Goal: Task Accomplishment & Management: Manage account settings

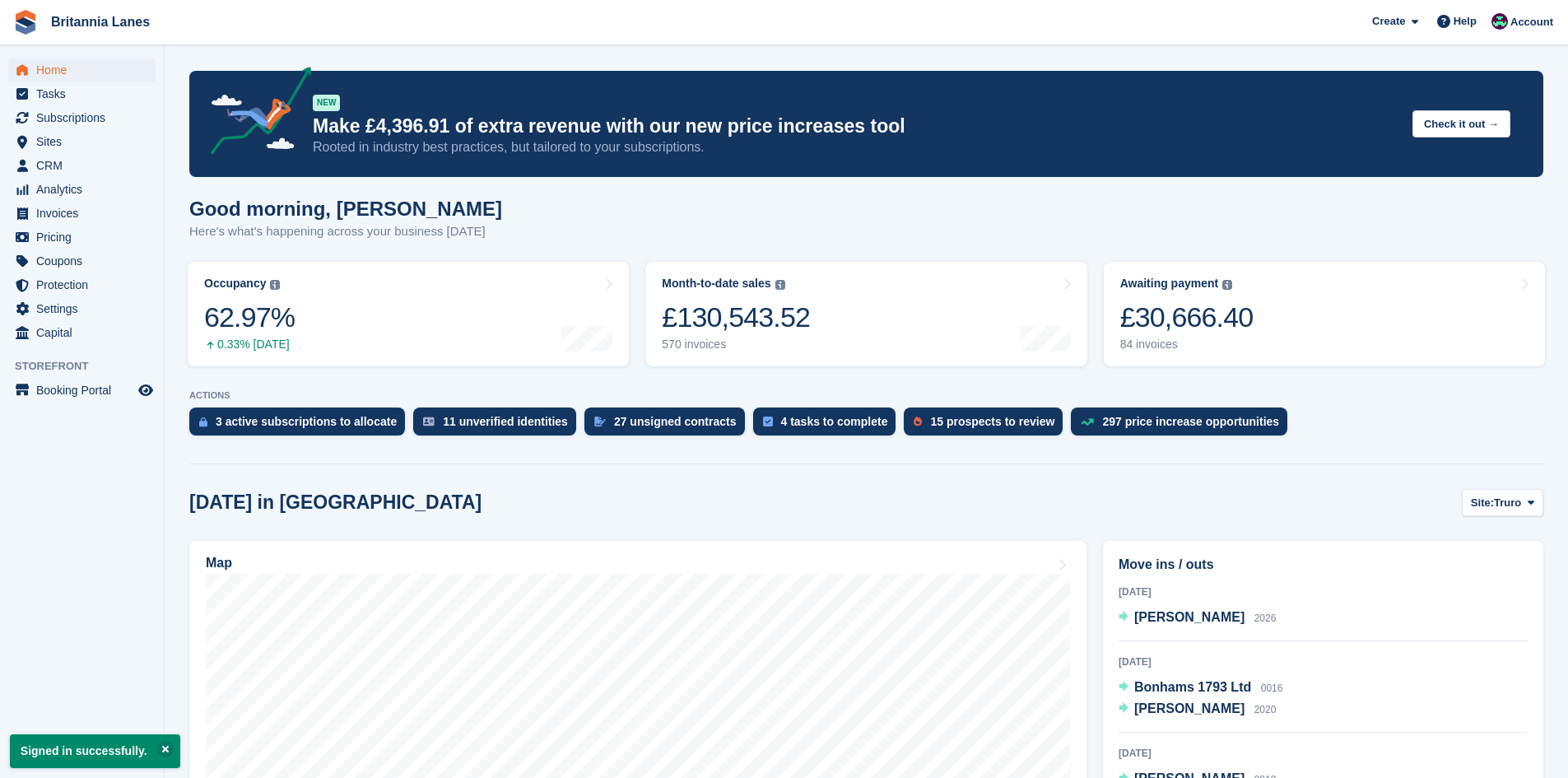
click at [1320, 331] on link "Awaiting payment The total outstanding balance on all open invoices. £30,666.40…" at bounding box center [1324, 314] width 441 height 104
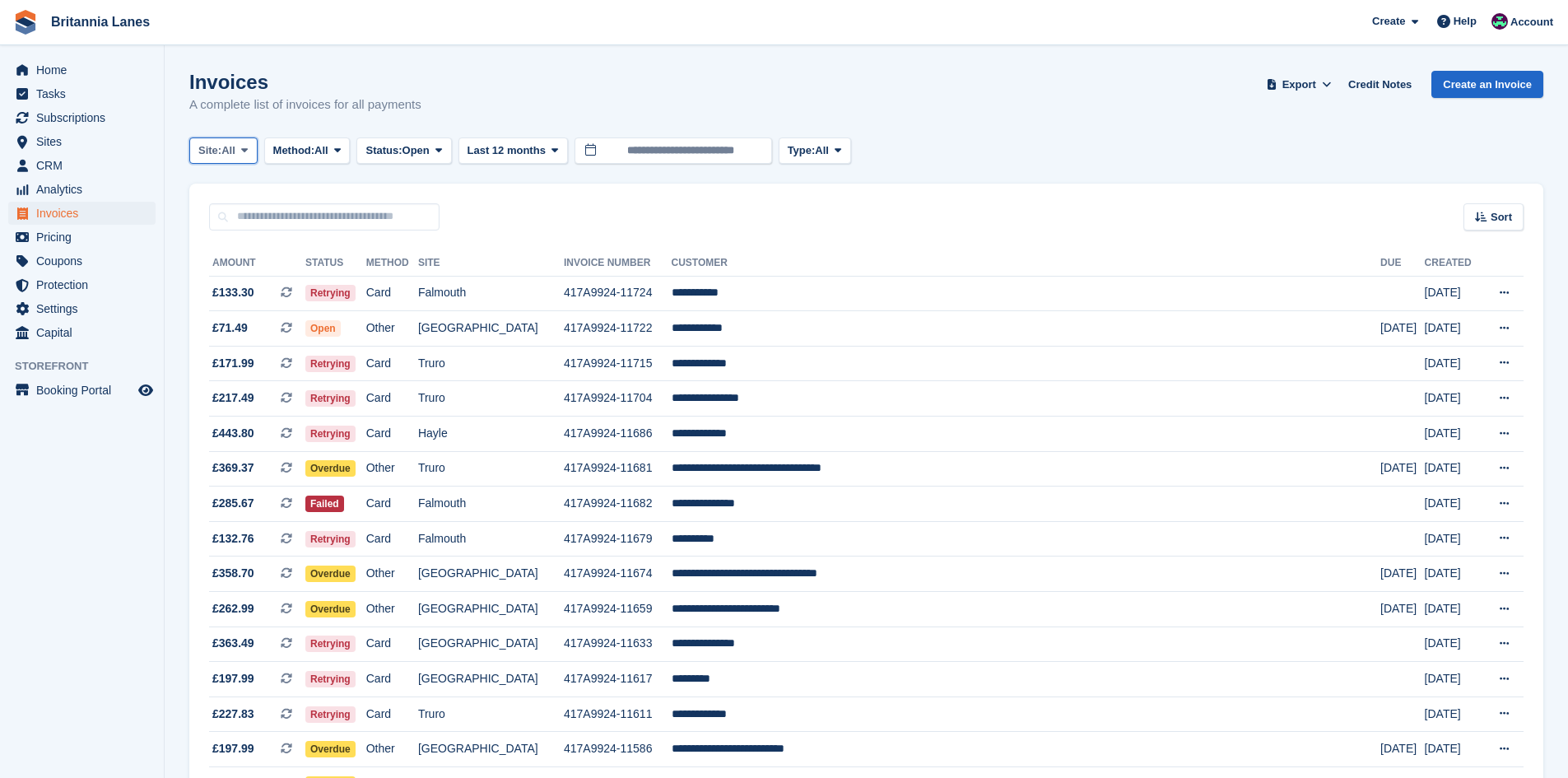
click at [251, 150] on span at bounding box center [244, 151] width 13 height 13
click at [221, 255] on link "Falmouth" at bounding box center [271, 248] width 148 height 29
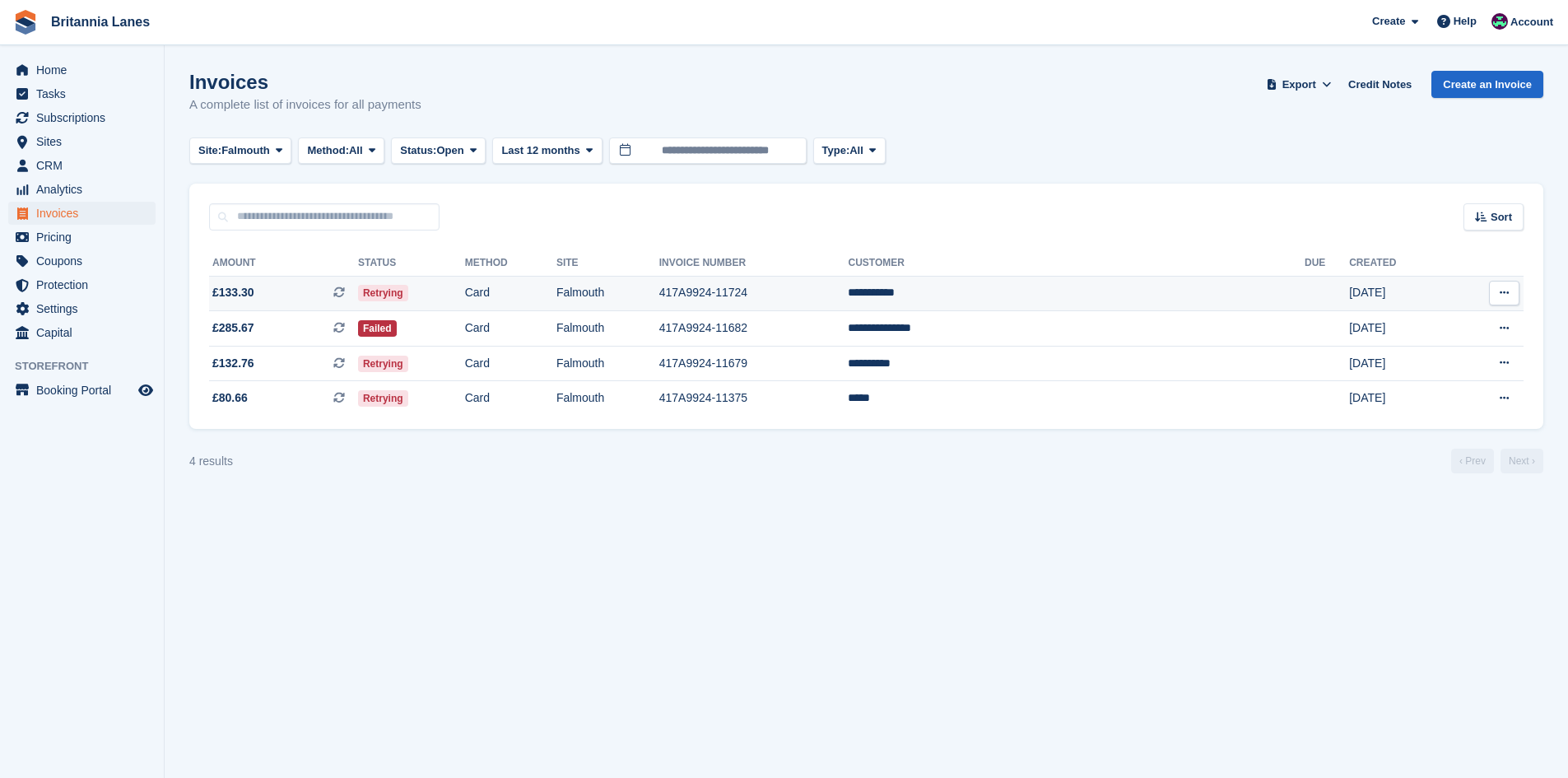
click at [1071, 284] on td "**********" at bounding box center [1076, 294] width 457 height 36
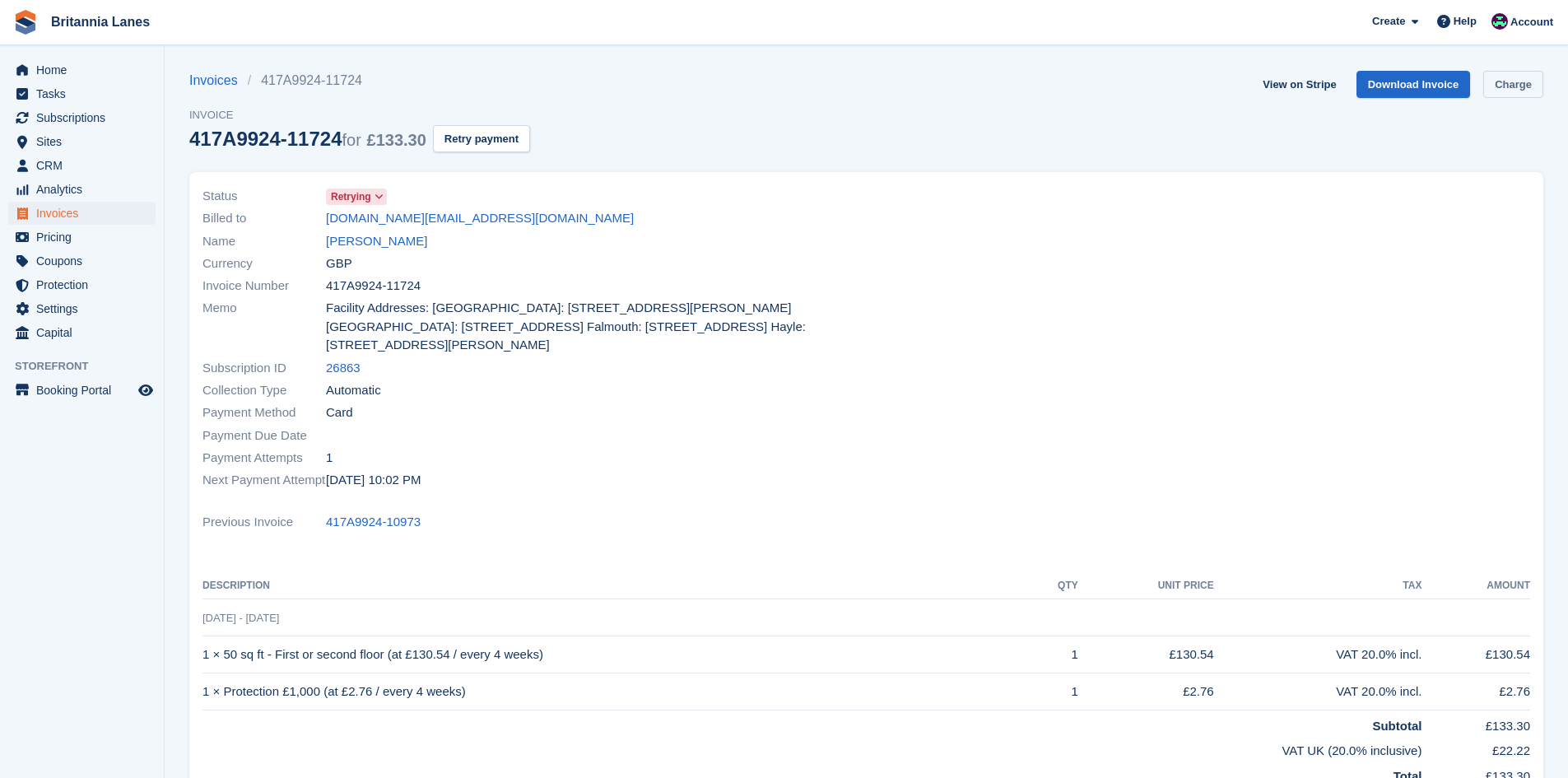
click at [1504, 89] on link "Charge" at bounding box center [1513, 84] width 60 height 27
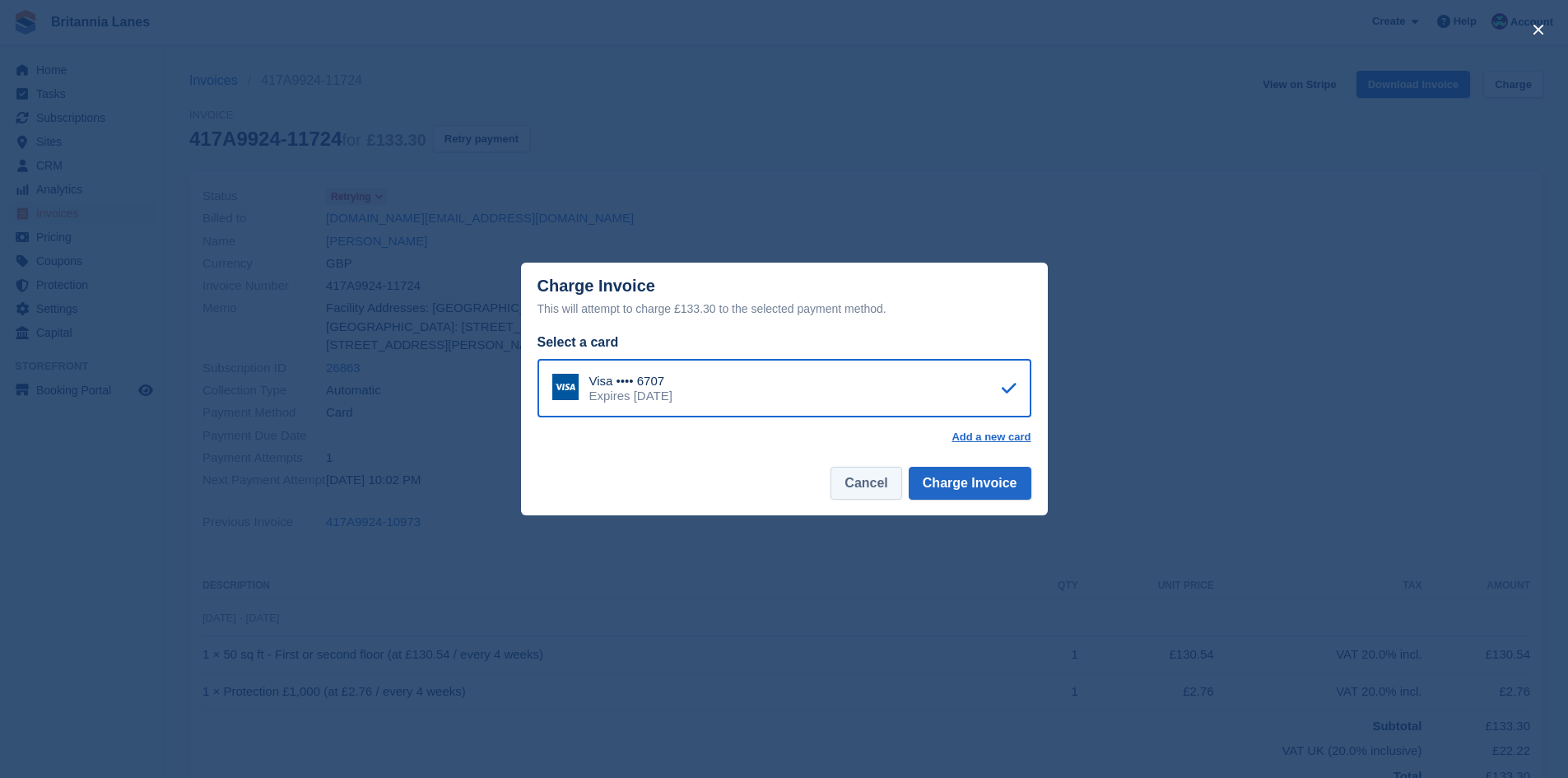
click at [902, 479] on button "Cancel" at bounding box center [865, 483] width 70 height 33
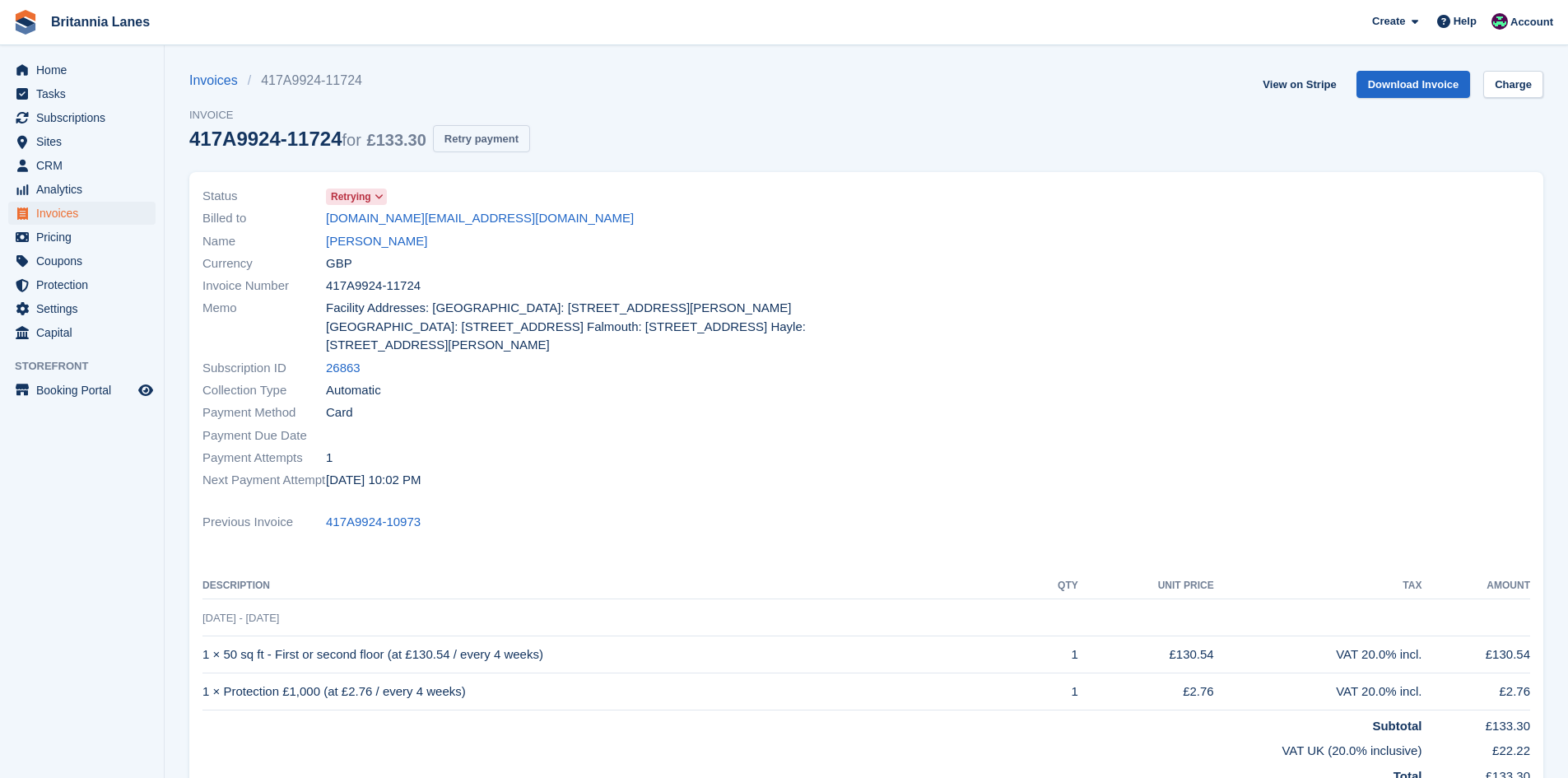
click at [488, 145] on button "Retry payment" at bounding box center [481, 138] width 97 height 27
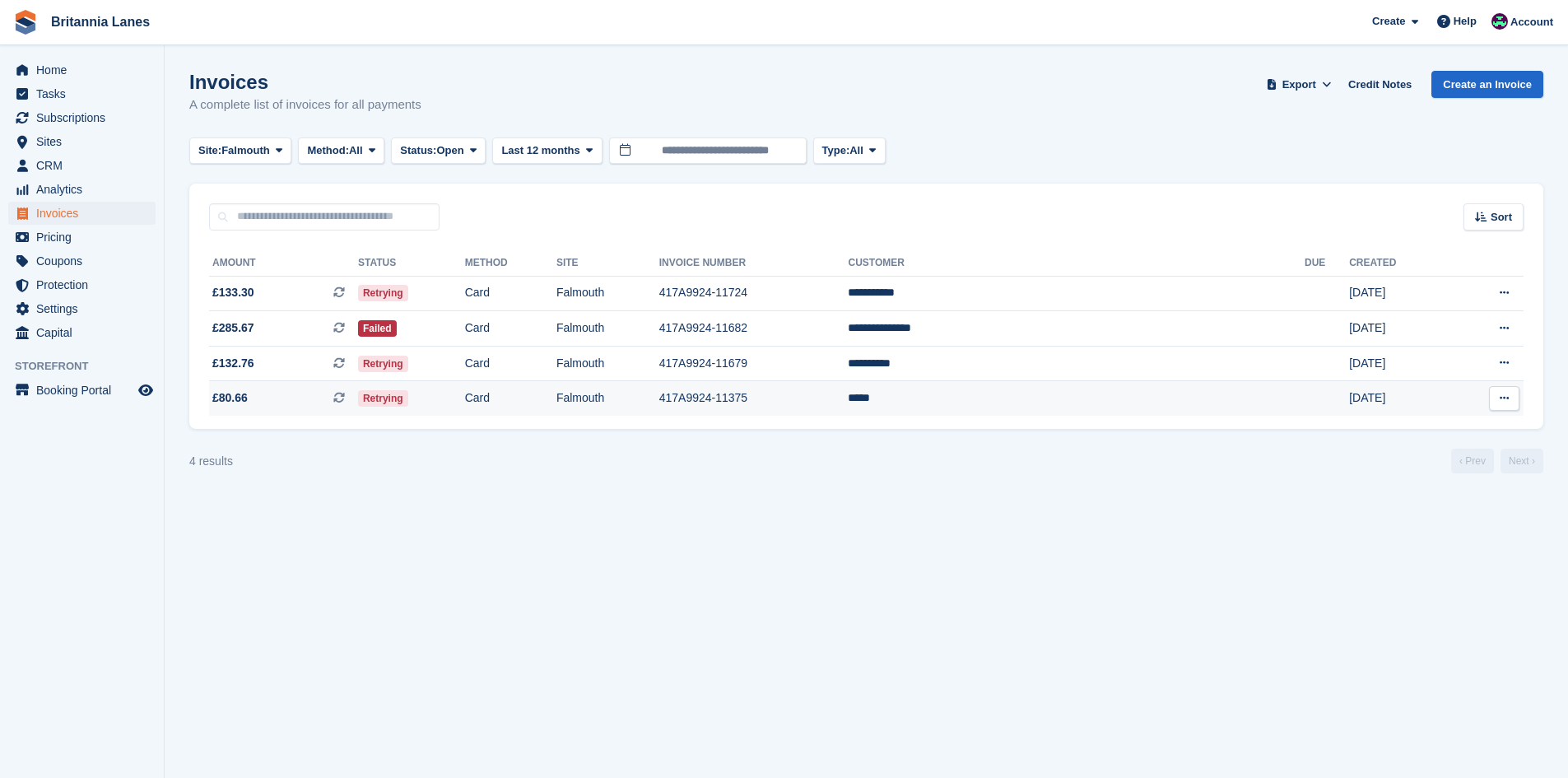
click at [1081, 404] on td "*****" at bounding box center [1076, 398] width 457 height 35
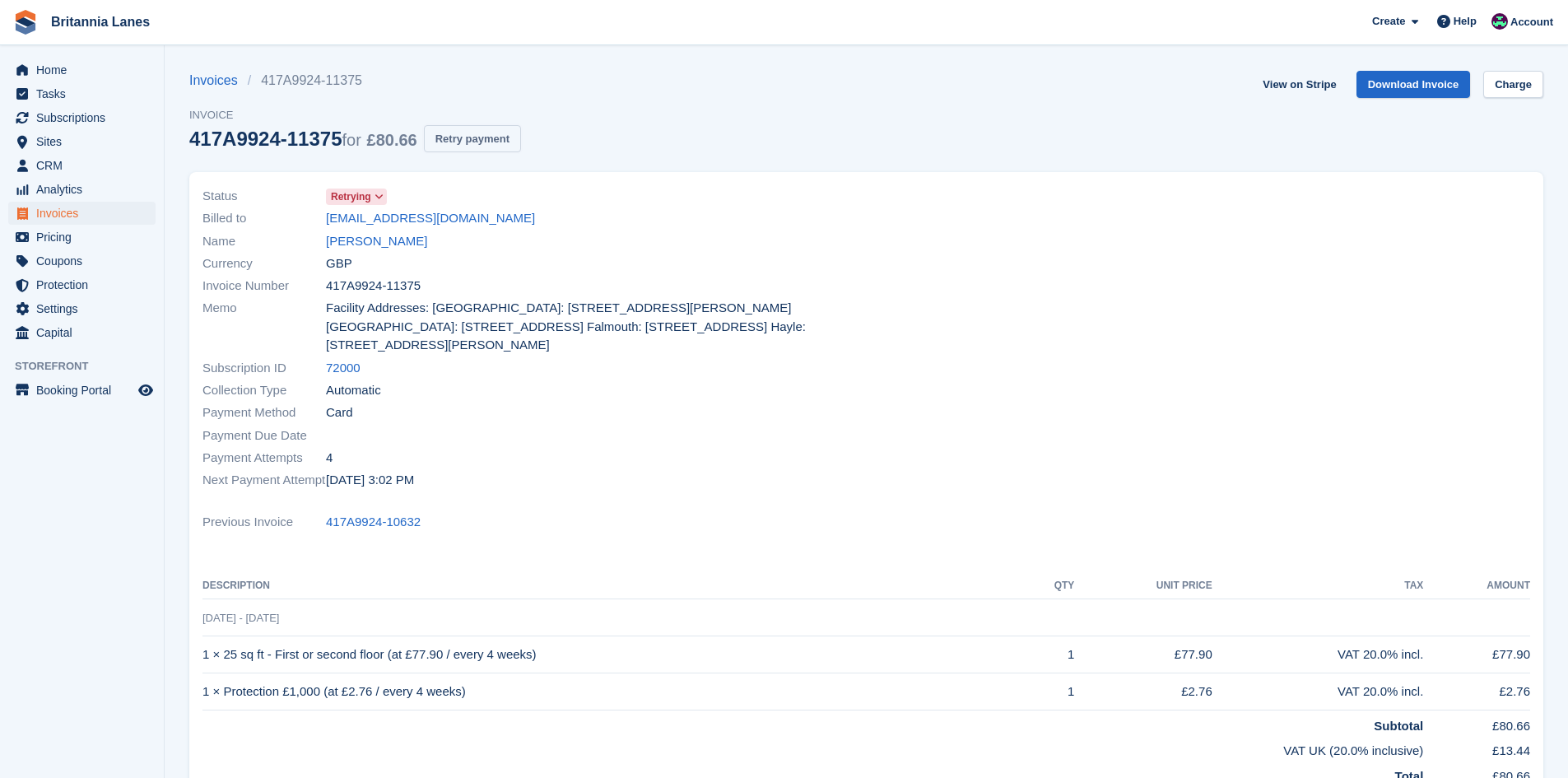
click at [460, 143] on button "Retry payment" at bounding box center [472, 138] width 97 height 27
click at [59, 62] on span "Home" at bounding box center [86, 70] width 99 height 23
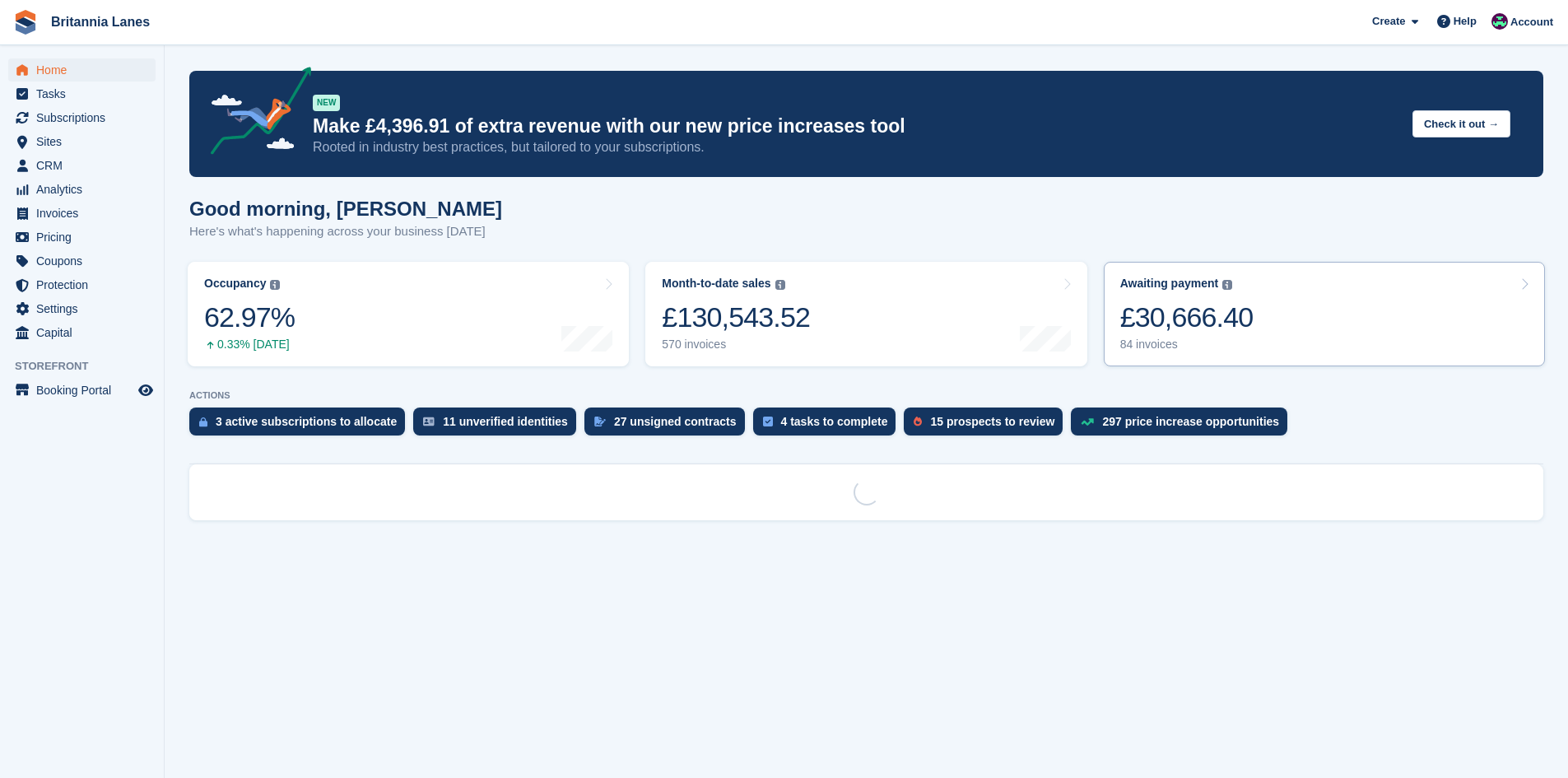
click at [1251, 332] on link "Awaiting payment The total outstanding balance on all open invoices. £30,666.40…" at bounding box center [1324, 314] width 441 height 104
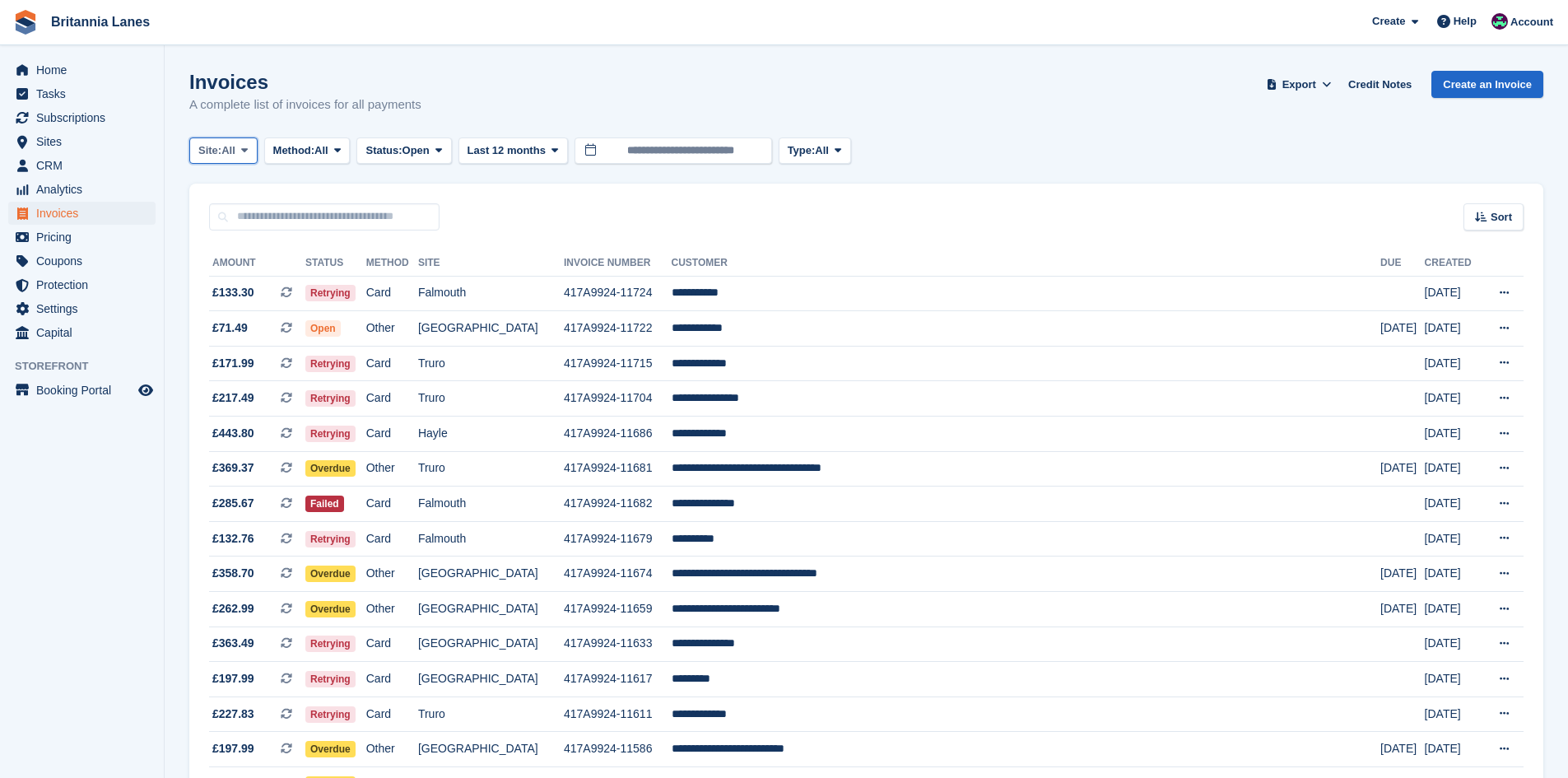
click at [226, 150] on span "All" at bounding box center [229, 151] width 14 height 16
click at [228, 249] on link "Falmouth" at bounding box center [271, 248] width 148 height 29
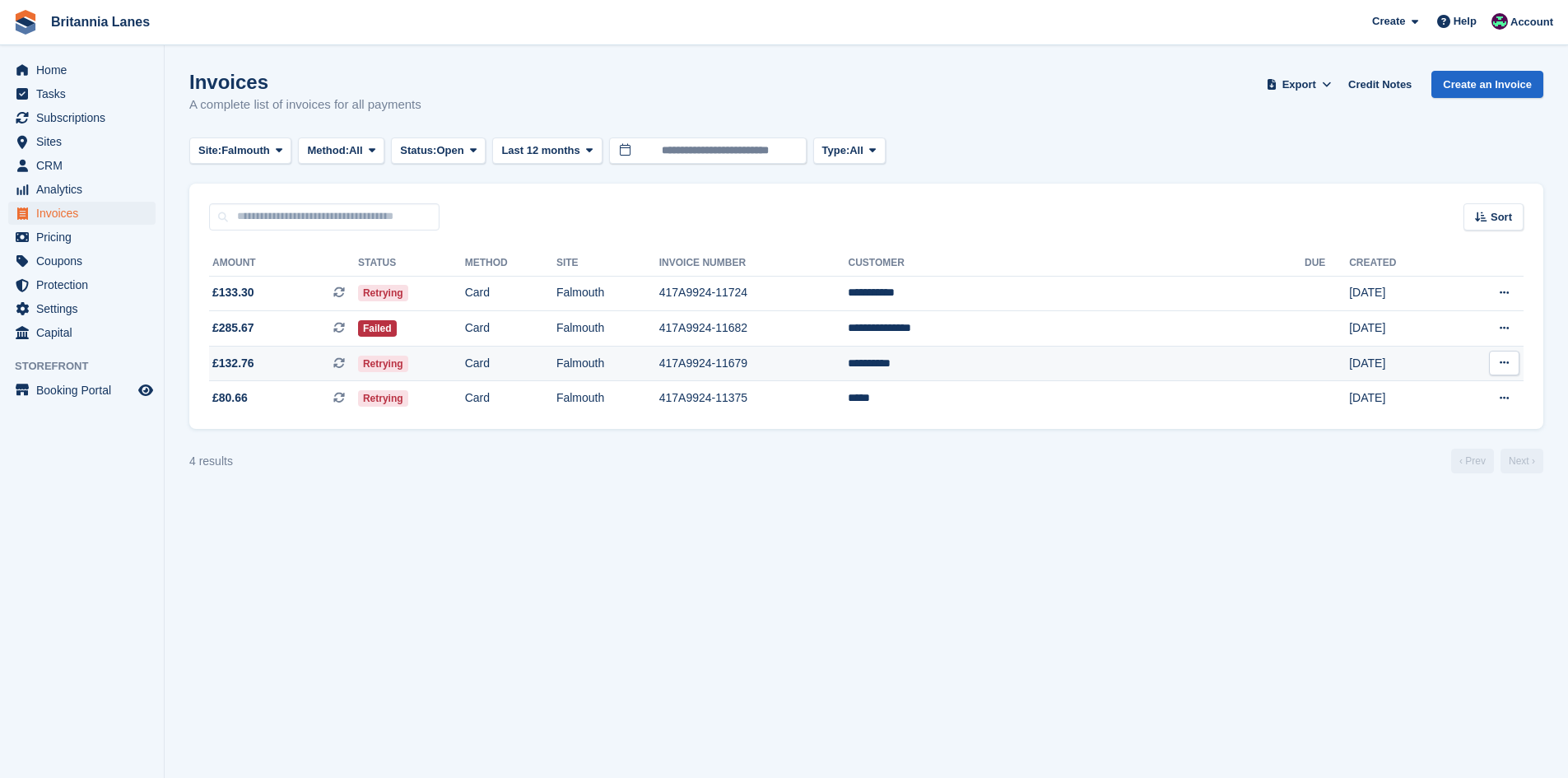
click at [849, 359] on td "417A9924-11679" at bounding box center [754, 364] width 190 height 36
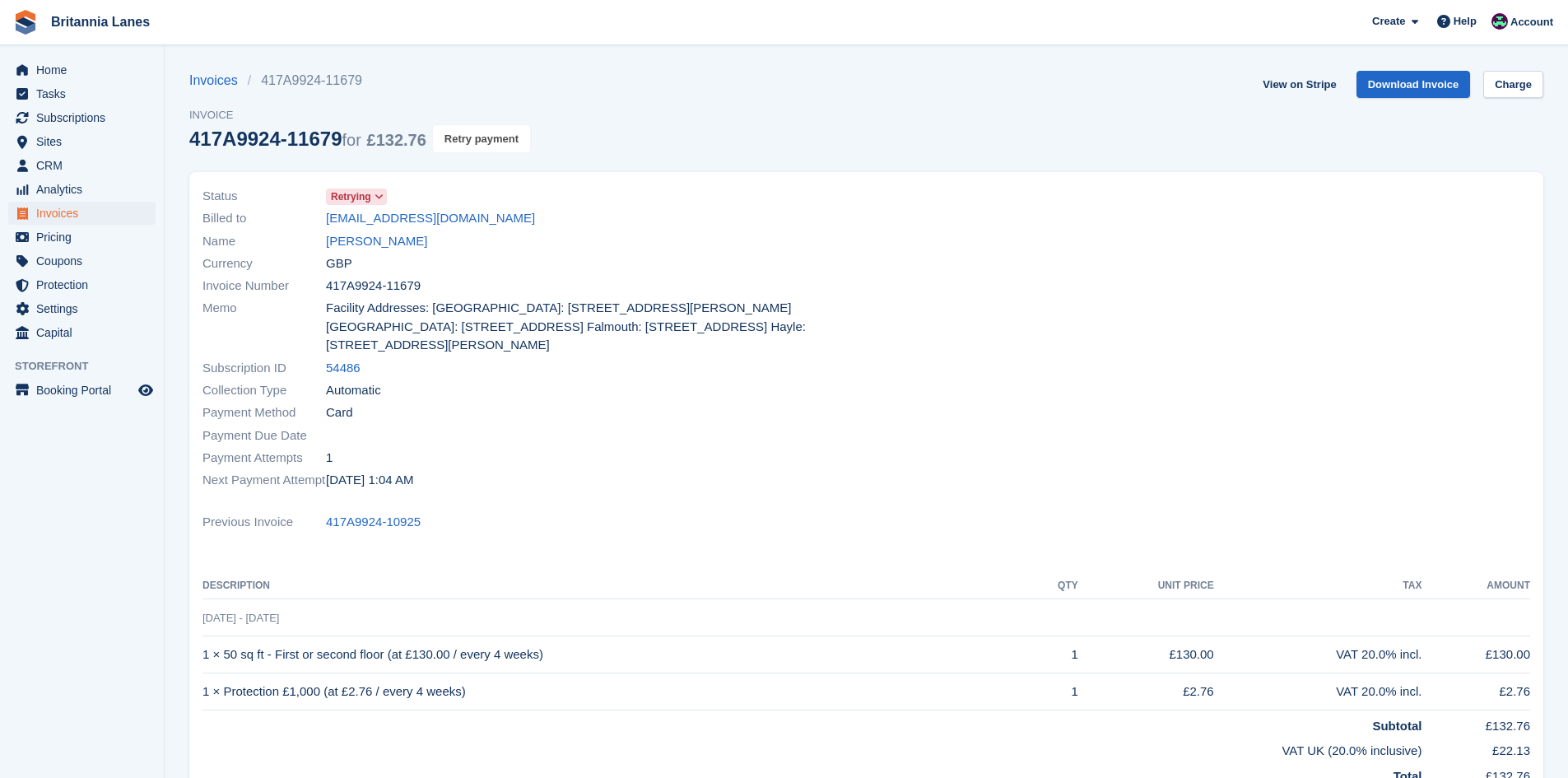
drag, startPoint x: 460, startPoint y: 144, endPoint x: 866, endPoint y: 85, distance: 410.3
click at [460, 143] on button "Retry payment" at bounding box center [481, 138] width 97 height 27
click at [59, 75] on span "Home" at bounding box center [86, 70] width 99 height 23
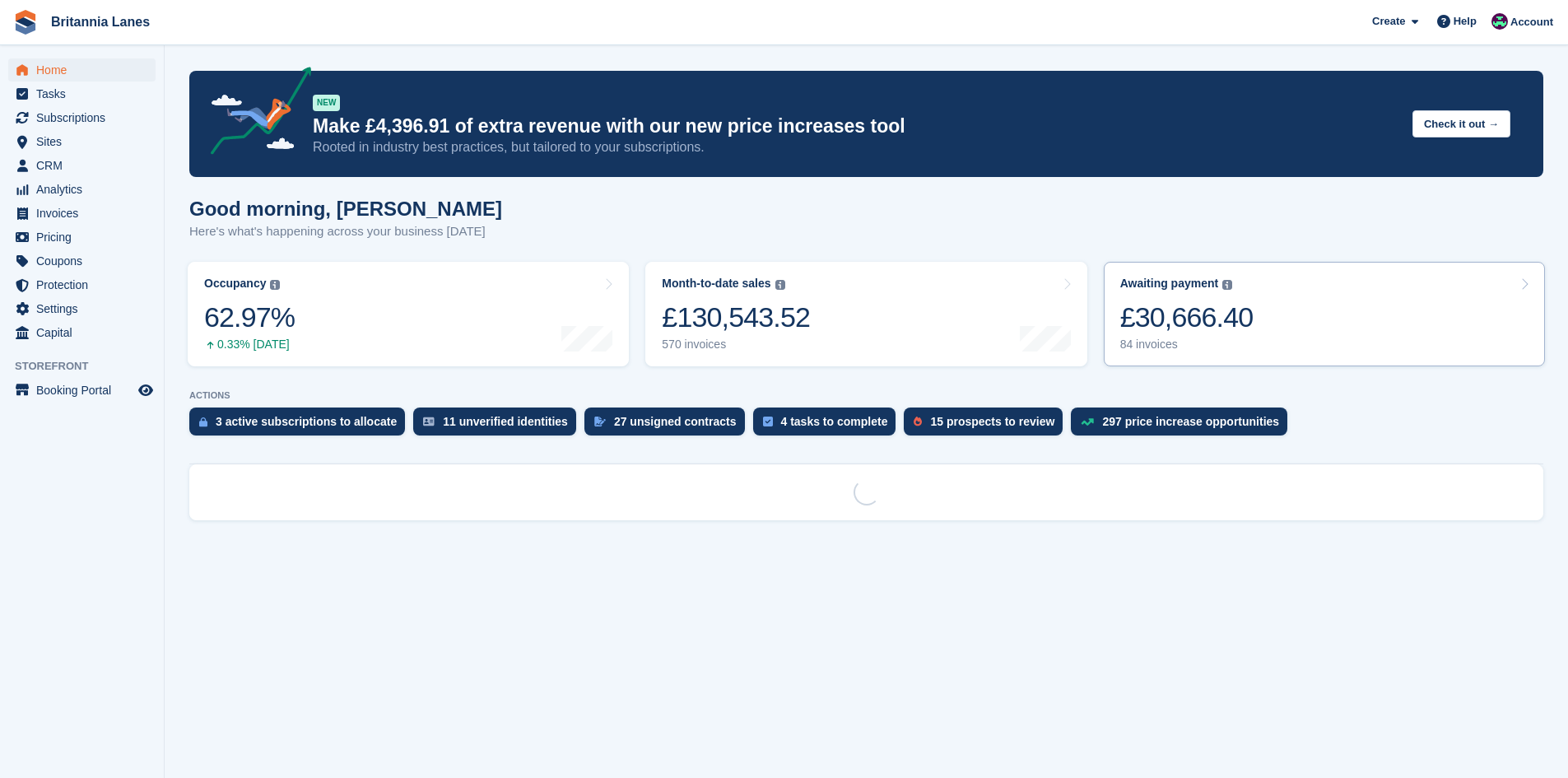
click at [1172, 334] on div "£30,666.40" at bounding box center [1188, 317] width 134 height 34
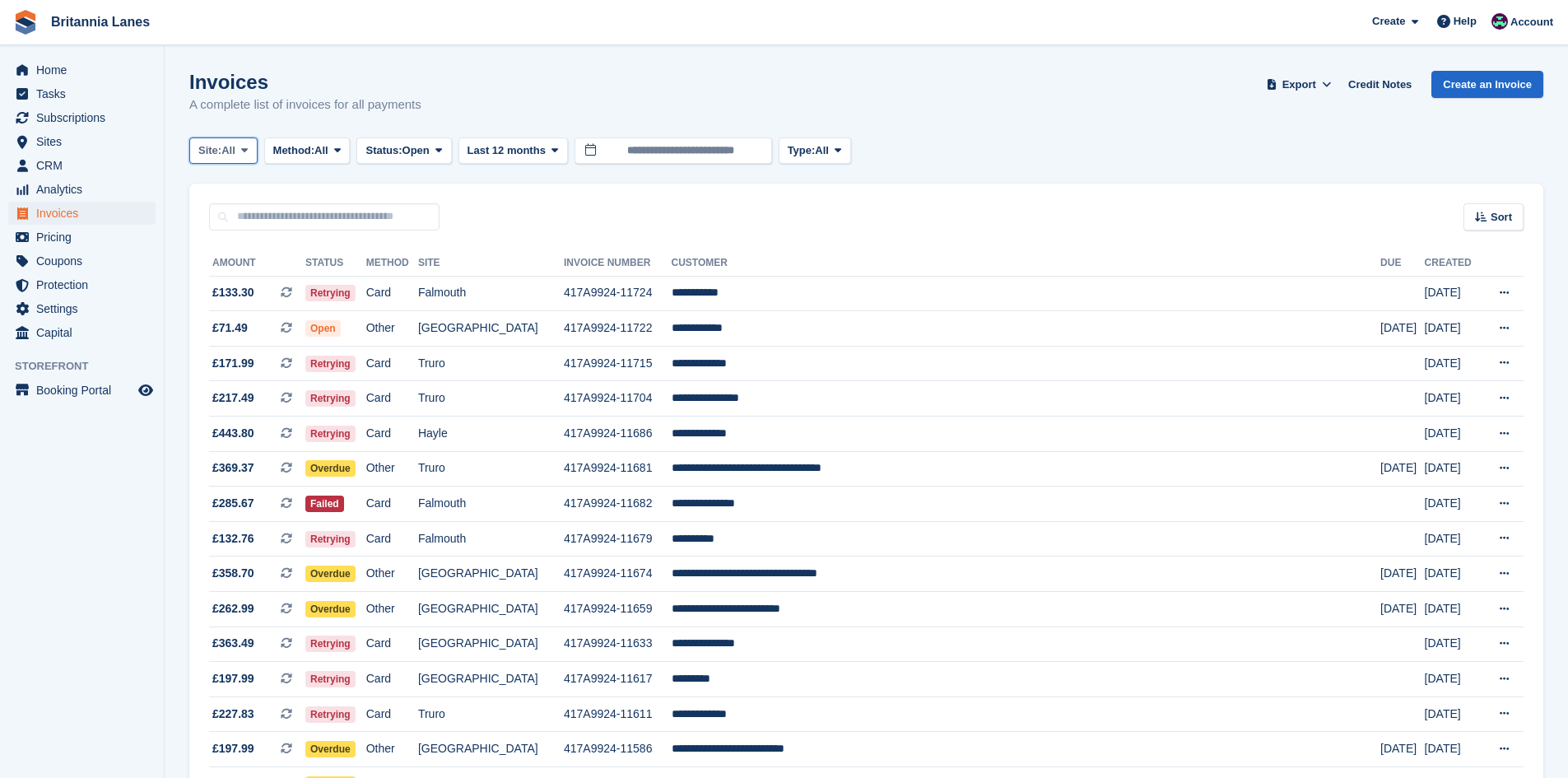
click at [194, 152] on button "Site: All" at bounding box center [224, 151] width 69 height 27
click at [222, 308] on link "Hayle" at bounding box center [271, 307] width 148 height 29
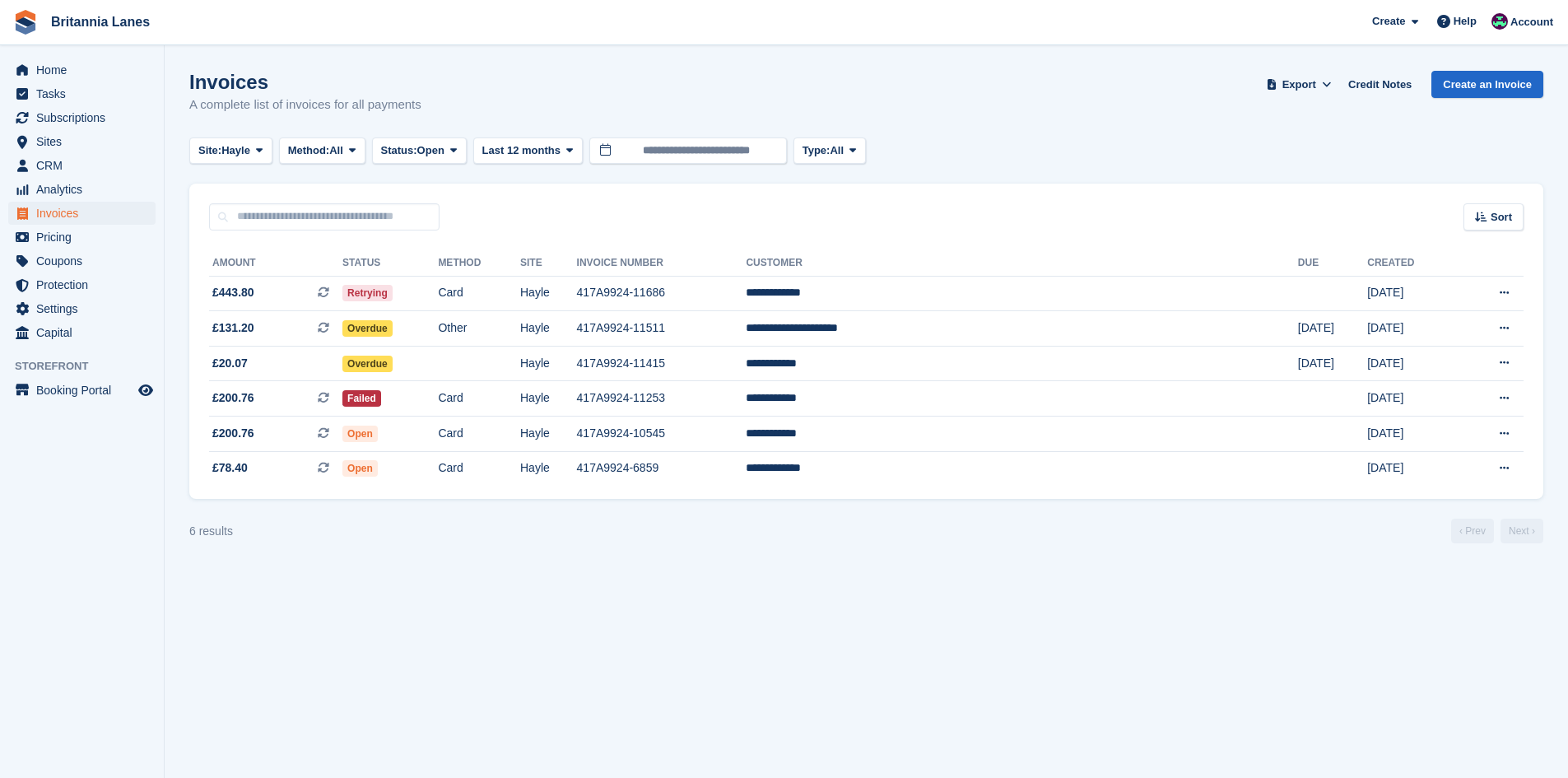
click at [216, 132] on div "Invoices A complete list of invoices for all payments Export Export Invoices Ex…" at bounding box center [867, 102] width 1354 height 63
click at [216, 145] on span "Site:" at bounding box center [210, 151] width 23 height 16
click at [220, 221] on link "Truro" at bounding box center [271, 218] width 148 height 29
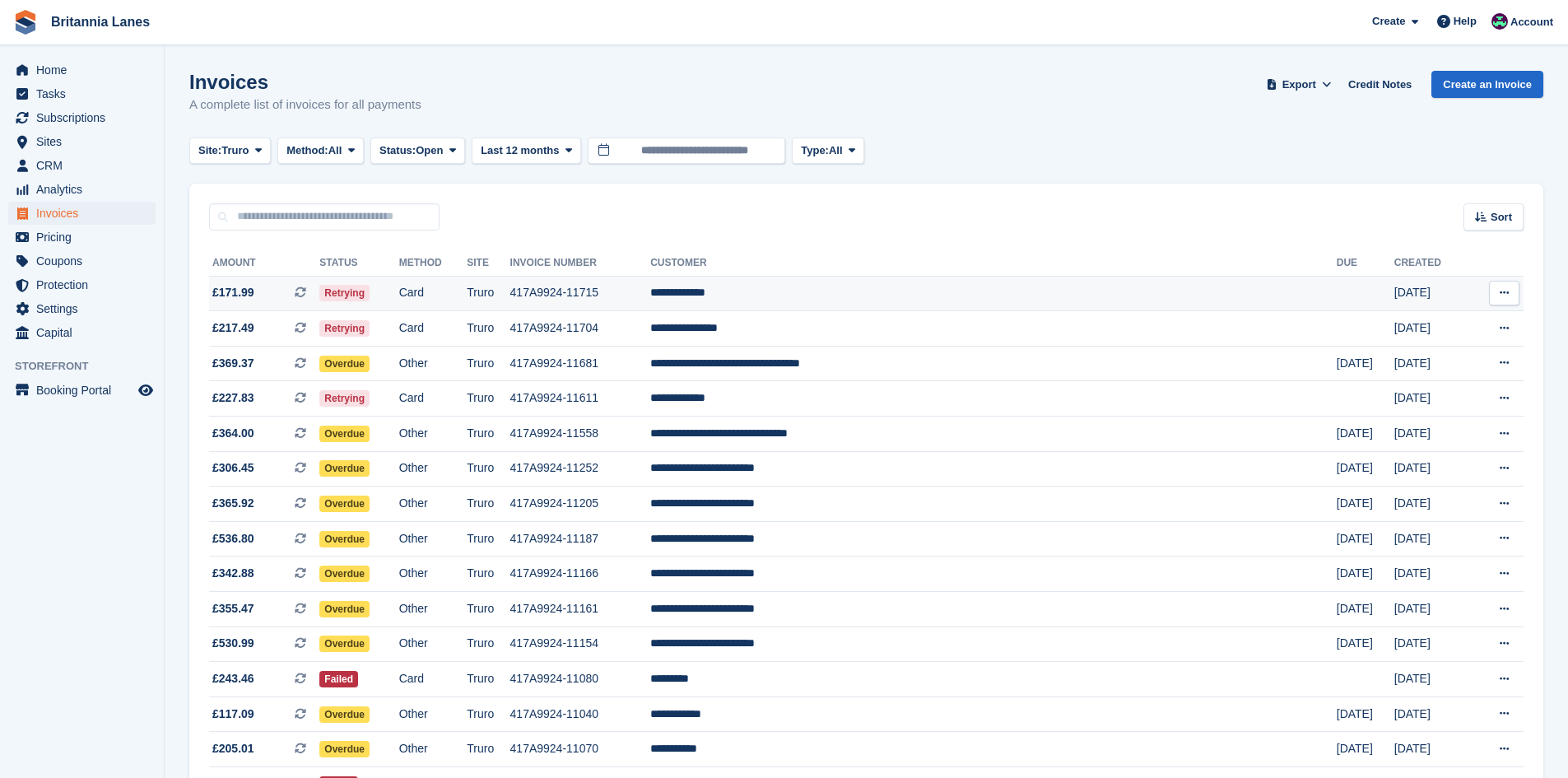
click at [861, 296] on td "**********" at bounding box center [993, 294] width 687 height 36
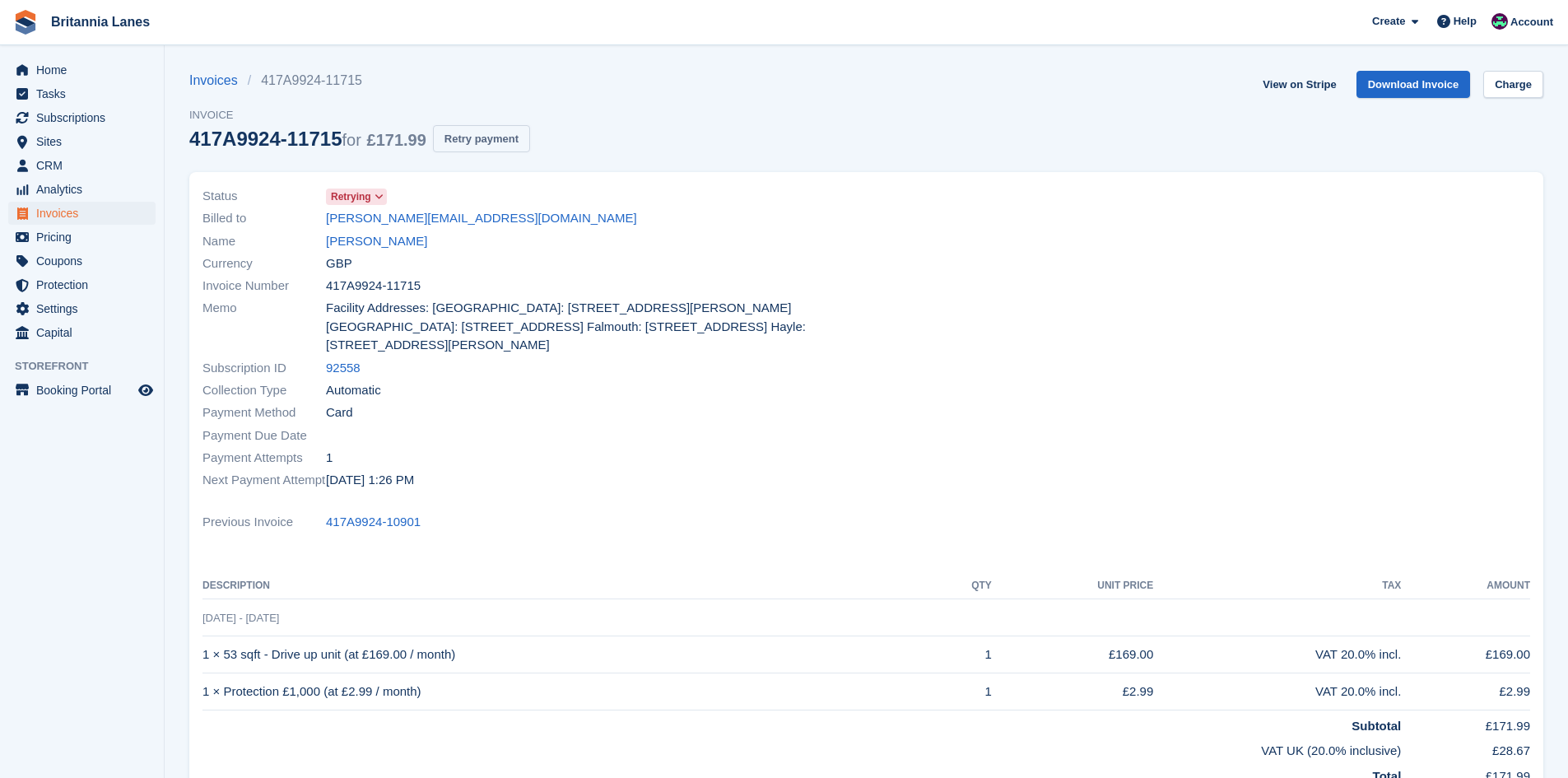
click at [465, 141] on button "Retry payment" at bounding box center [481, 138] width 97 height 27
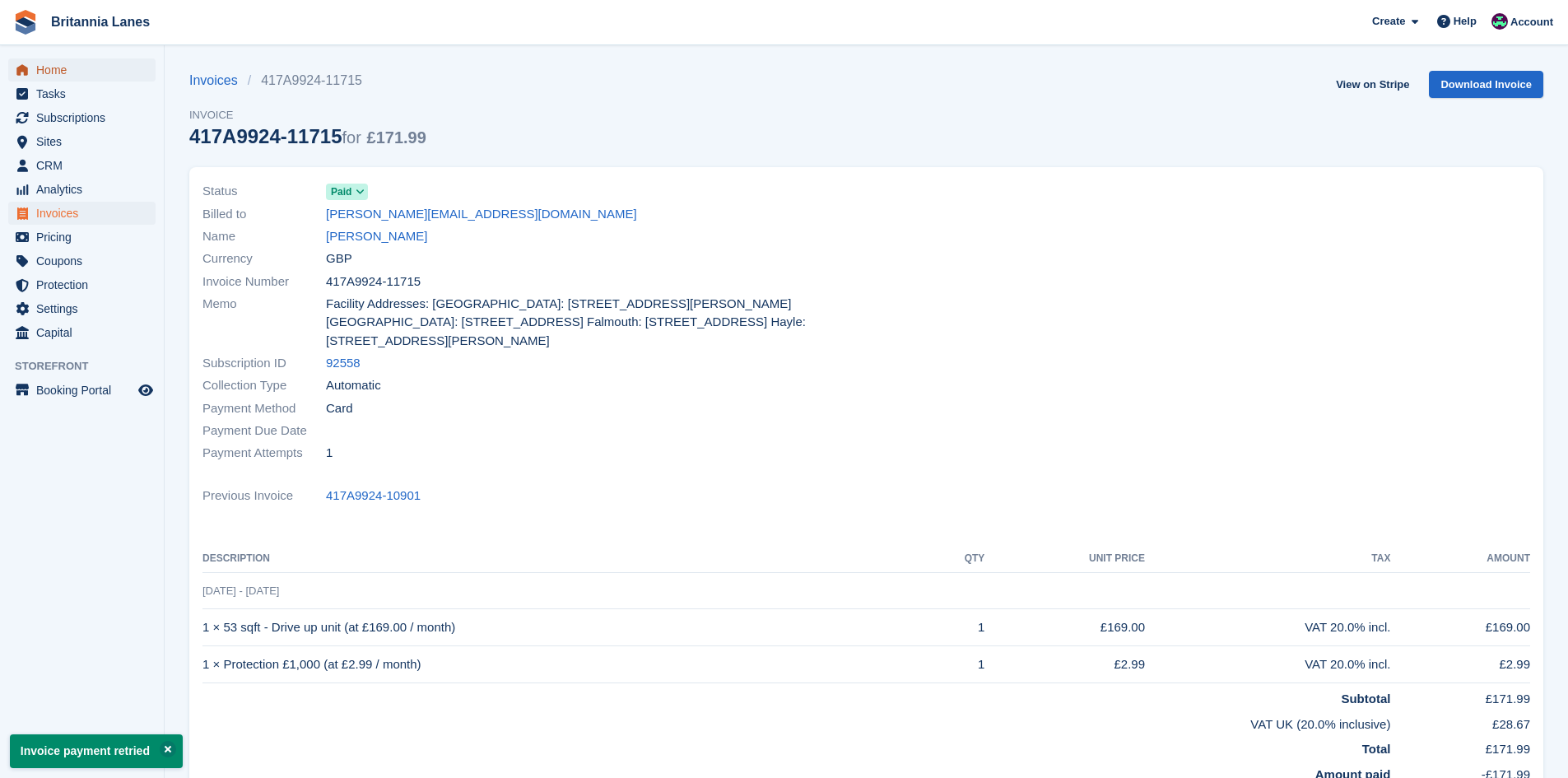
click at [93, 70] on span "Home" at bounding box center [86, 70] width 99 height 23
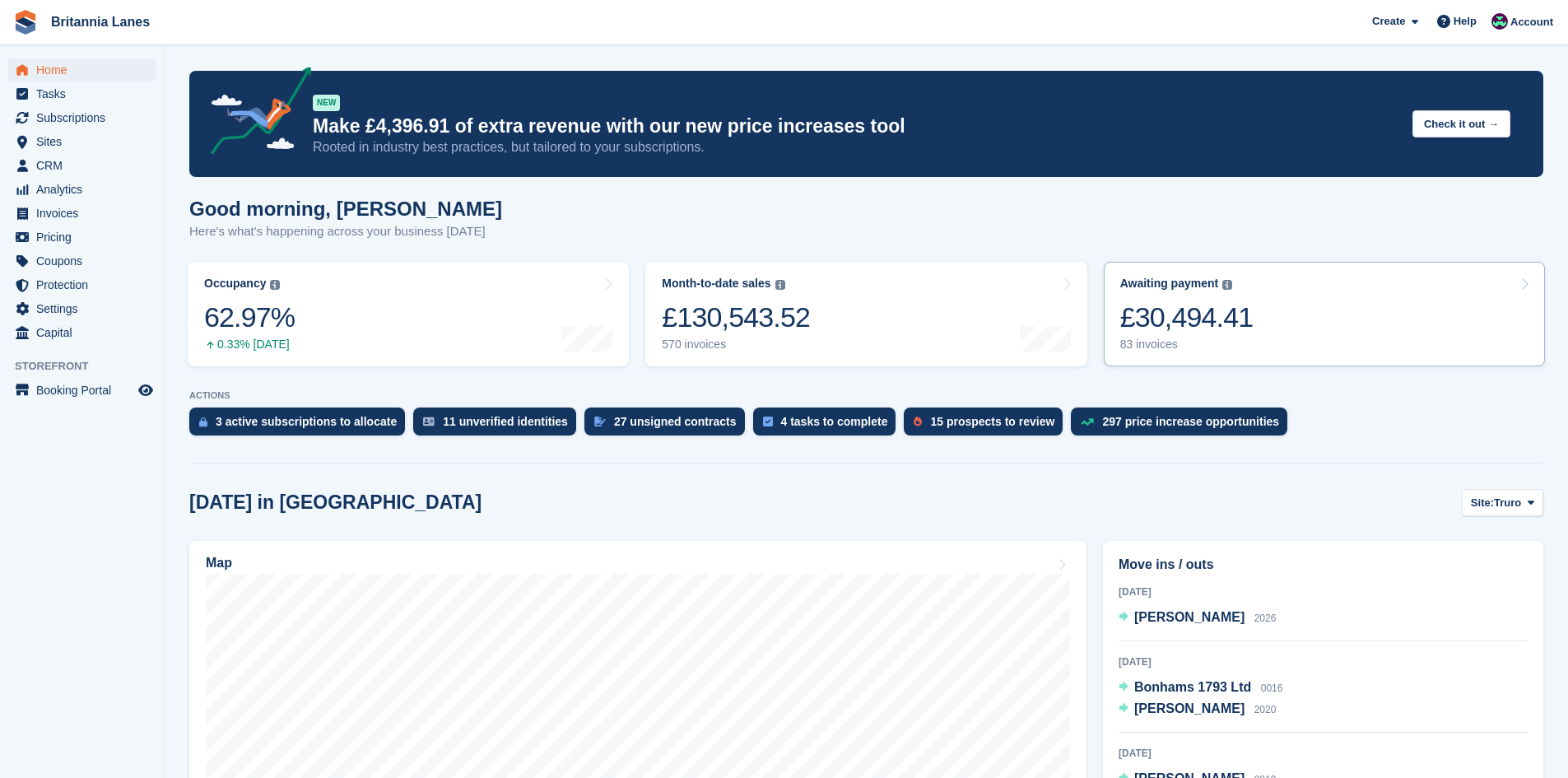
click at [1278, 289] on link "Awaiting payment The total outstanding balance on all open invoices. £30,494.41…" at bounding box center [1324, 314] width 441 height 104
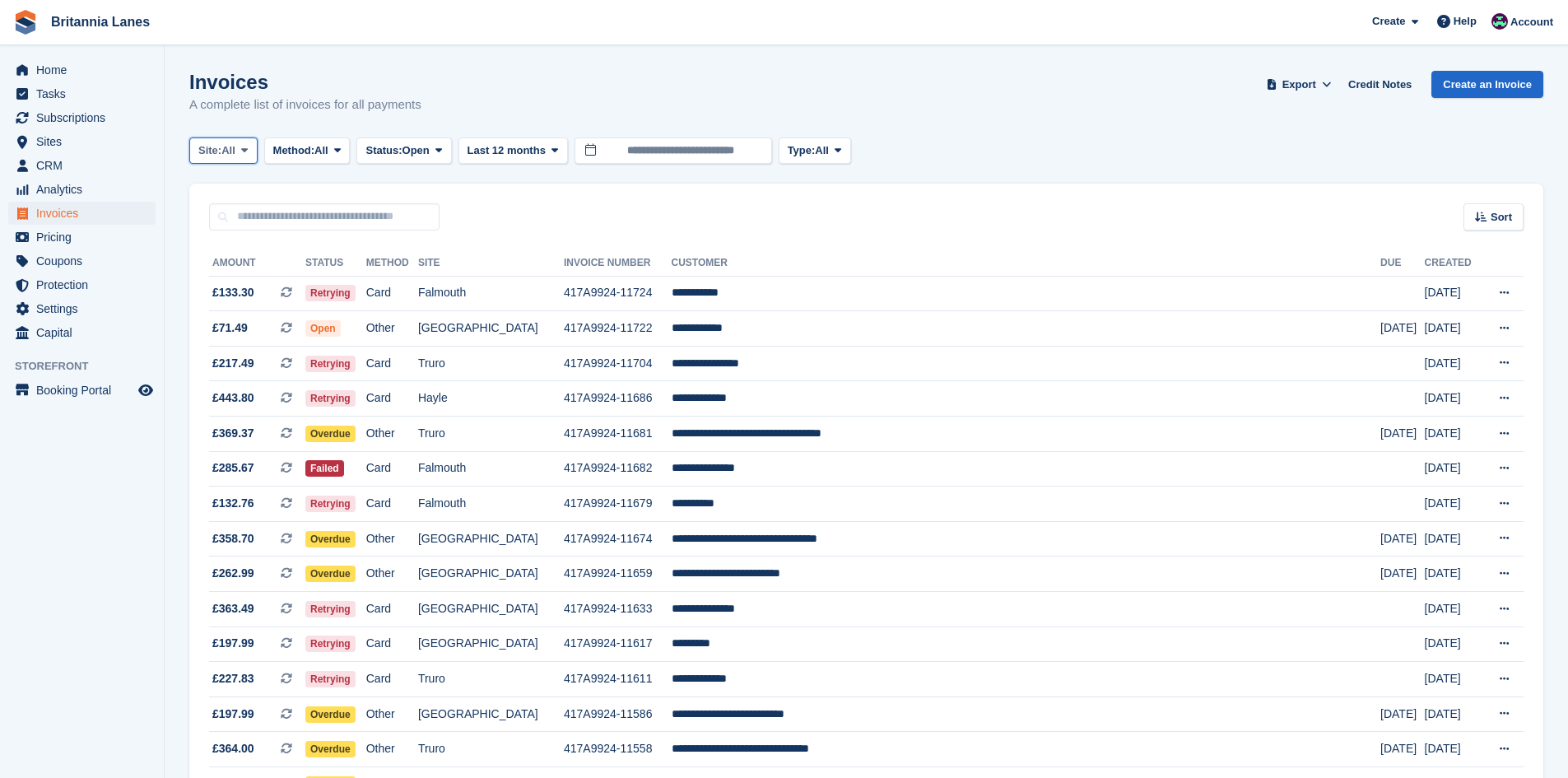
click at [231, 150] on span "All" at bounding box center [229, 151] width 14 height 16
click at [224, 222] on link "Truro" at bounding box center [271, 218] width 148 height 29
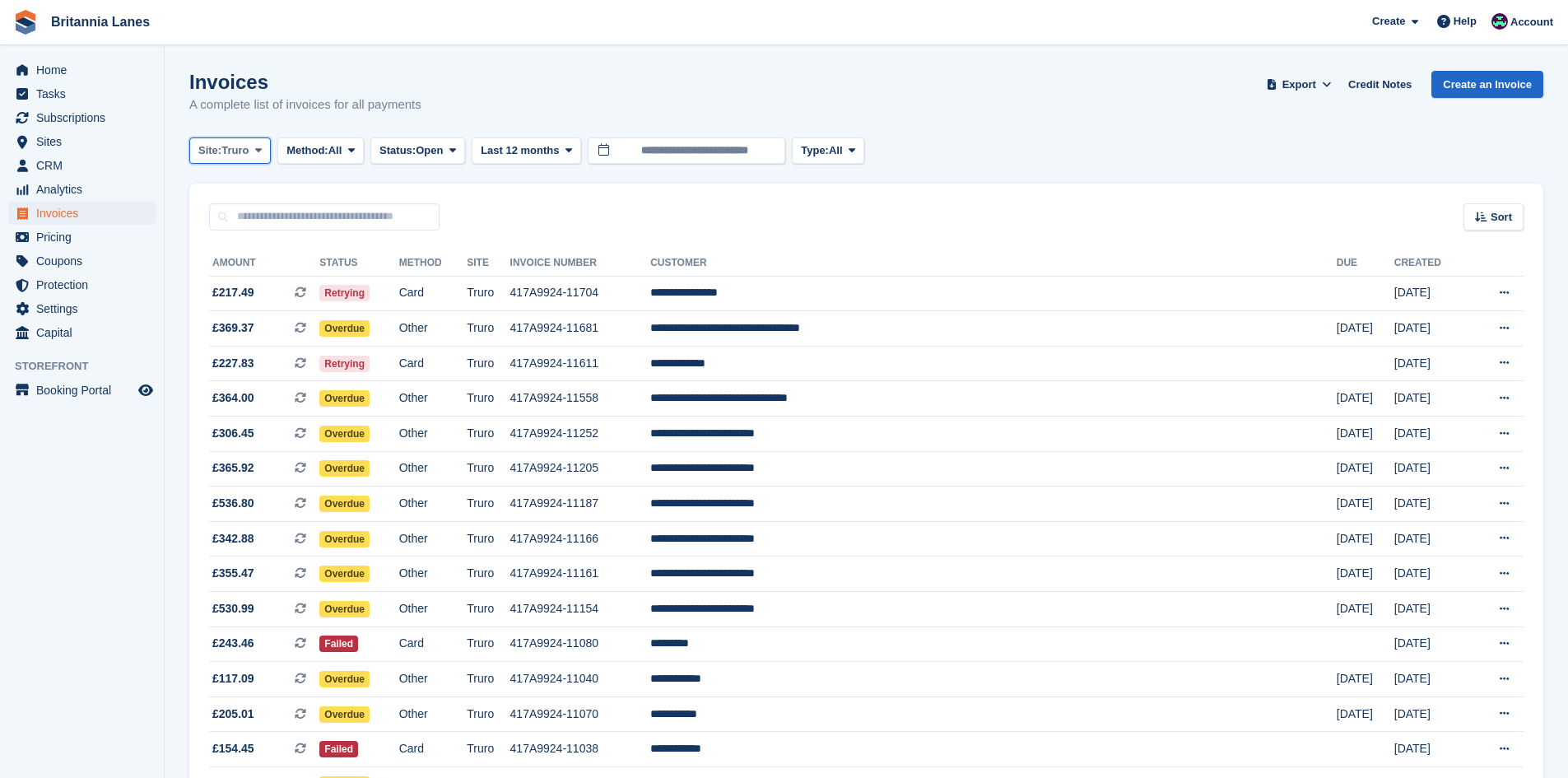
click at [222, 157] on span "Site:" at bounding box center [210, 151] width 23 height 16
click at [225, 304] on link "Hayle" at bounding box center [271, 307] width 148 height 29
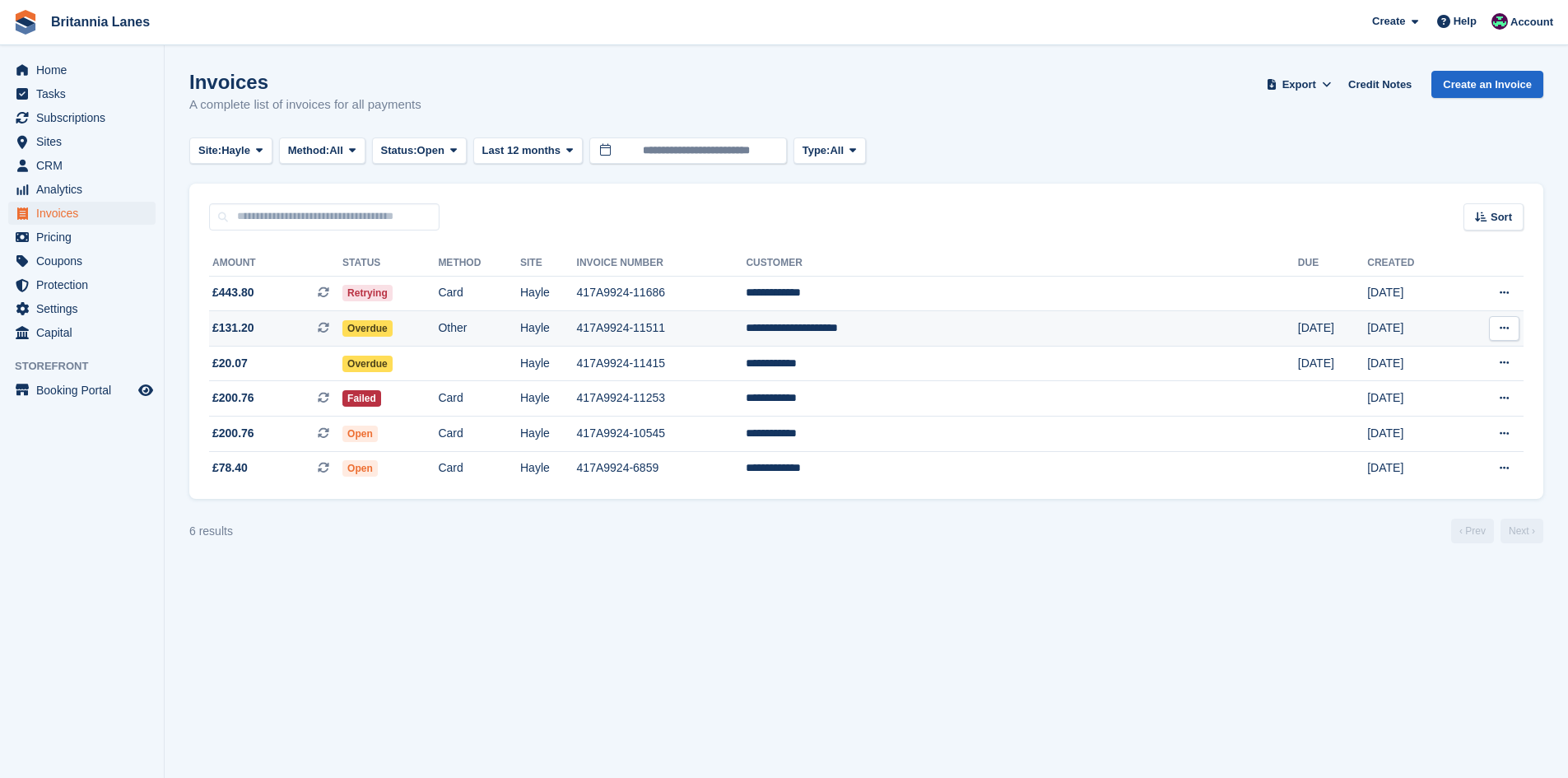
click at [1021, 339] on td "**********" at bounding box center [1021, 329] width 551 height 36
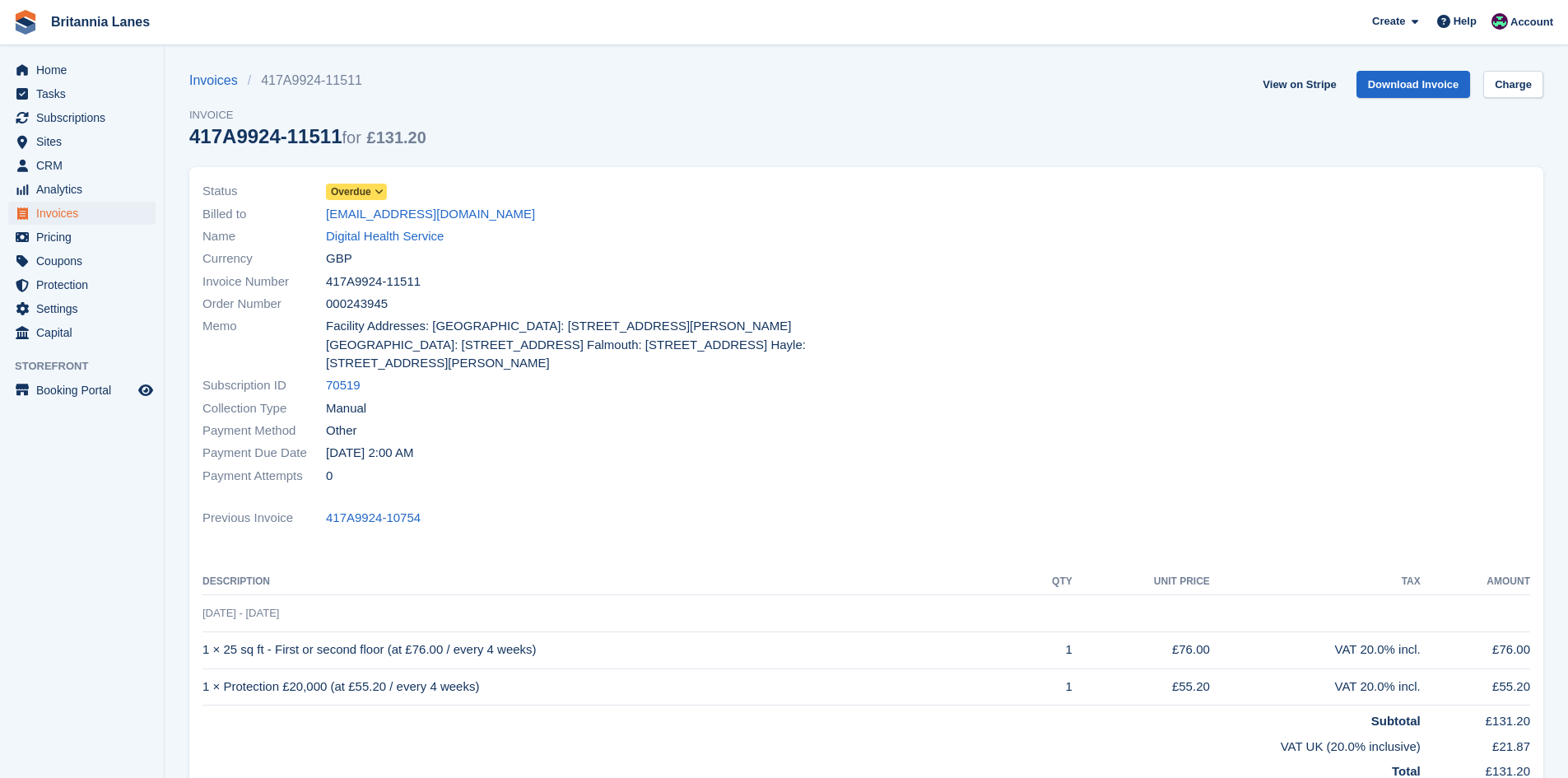
click at [359, 200] on span "Overdue" at bounding box center [350, 192] width 40 height 15
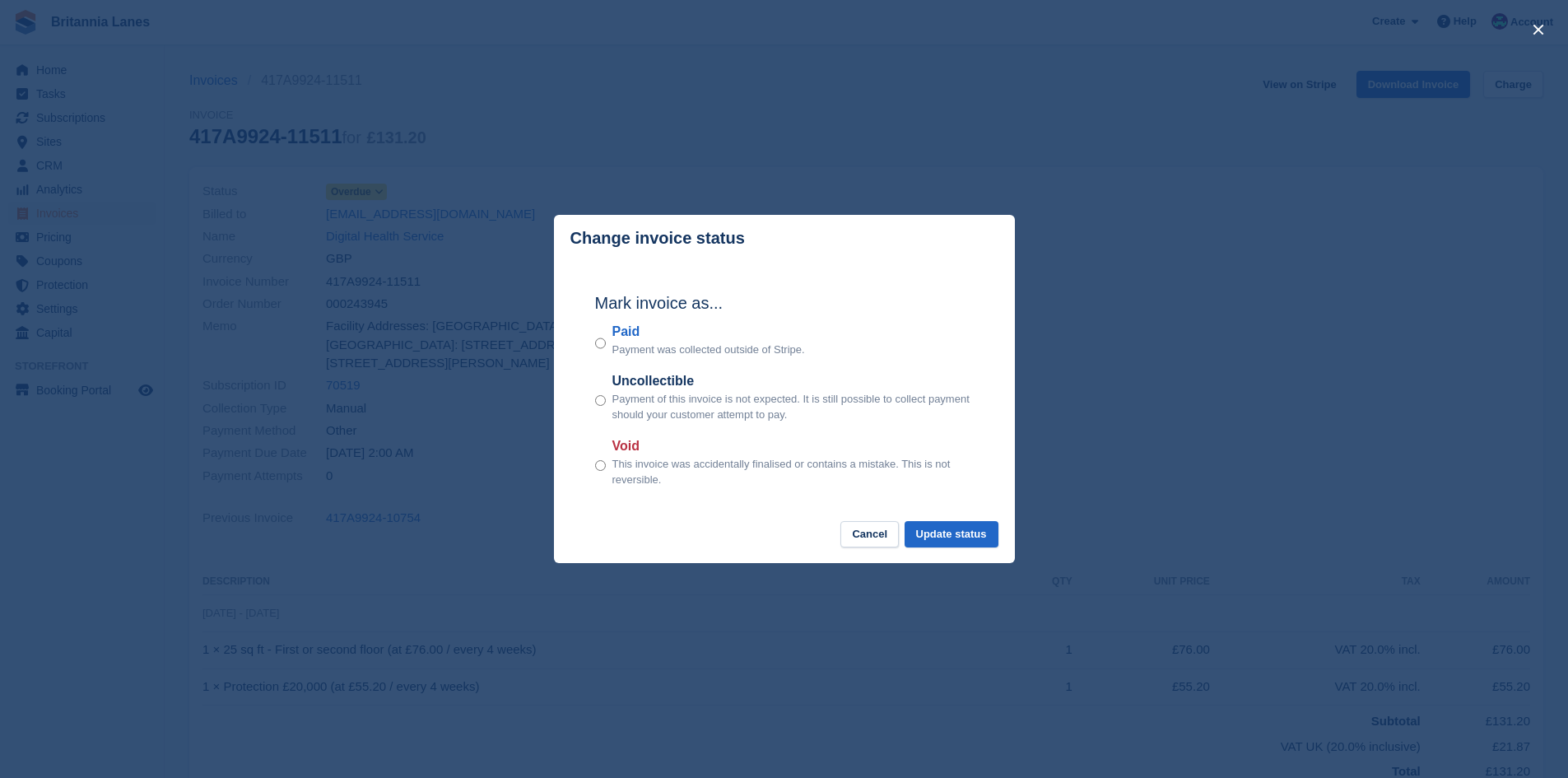
click at [630, 334] on label "Paid" at bounding box center [708, 332] width 192 height 20
click at [956, 536] on button "Update status" at bounding box center [951, 535] width 94 height 27
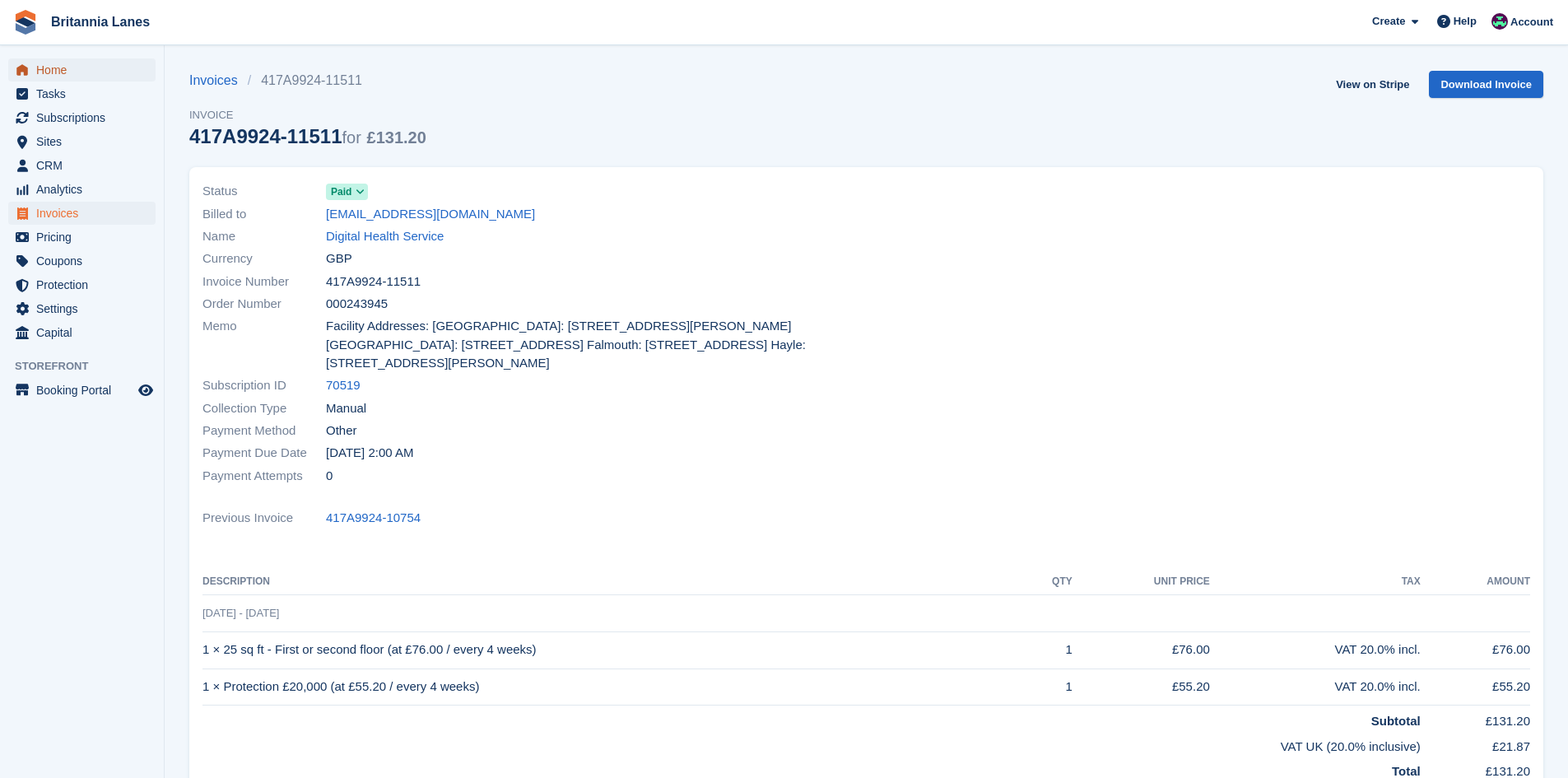
click at [57, 69] on span "Home" at bounding box center [86, 70] width 99 height 23
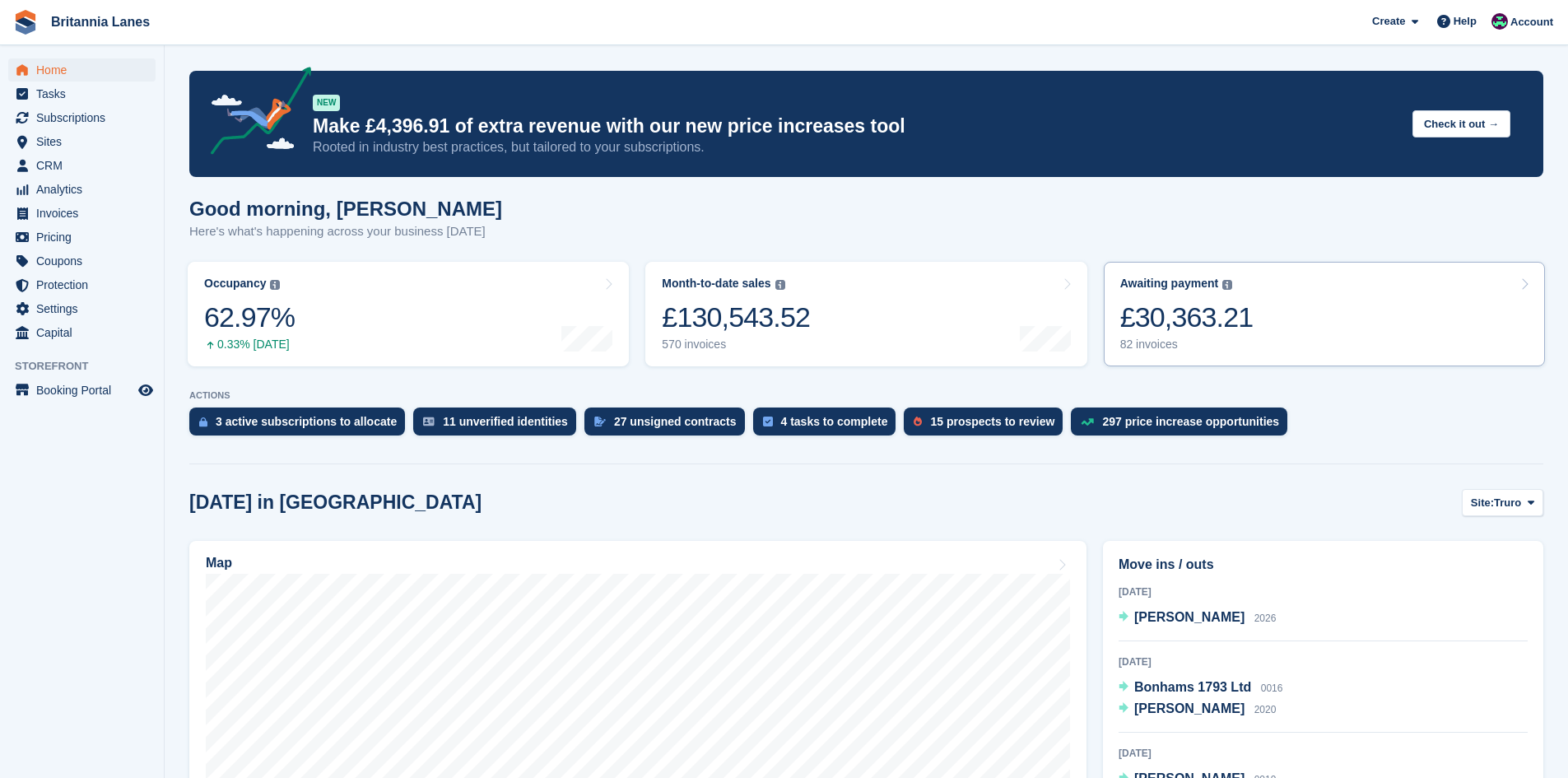
click at [1176, 292] on div "Awaiting payment The total outstanding balance on all open invoices. £30,363.21…" at bounding box center [1188, 314] width 134 height 75
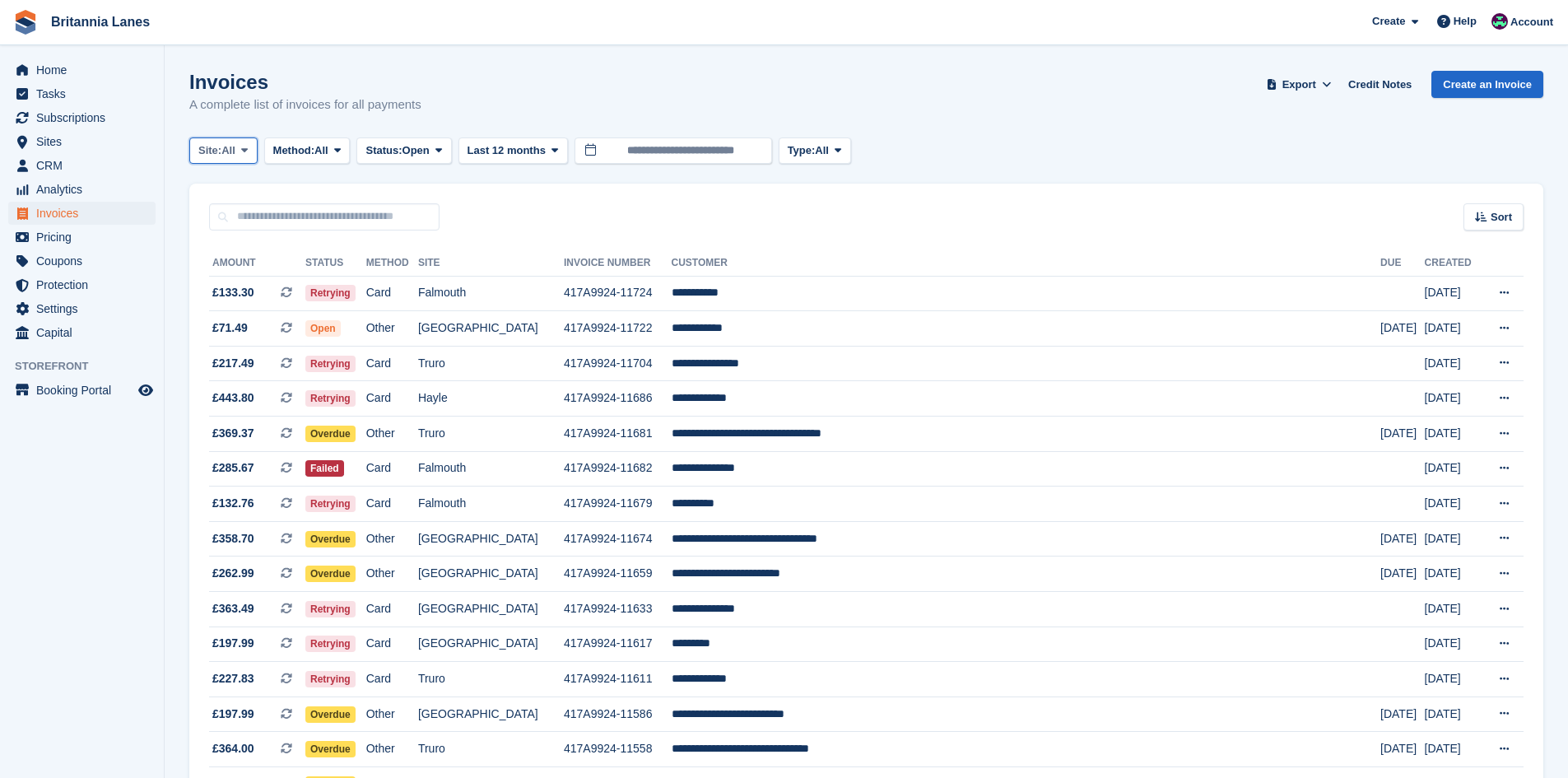
click at [221, 144] on span "Site:" at bounding box center [210, 151] width 23 height 16
click at [270, 233] on link "Truro" at bounding box center [271, 218] width 148 height 29
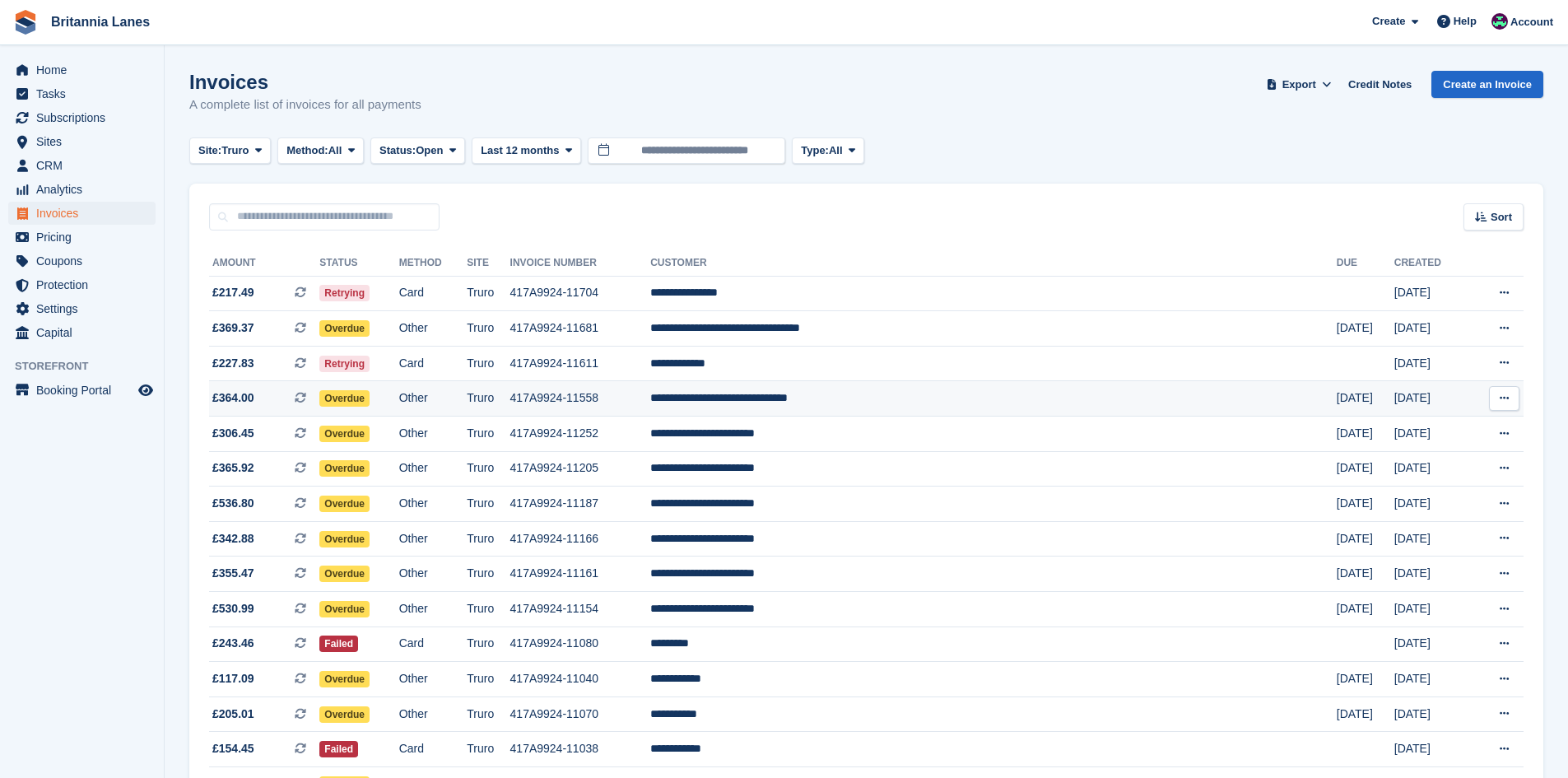
click at [907, 385] on td "**********" at bounding box center [993, 399] width 687 height 36
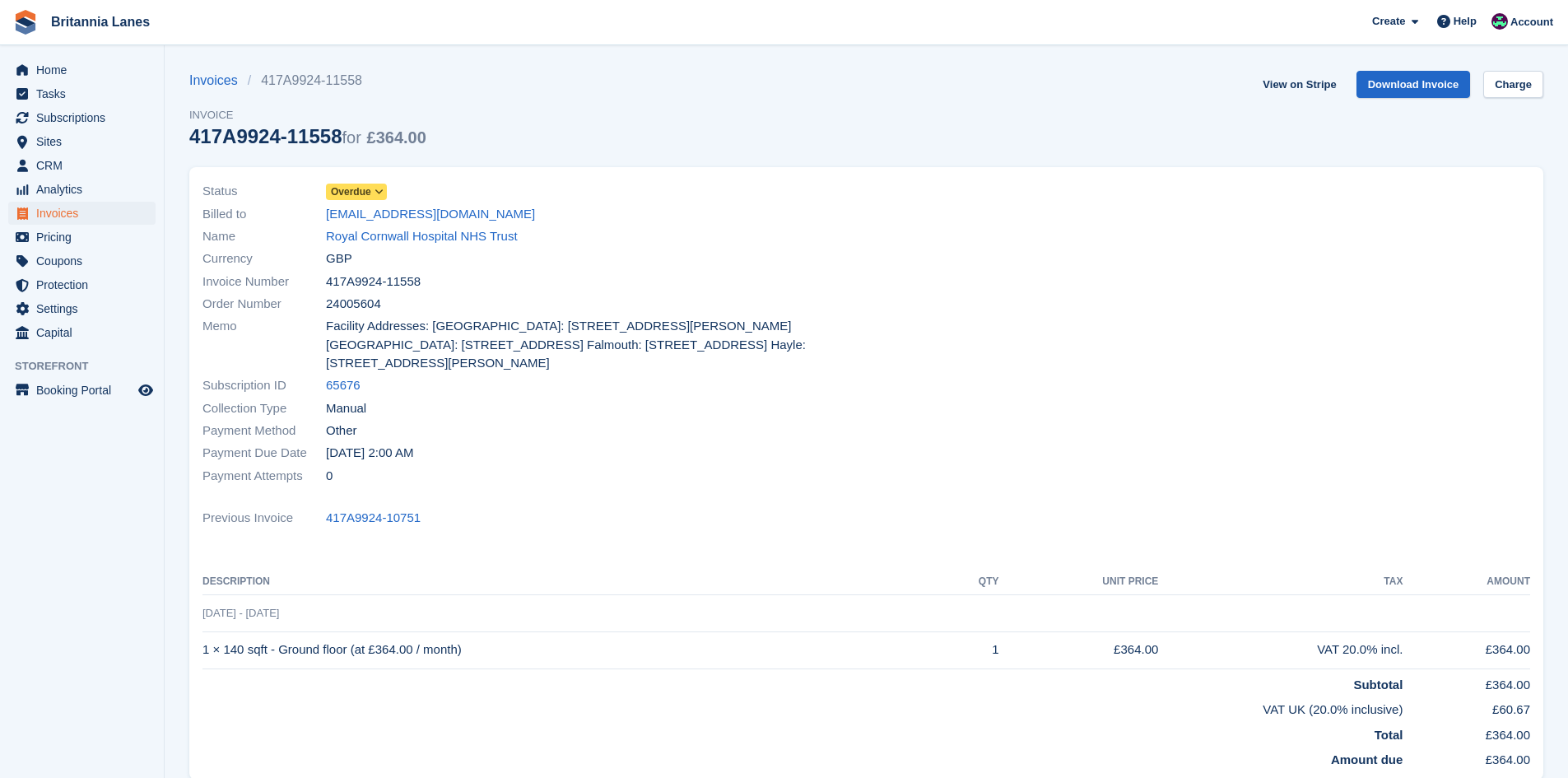
click at [364, 240] on link "Royal Cornwall Hospital NHS Trust" at bounding box center [421, 236] width 192 height 19
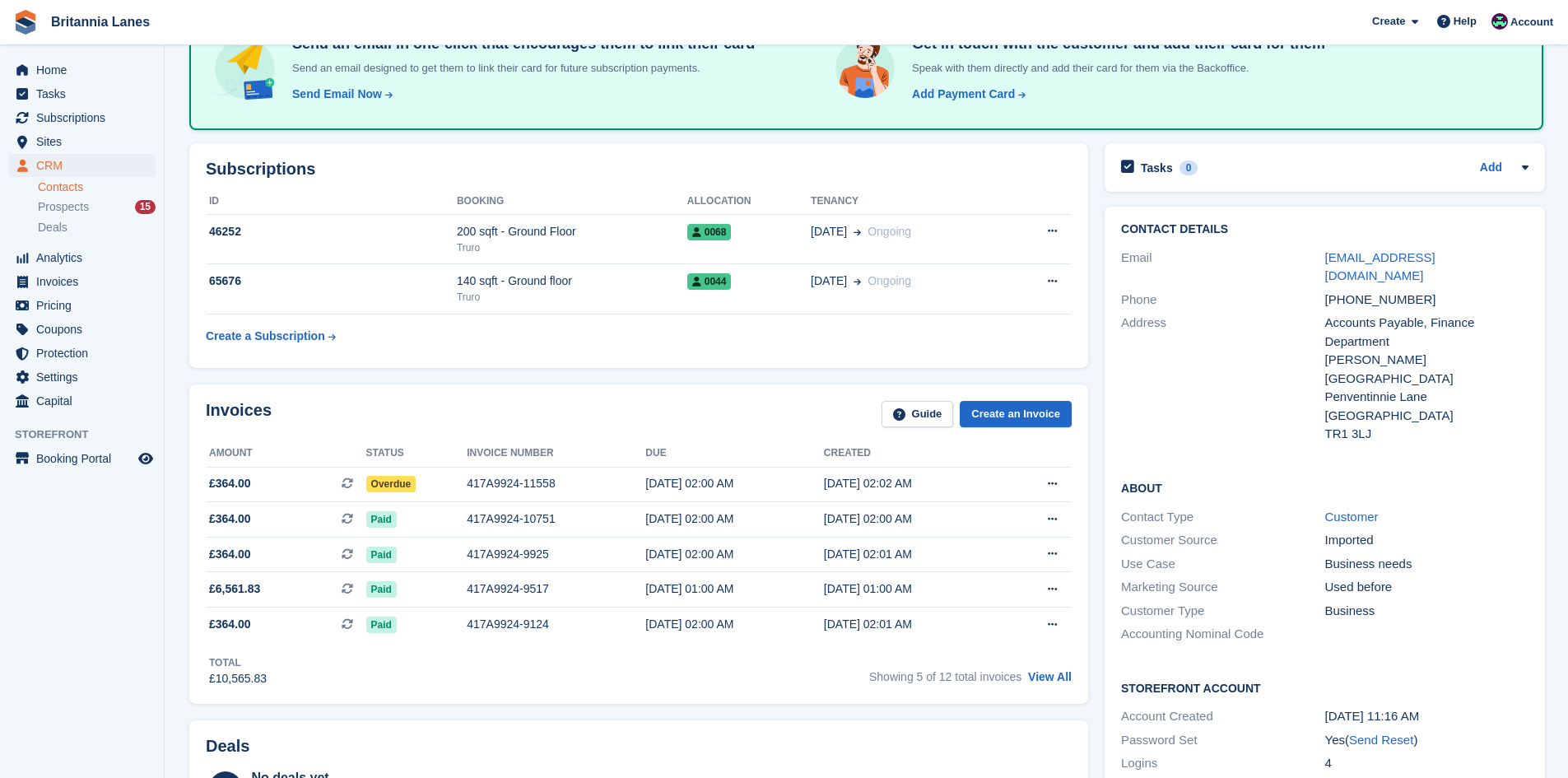
scroll to position [165, 0]
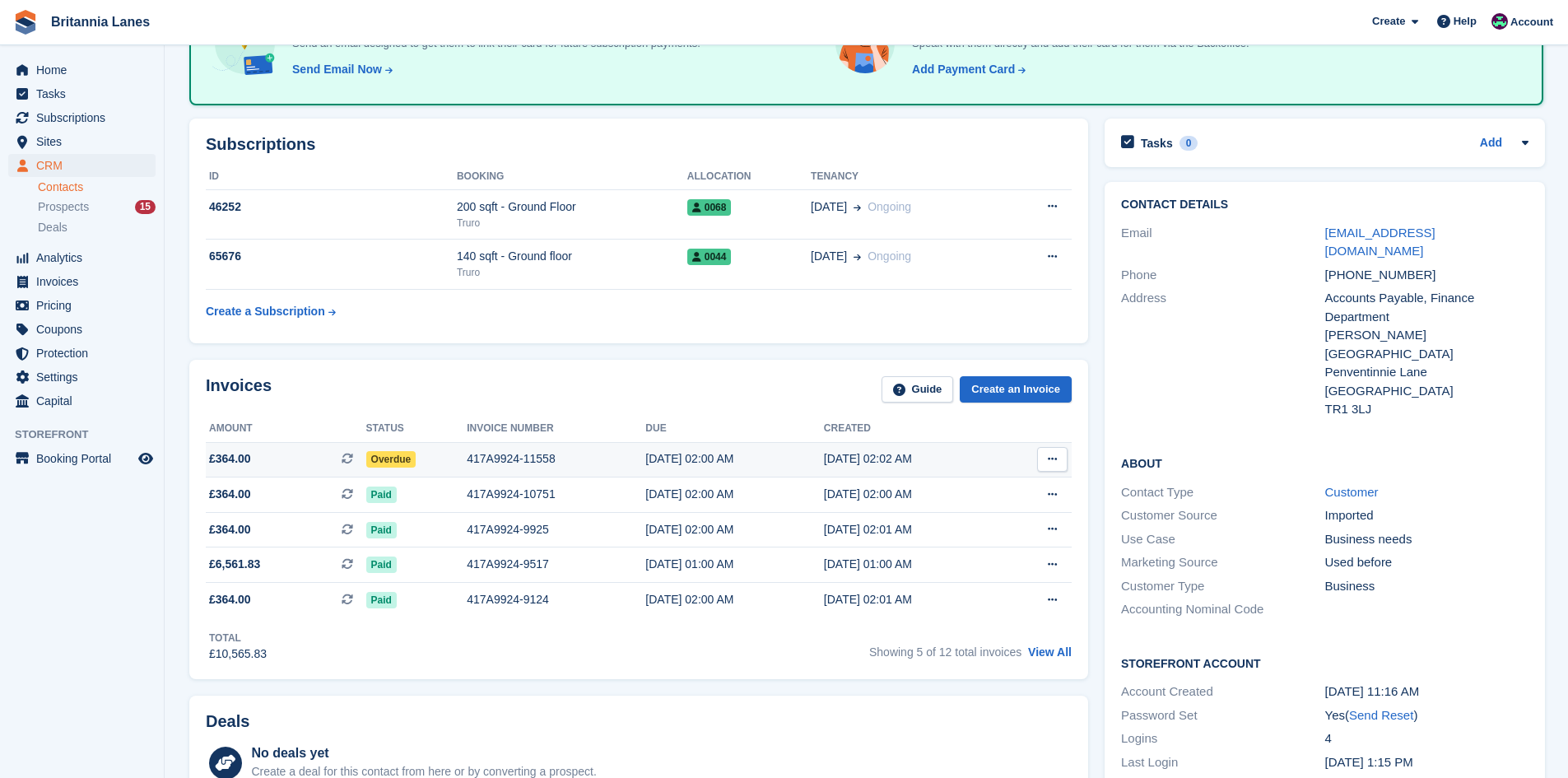
click at [525, 462] on div "417A9924-11558" at bounding box center [556, 458] width 179 height 17
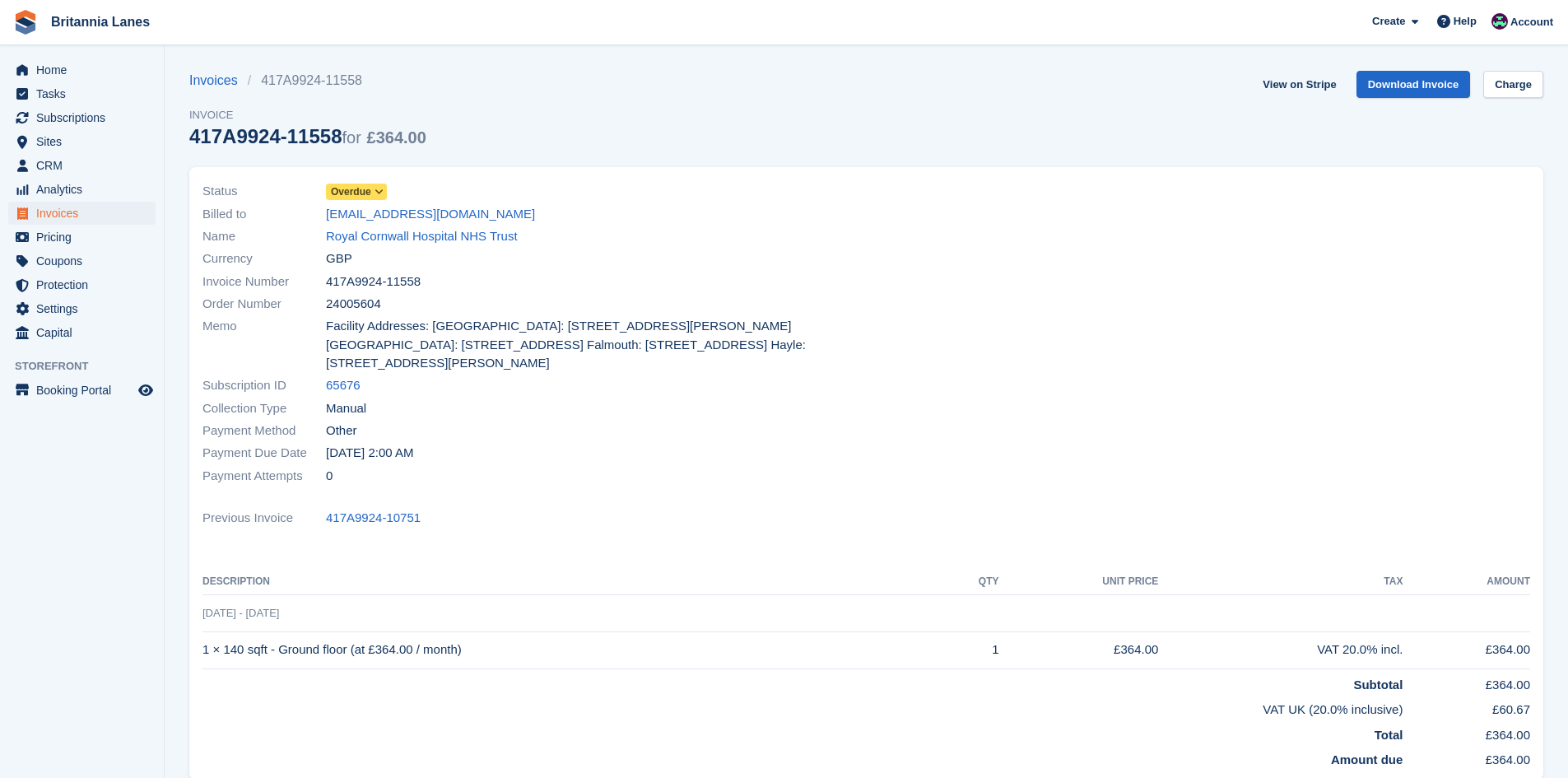
click at [355, 187] on span "Overdue" at bounding box center [350, 192] width 40 height 15
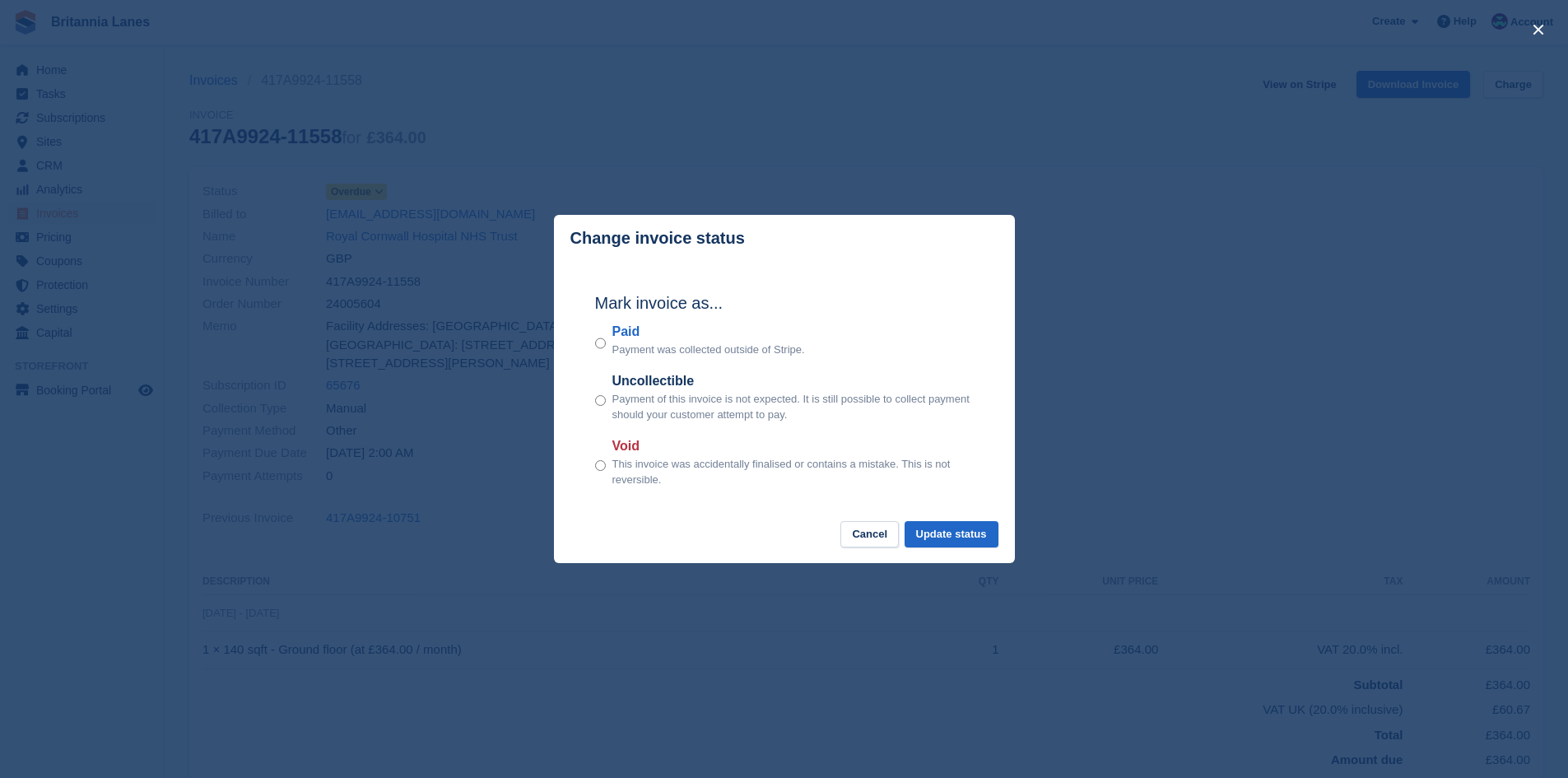
click at [633, 332] on label "Paid" at bounding box center [708, 332] width 192 height 20
click at [978, 536] on button "Update status" at bounding box center [951, 535] width 94 height 27
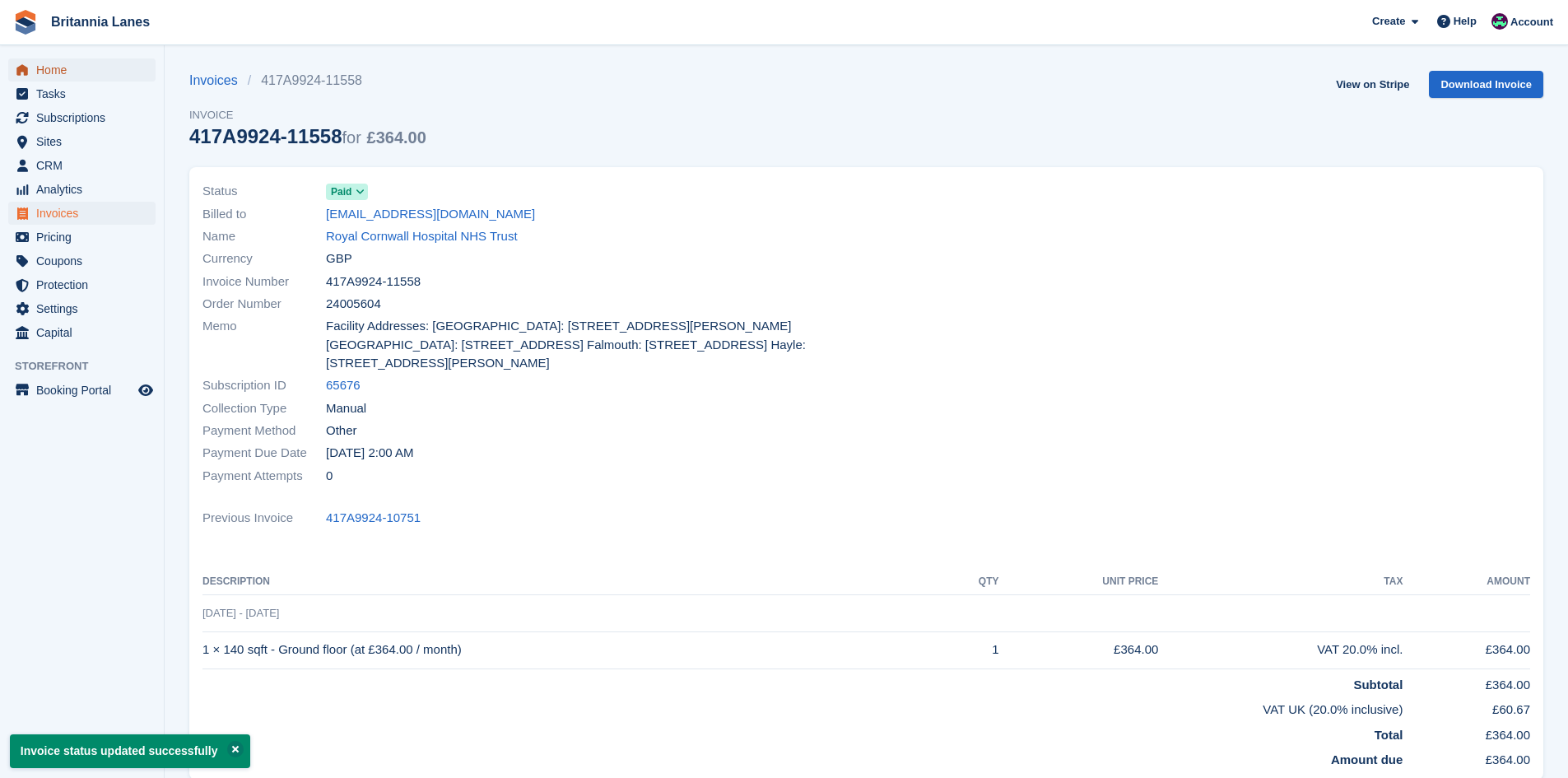
click at [40, 77] on span "Home" at bounding box center [86, 70] width 99 height 23
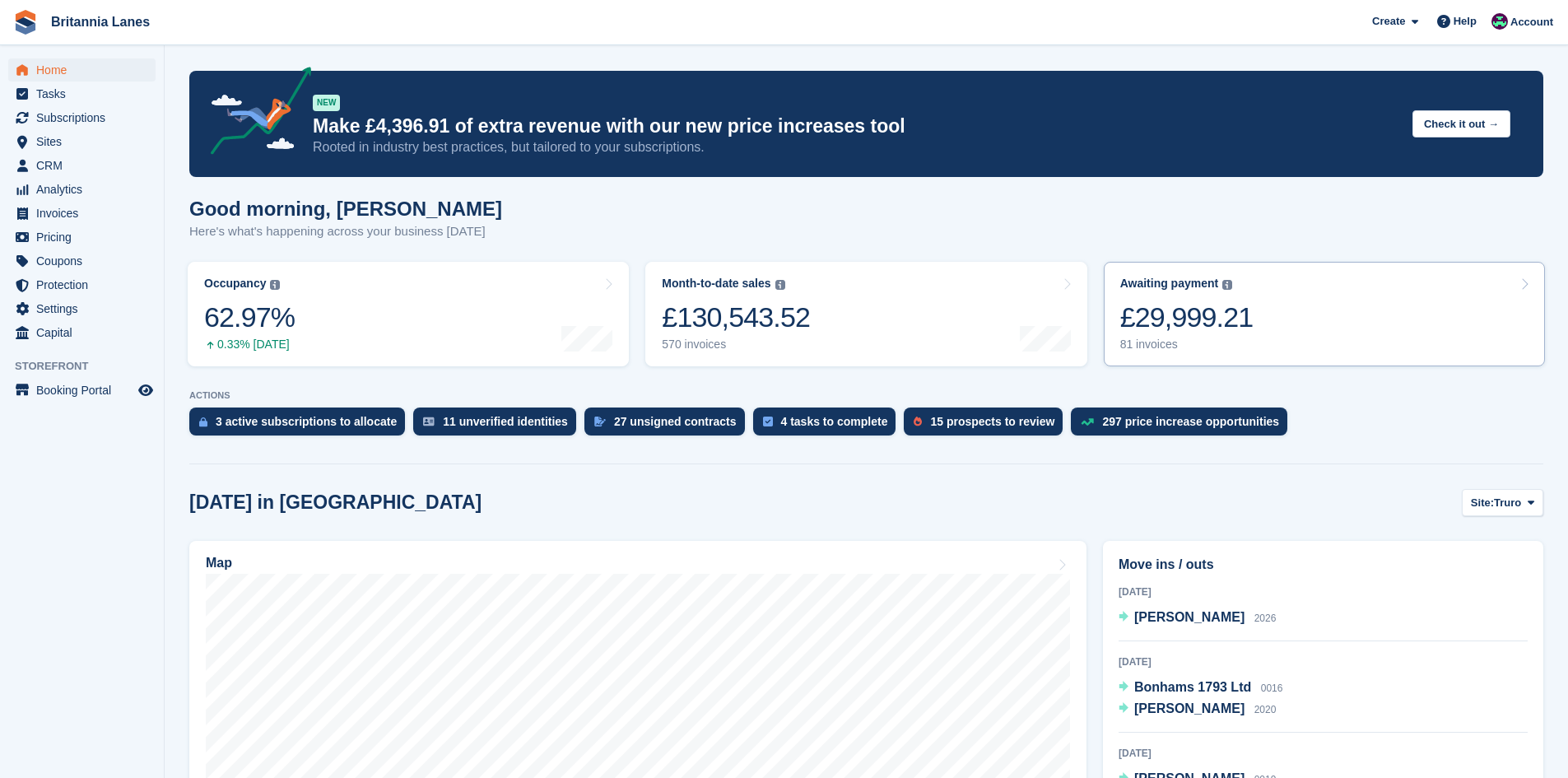
click at [1231, 290] on div "Awaiting payment The total outstanding balance on all open invoices." at bounding box center [1188, 283] width 134 height 14
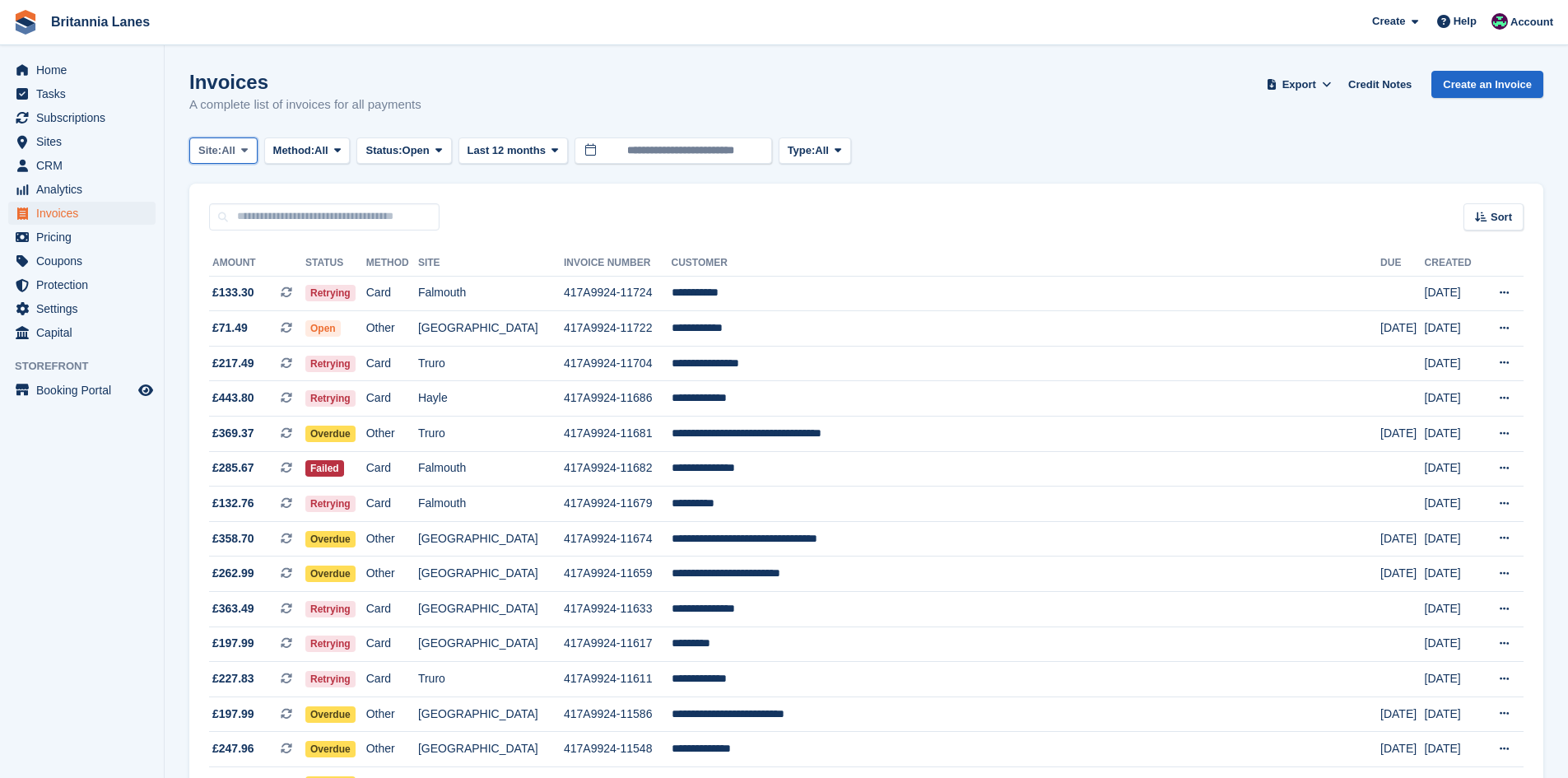
click at [220, 143] on span "Site:" at bounding box center [210, 151] width 23 height 16
click at [222, 220] on link "Truro" at bounding box center [271, 218] width 148 height 29
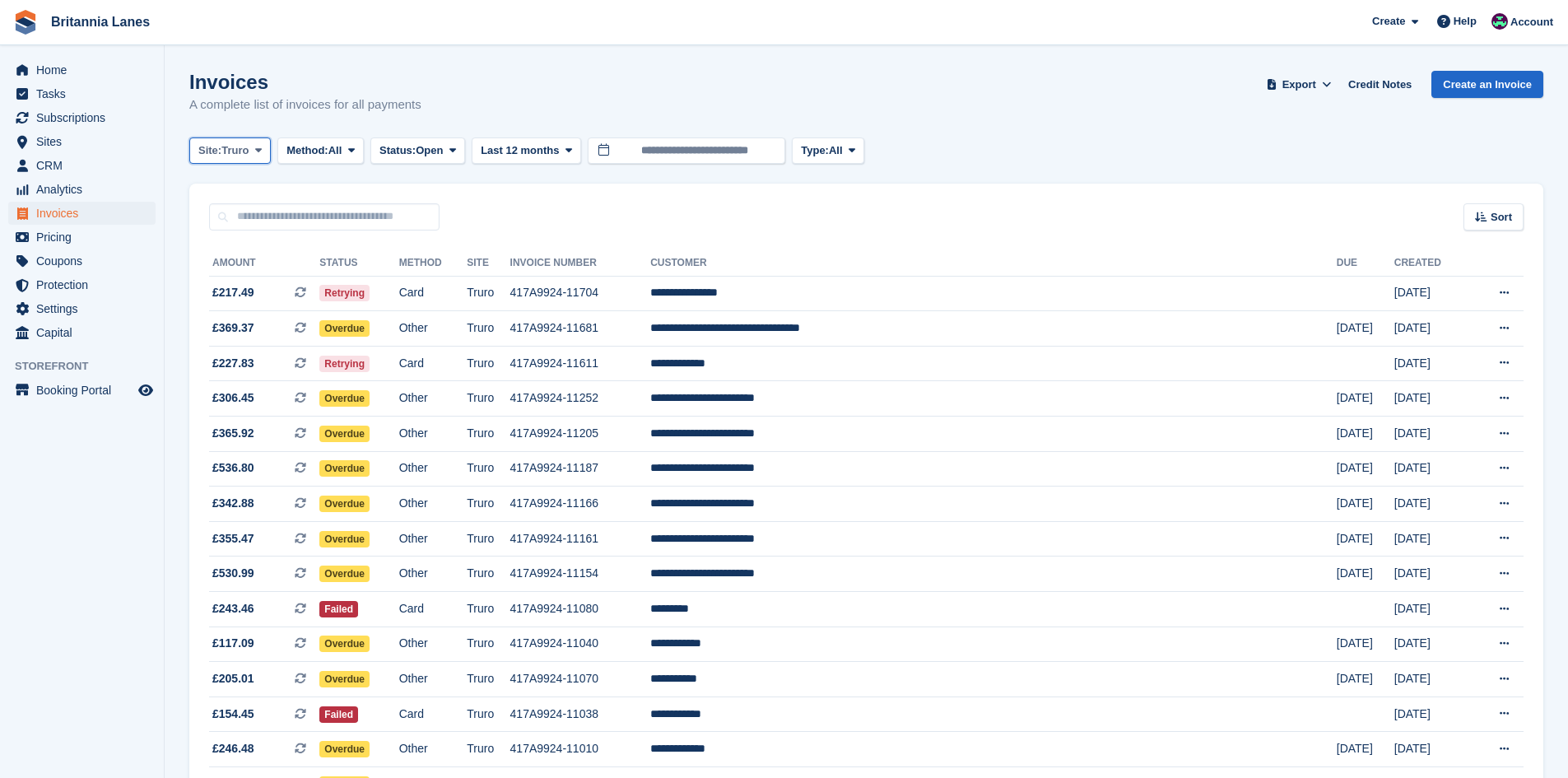
click at [237, 157] on span "Truro" at bounding box center [235, 151] width 27 height 16
click at [233, 303] on link "Hayle" at bounding box center [271, 307] width 148 height 29
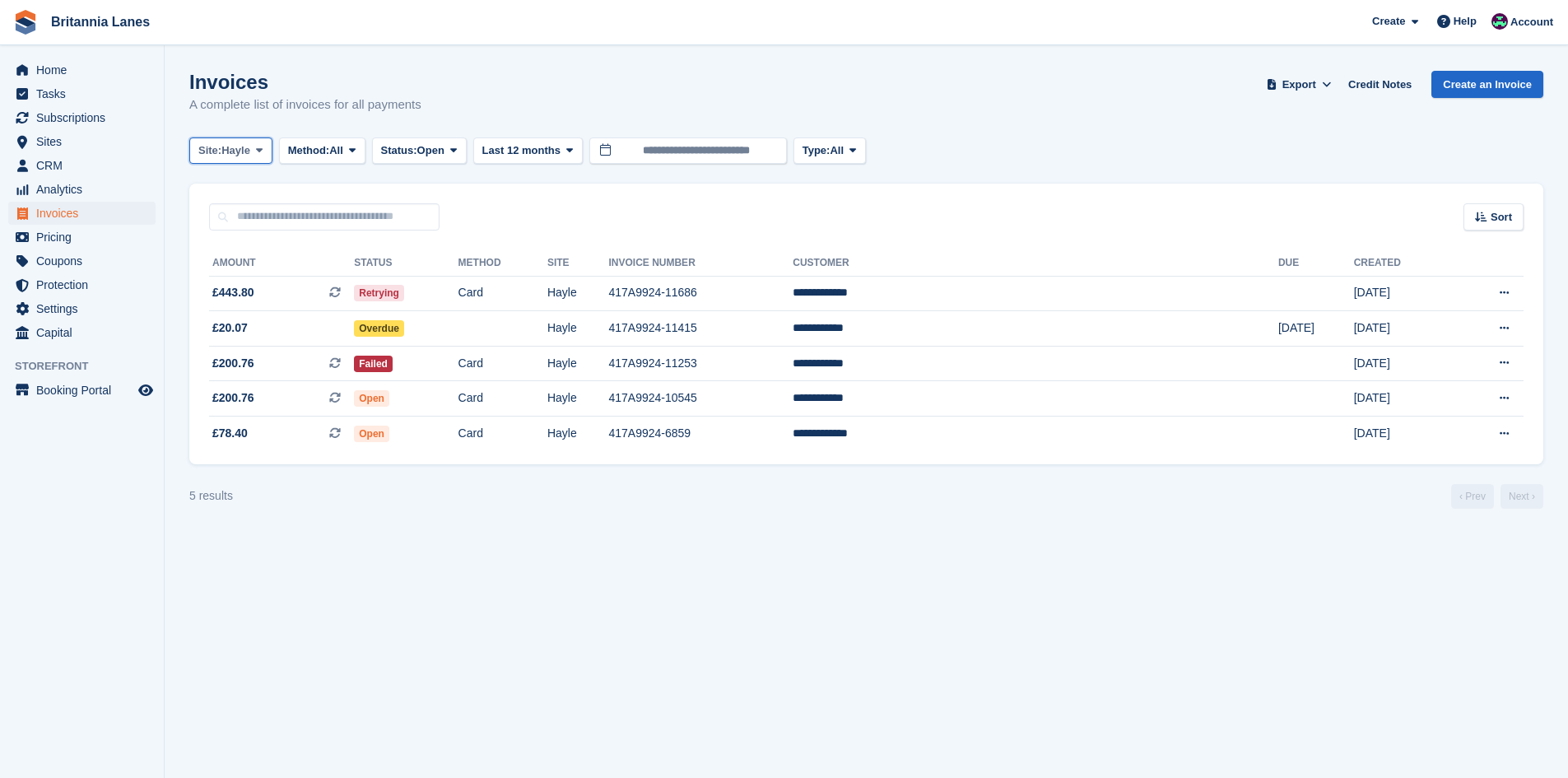
drag, startPoint x: 221, startPoint y: 152, endPoint x: 232, endPoint y: 181, distance: 31.0
click at [222, 156] on span "Site:" at bounding box center [210, 151] width 23 height 16
click at [224, 240] on link "Falmouth" at bounding box center [271, 248] width 148 height 29
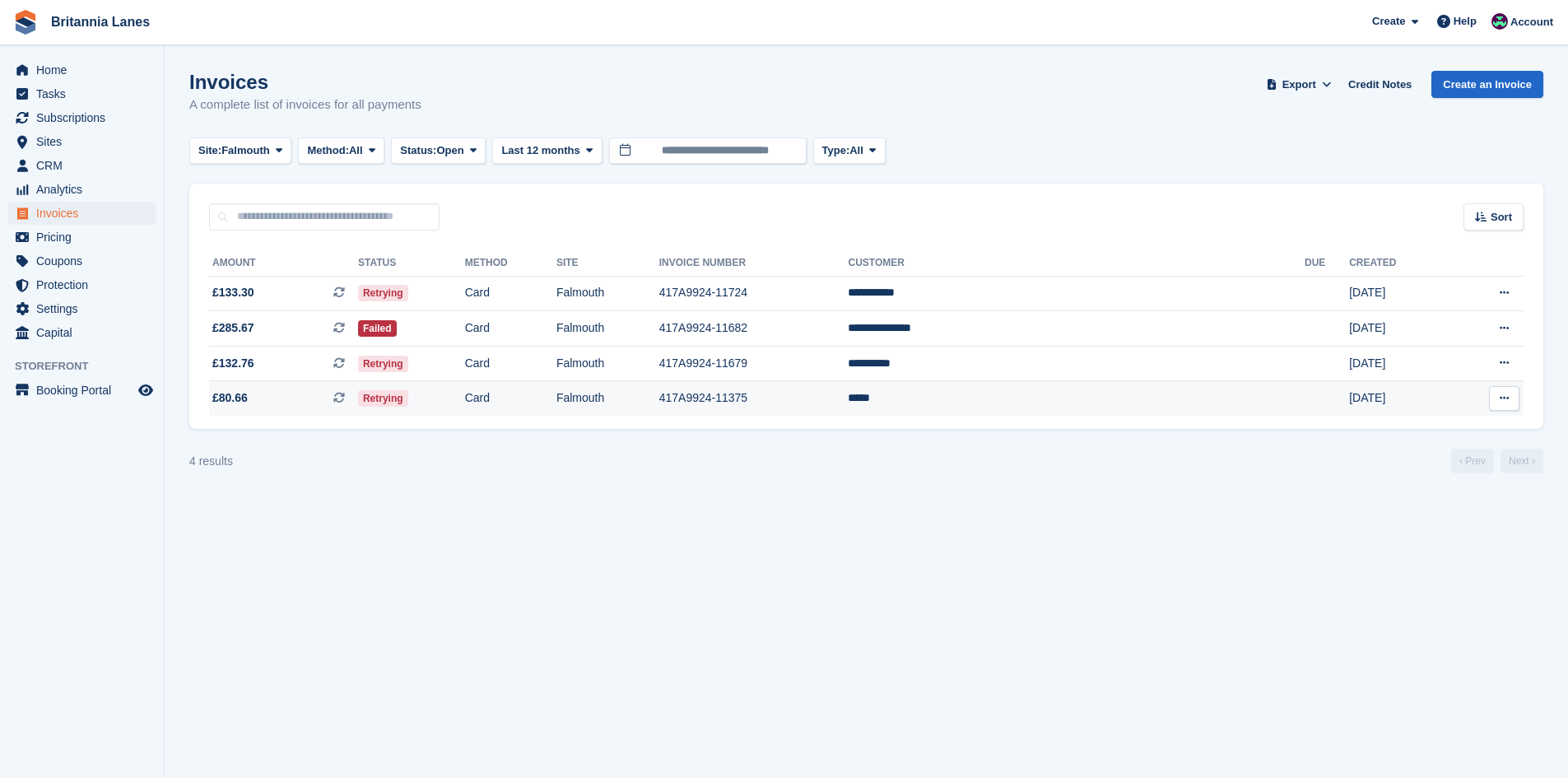
click at [797, 401] on td "417A9924-11375" at bounding box center [754, 398] width 190 height 35
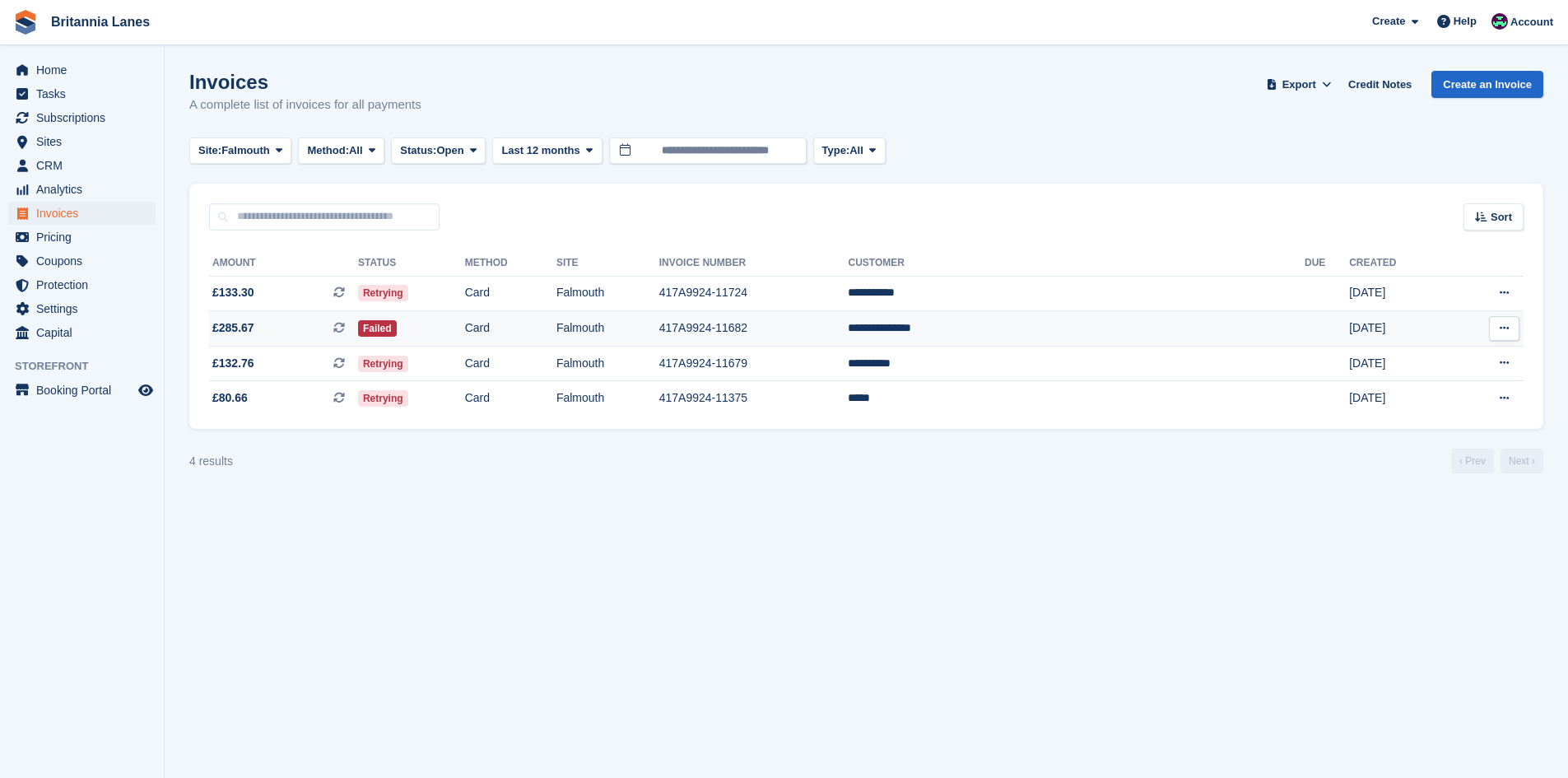
click at [1078, 315] on td "**********" at bounding box center [1076, 329] width 457 height 36
click at [1082, 292] on td "**********" at bounding box center [1076, 294] width 457 height 36
click at [1090, 316] on td "**********" at bounding box center [1076, 329] width 457 height 36
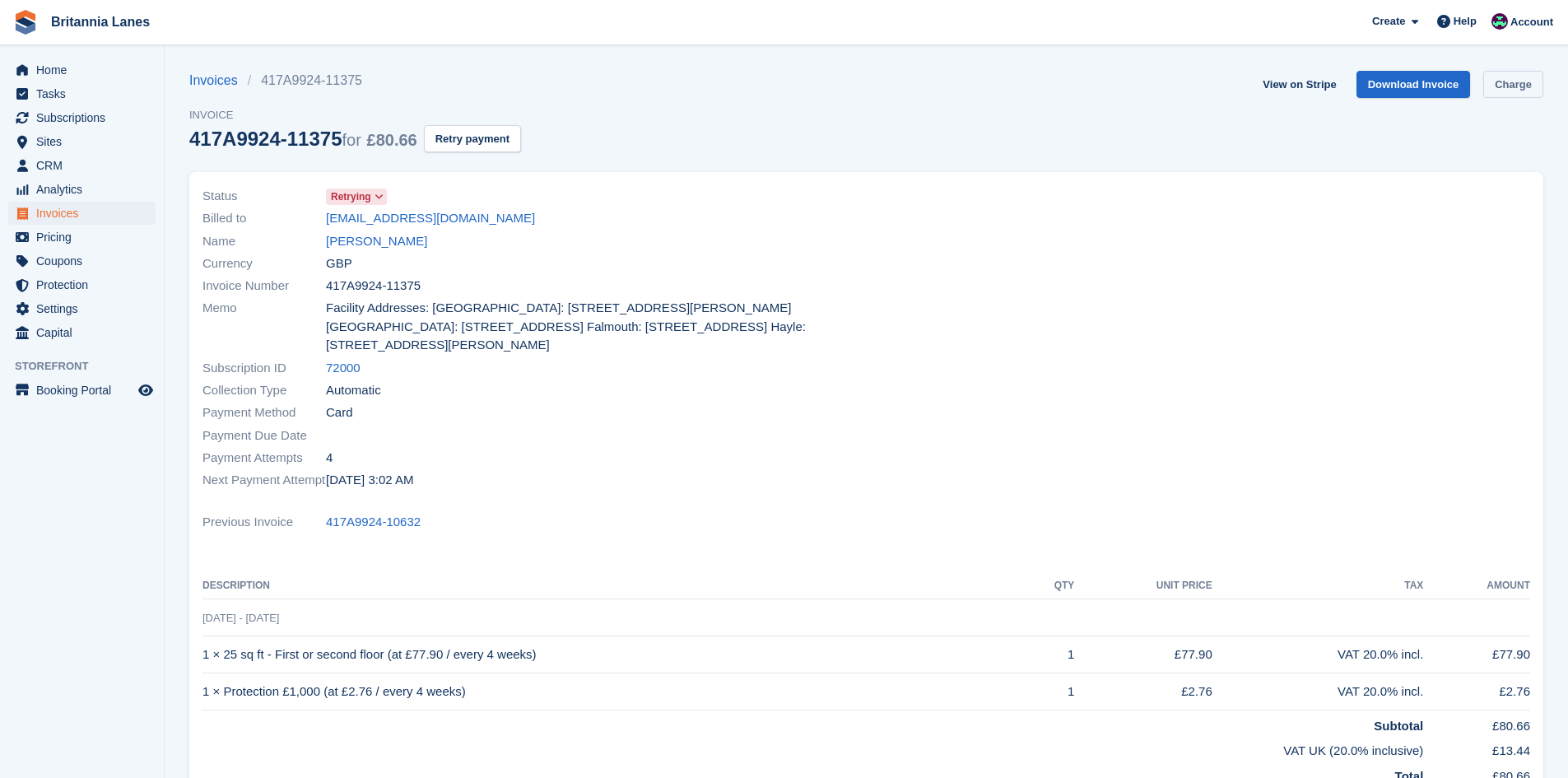
click at [1513, 93] on link "Charge" at bounding box center [1513, 84] width 60 height 27
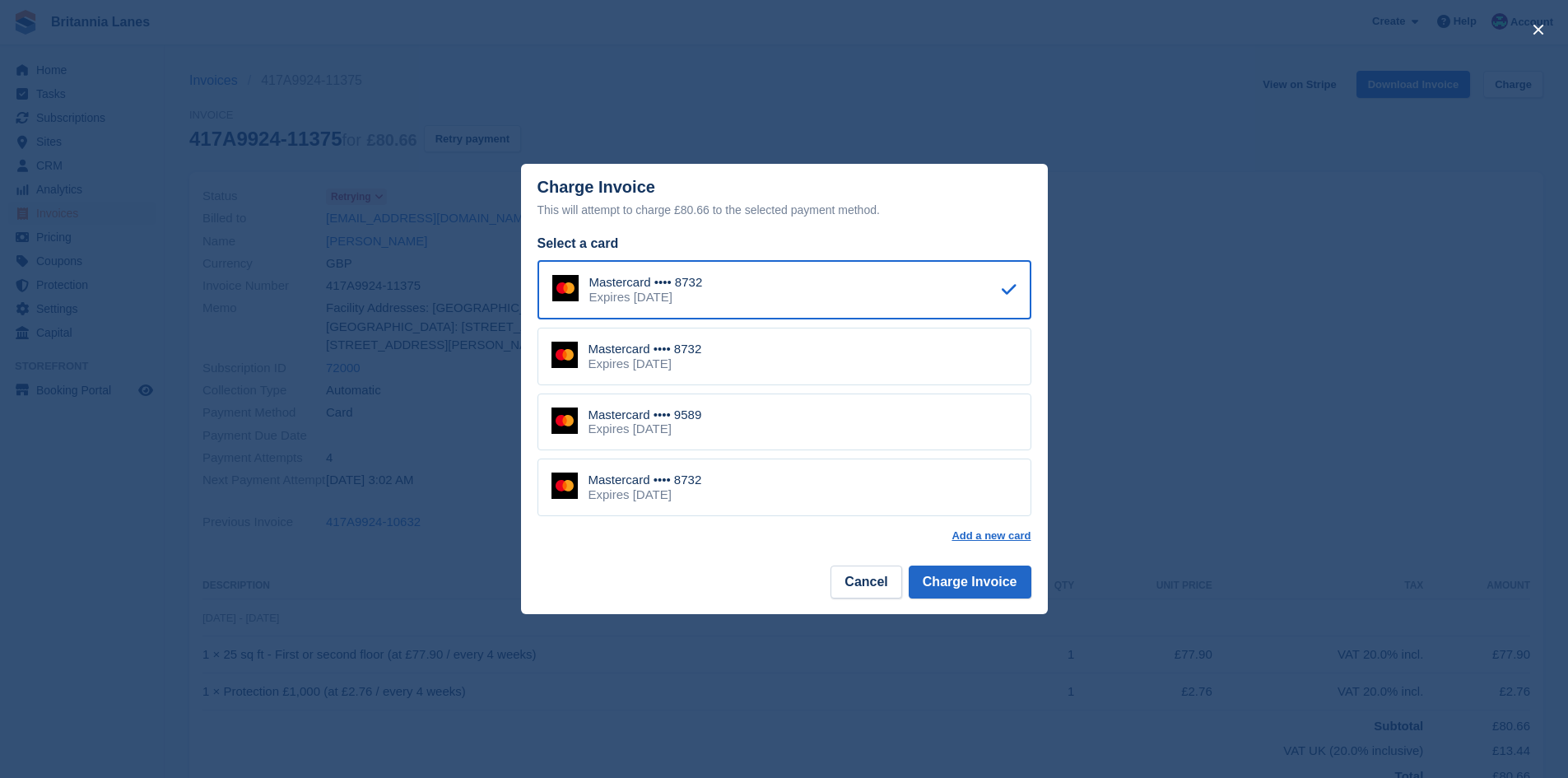
click at [717, 432] on div "Mastercard •••• 9589 Expires April 2028" at bounding box center [784, 422] width 494 height 58
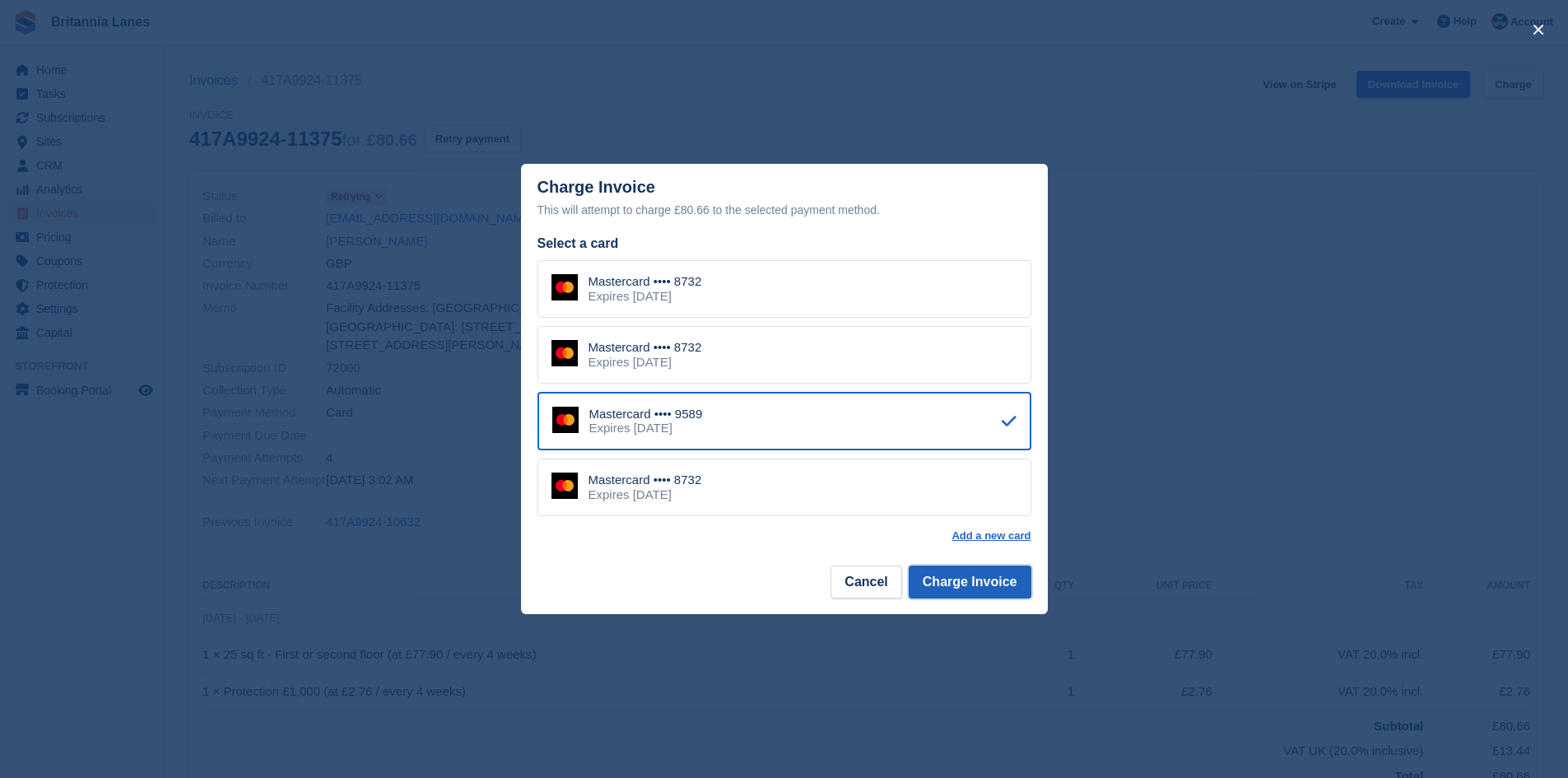
drag, startPoint x: 952, startPoint y: 577, endPoint x: 930, endPoint y: 569, distance: 23.4
click at [954, 577] on button "Charge Invoice" at bounding box center [970, 582] width 123 height 33
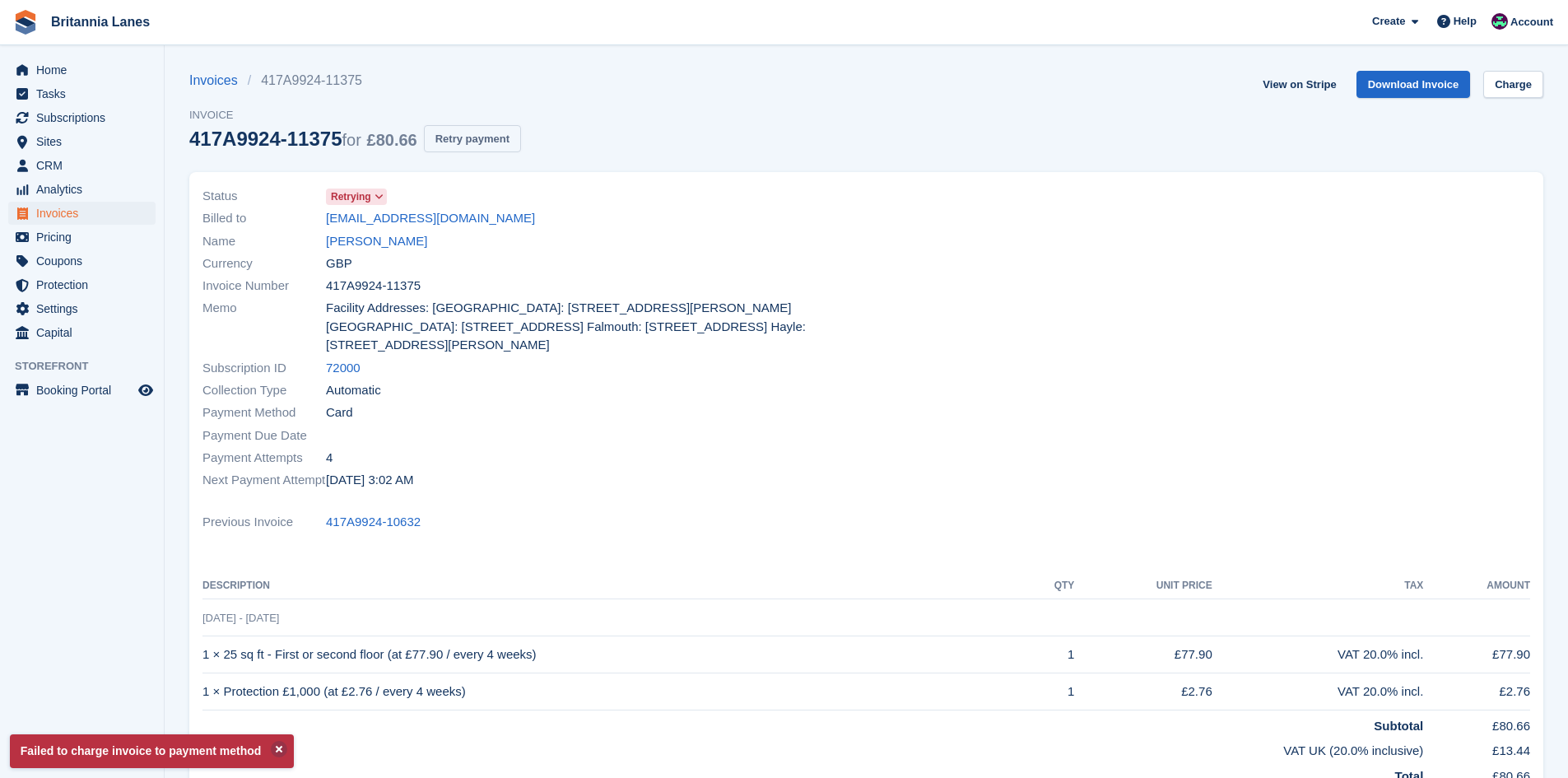
click at [459, 140] on button "Retry payment" at bounding box center [472, 138] width 97 height 27
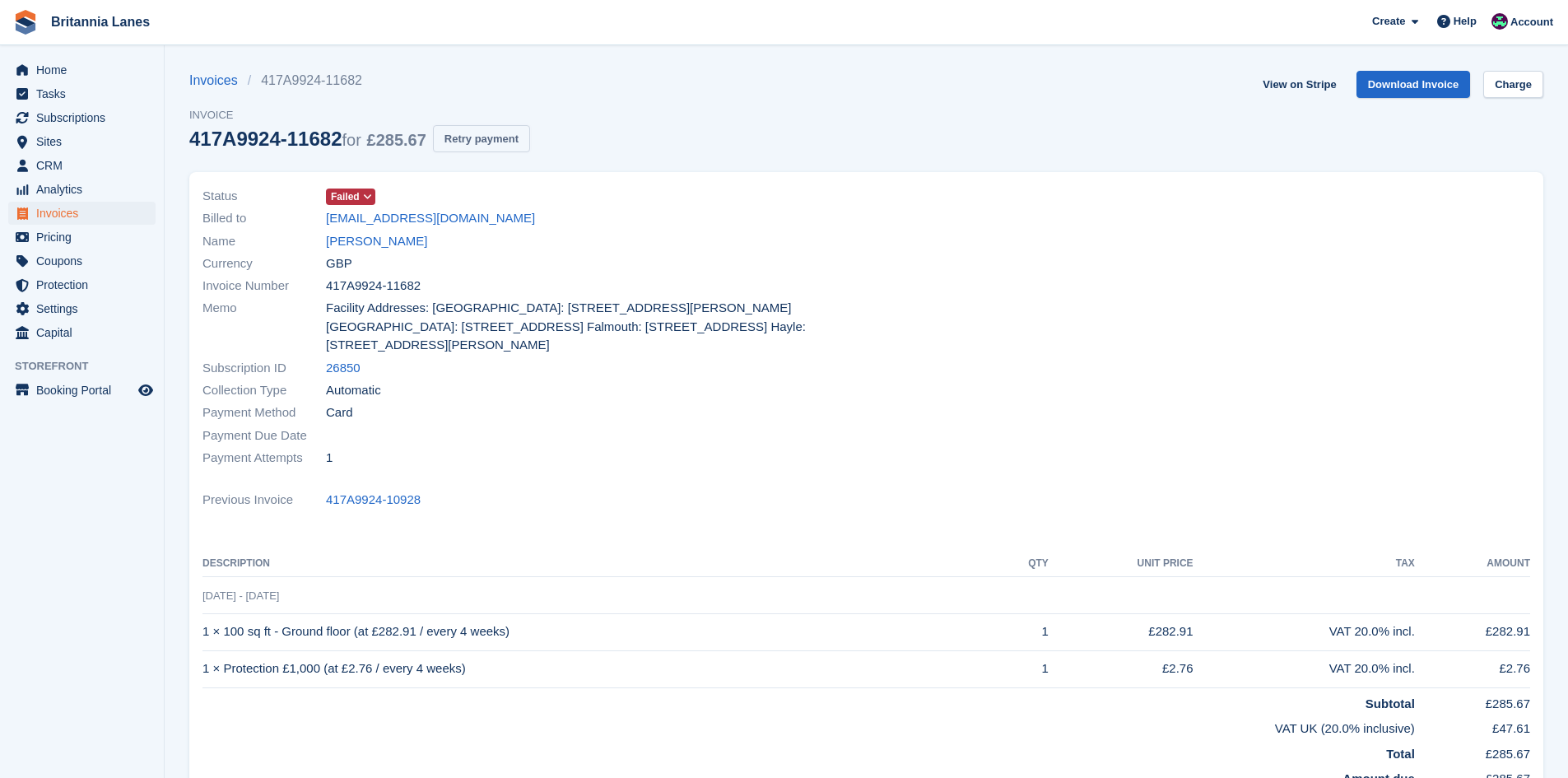
click at [486, 133] on button "Retry payment" at bounding box center [481, 138] width 97 height 27
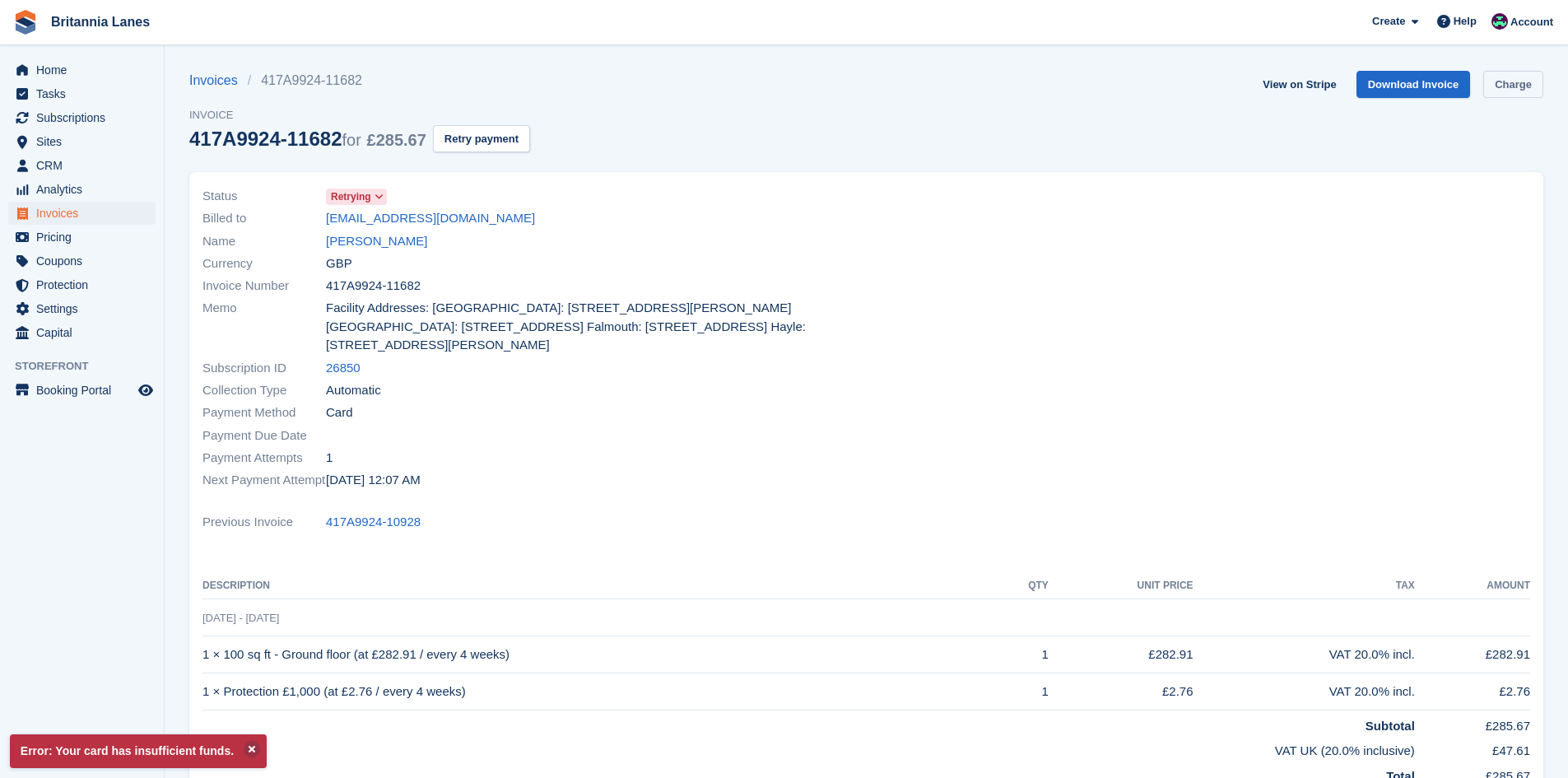
click at [1523, 74] on link "Charge" at bounding box center [1513, 84] width 60 height 27
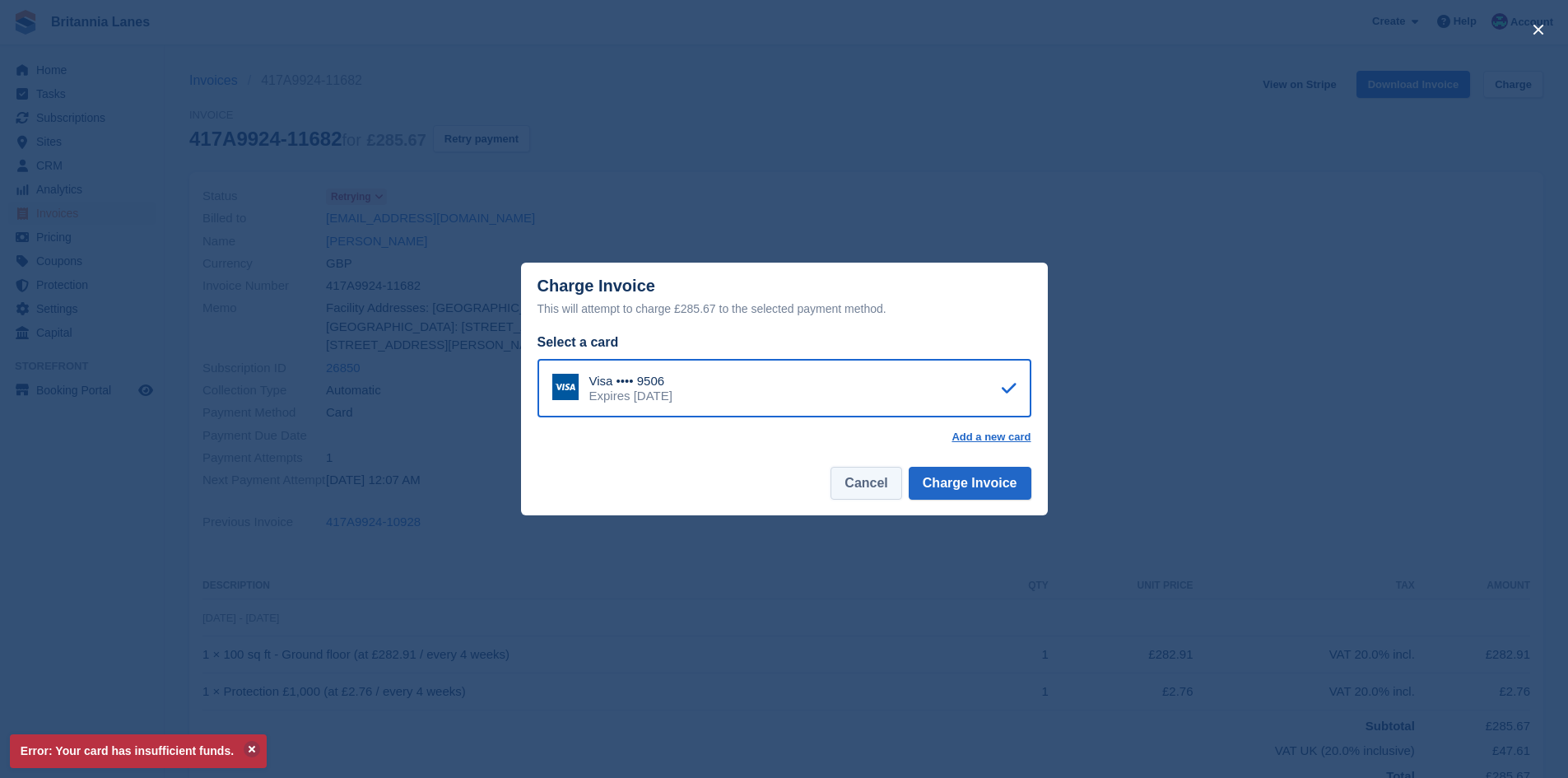
click at [865, 500] on button "Cancel" at bounding box center [865, 483] width 70 height 33
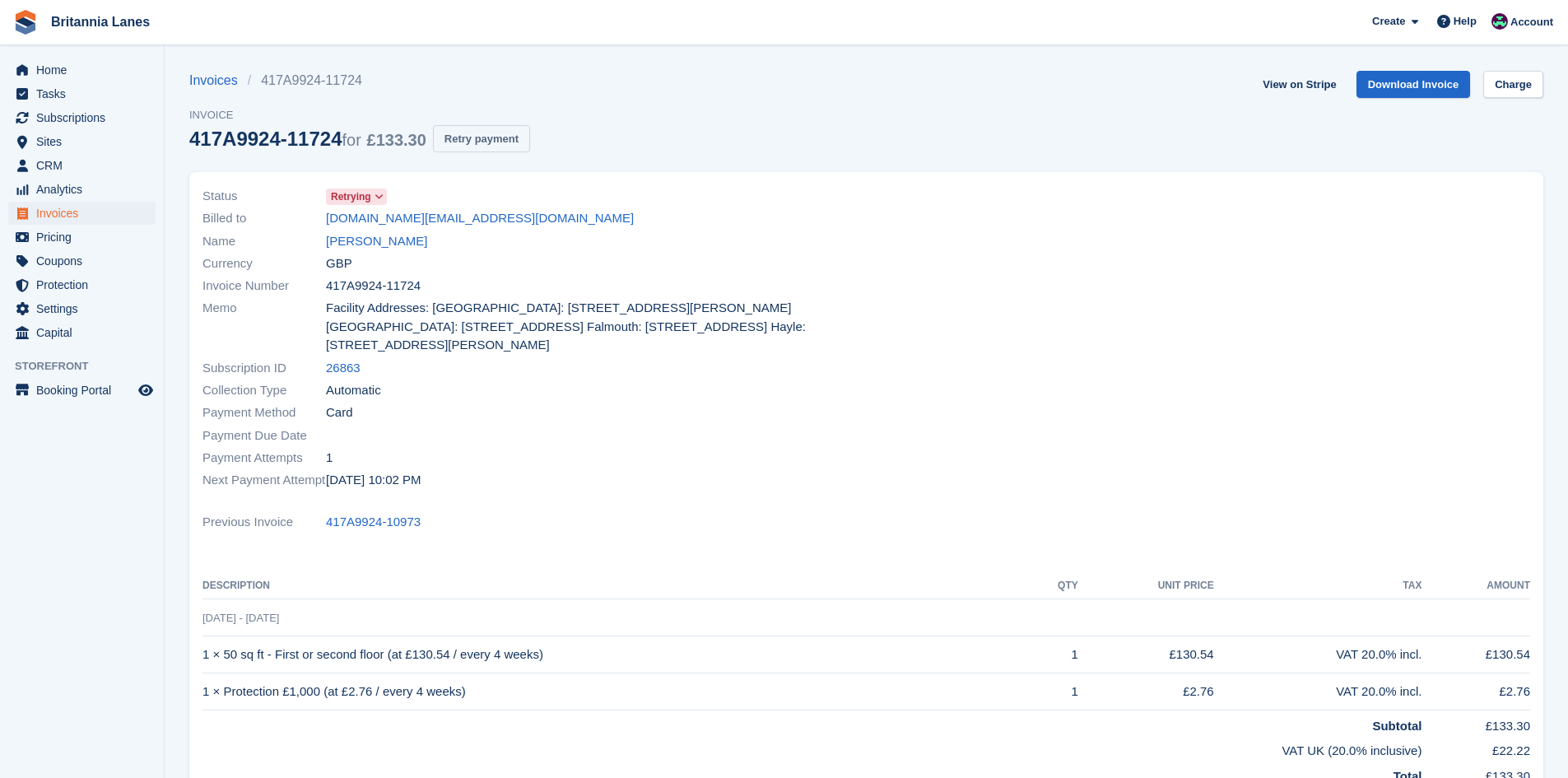
click at [490, 143] on button "Retry payment" at bounding box center [481, 138] width 97 height 27
click at [368, 227] on link "mel66@live.co.uk" at bounding box center [430, 218] width 209 height 19
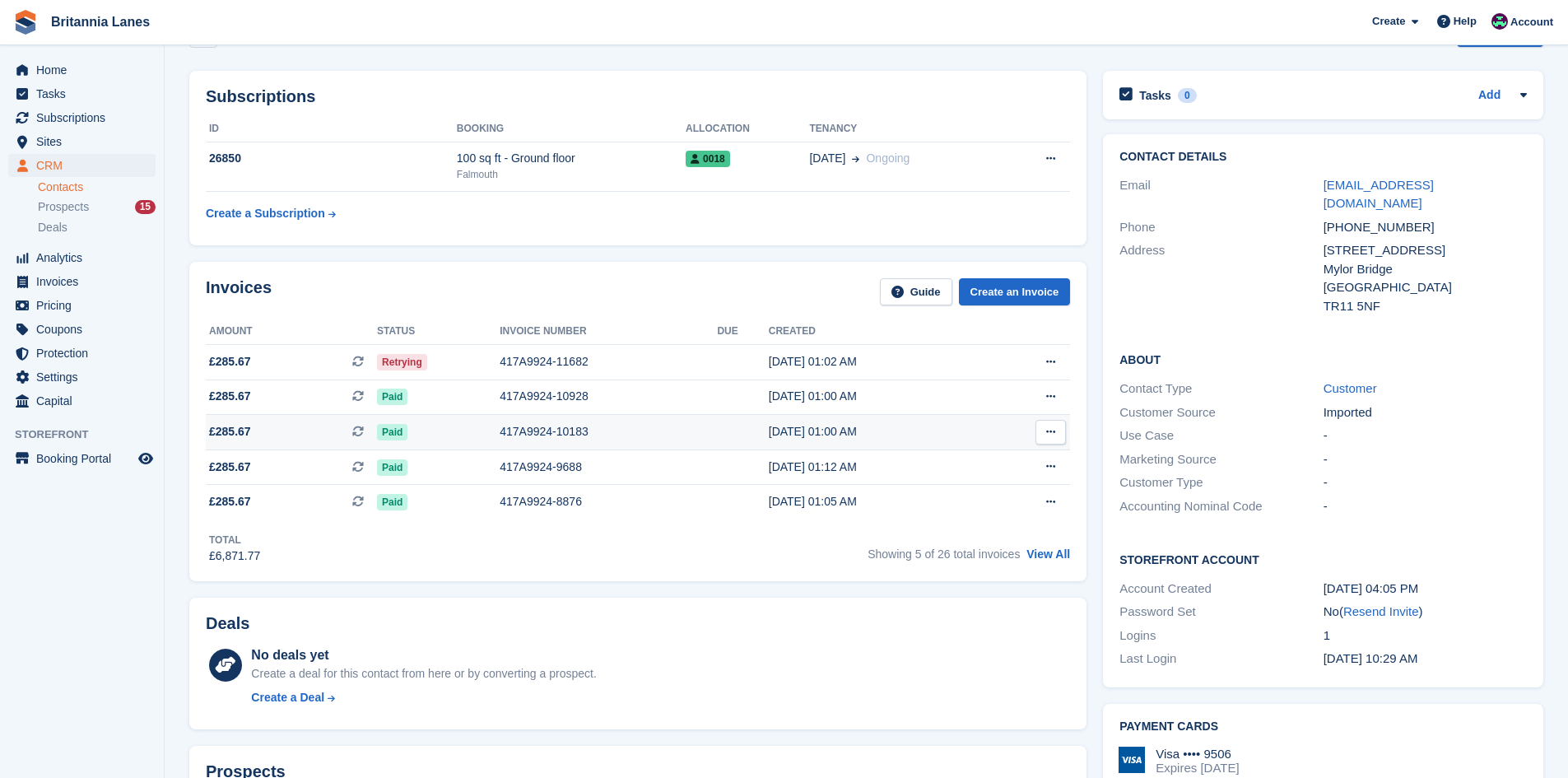
scroll to position [330, 0]
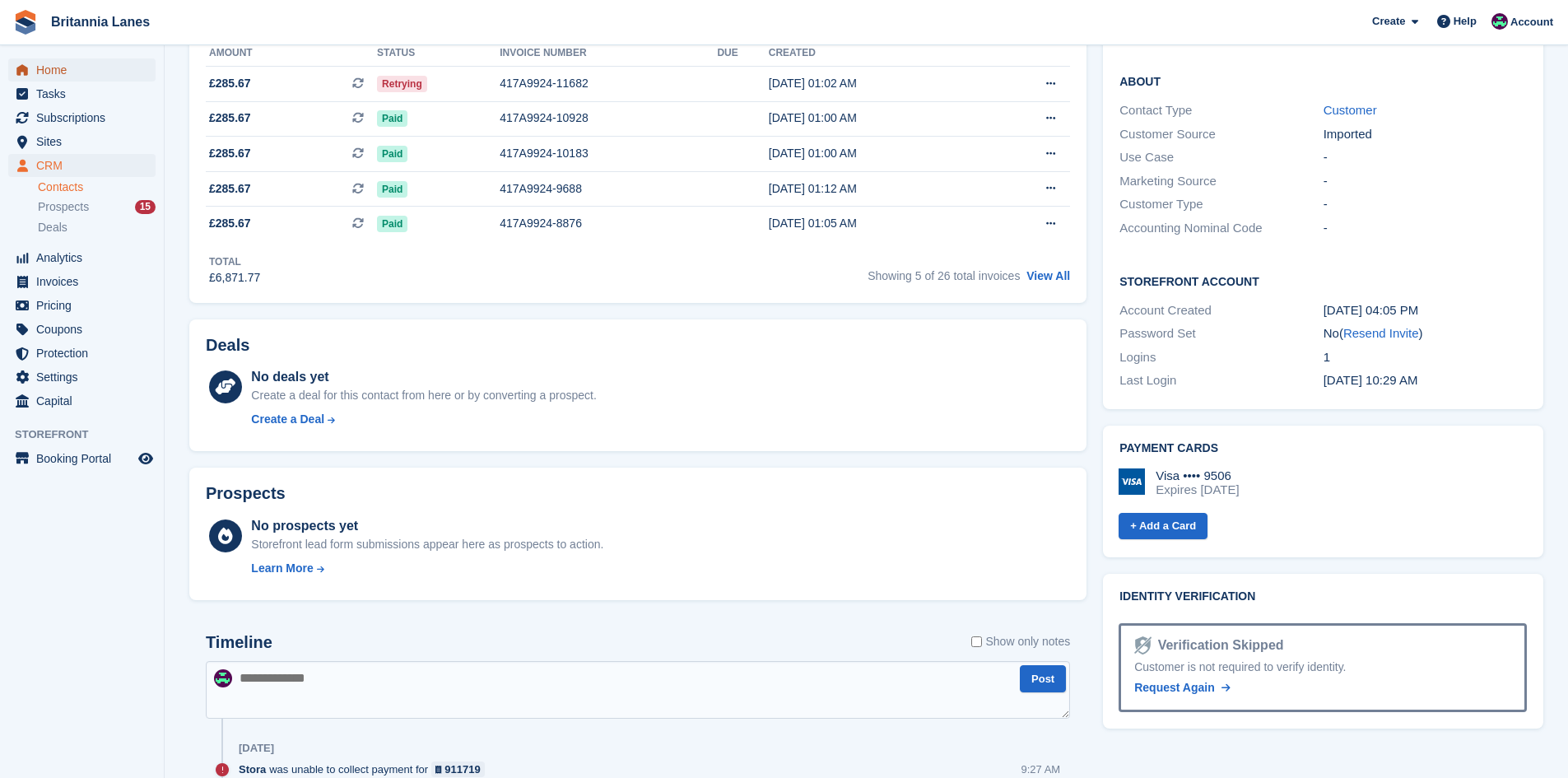
click at [71, 80] on span "Home" at bounding box center [86, 70] width 99 height 23
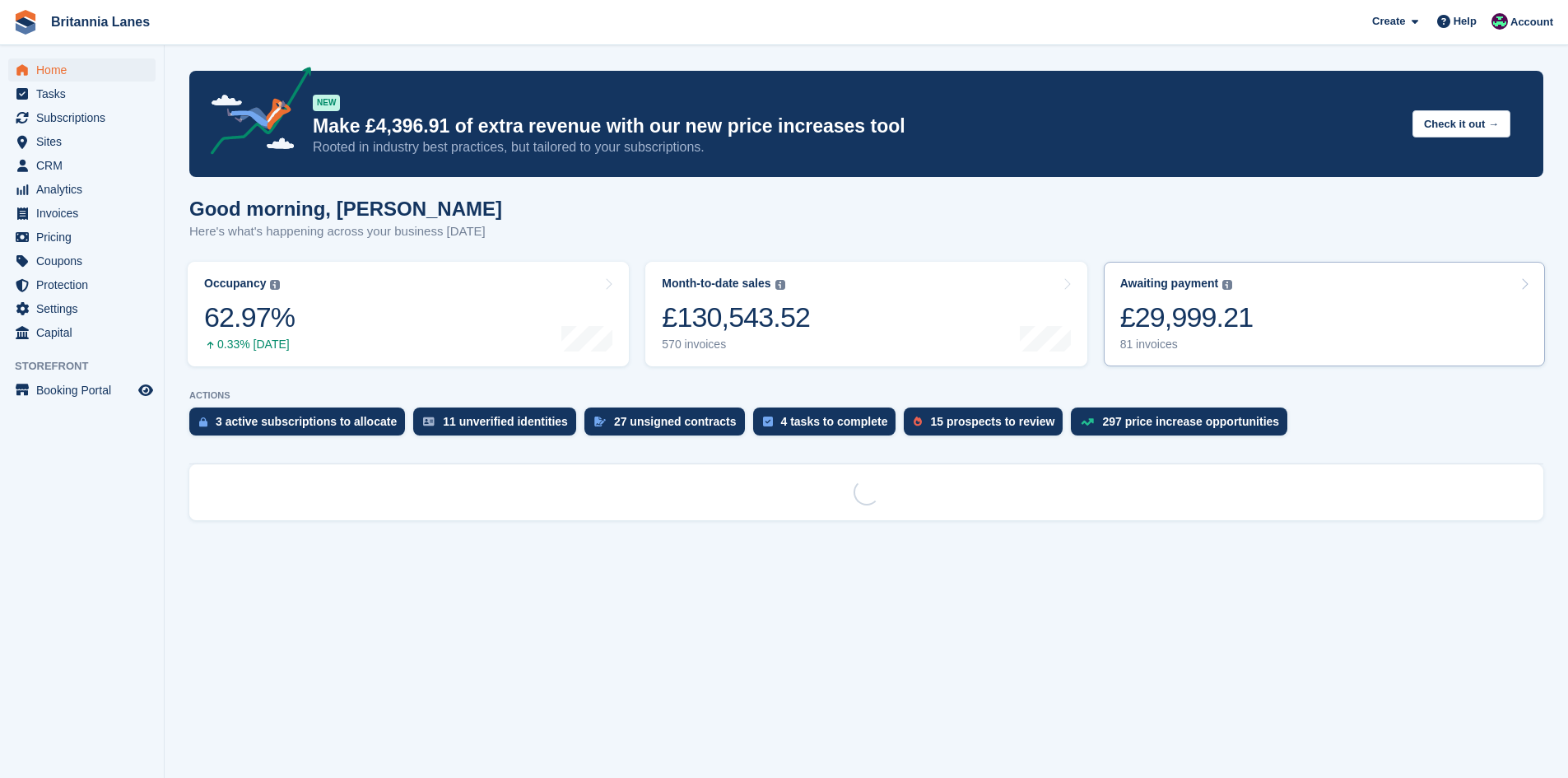
click at [1251, 299] on link "Awaiting payment The total outstanding balance on all open invoices. £29,999.21…" at bounding box center [1324, 314] width 441 height 104
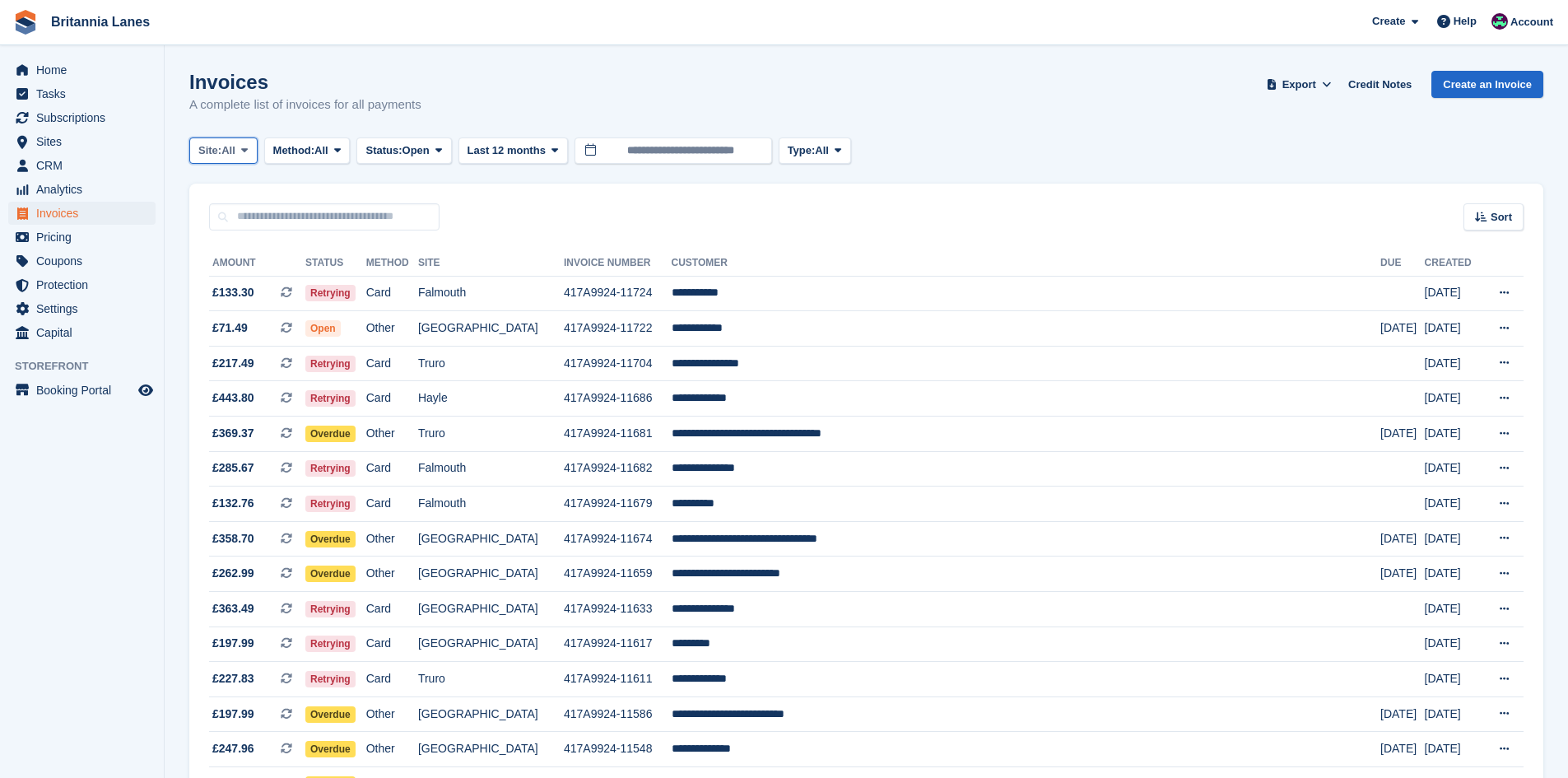
click at [209, 156] on span "Site:" at bounding box center [210, 151] width 23 height 16
click at [264, 243] on link "Falmouth" at bounding box center [271, 248] width 148 height 29
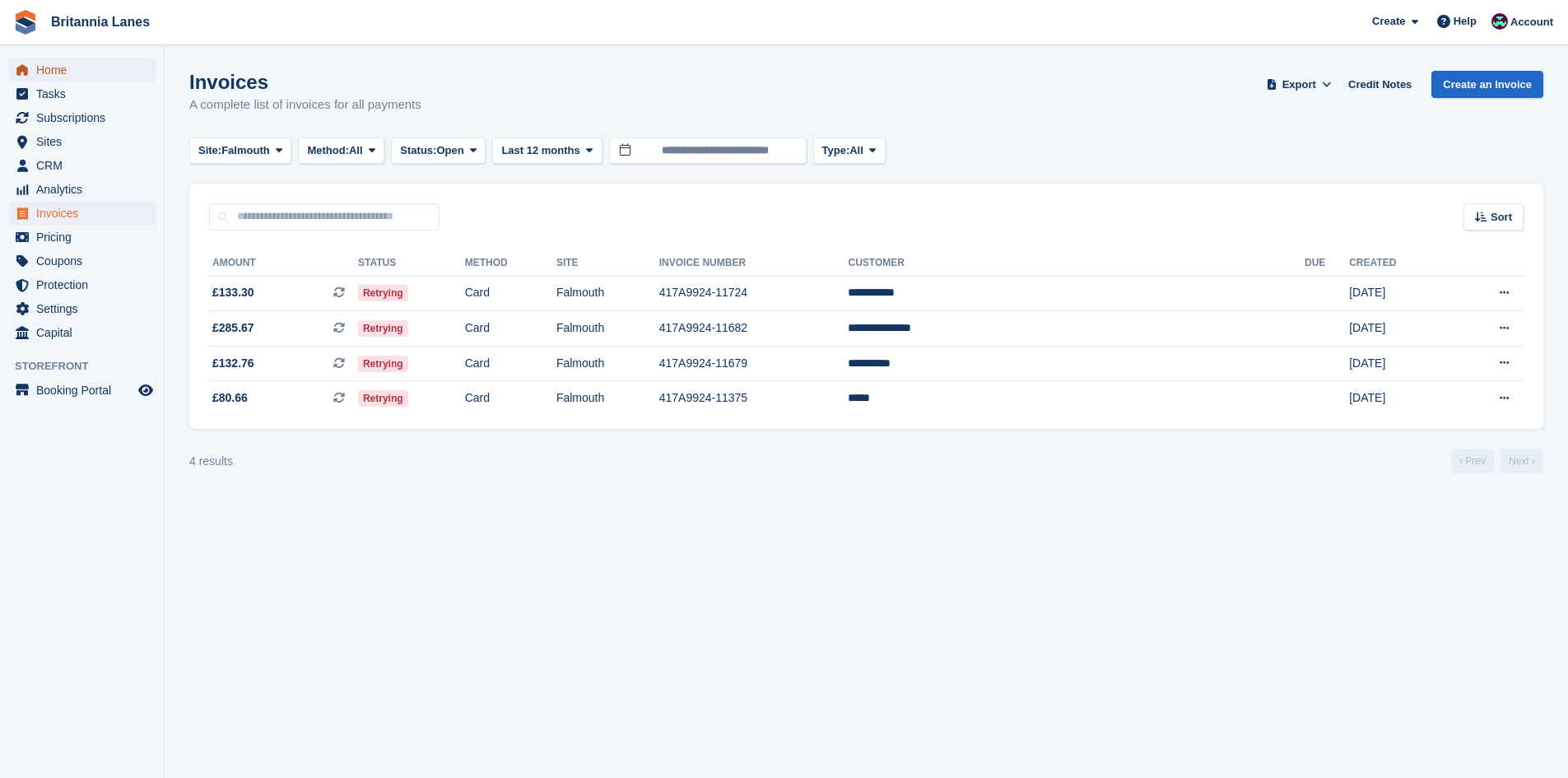
drag, startPoint x: 97, startPoint y: 68, endPoint x: 191, endPoint y: 87, distance: 95.9
click at [97, 68] on span "Home" at bounding box center [86, 70] width 99 height 23
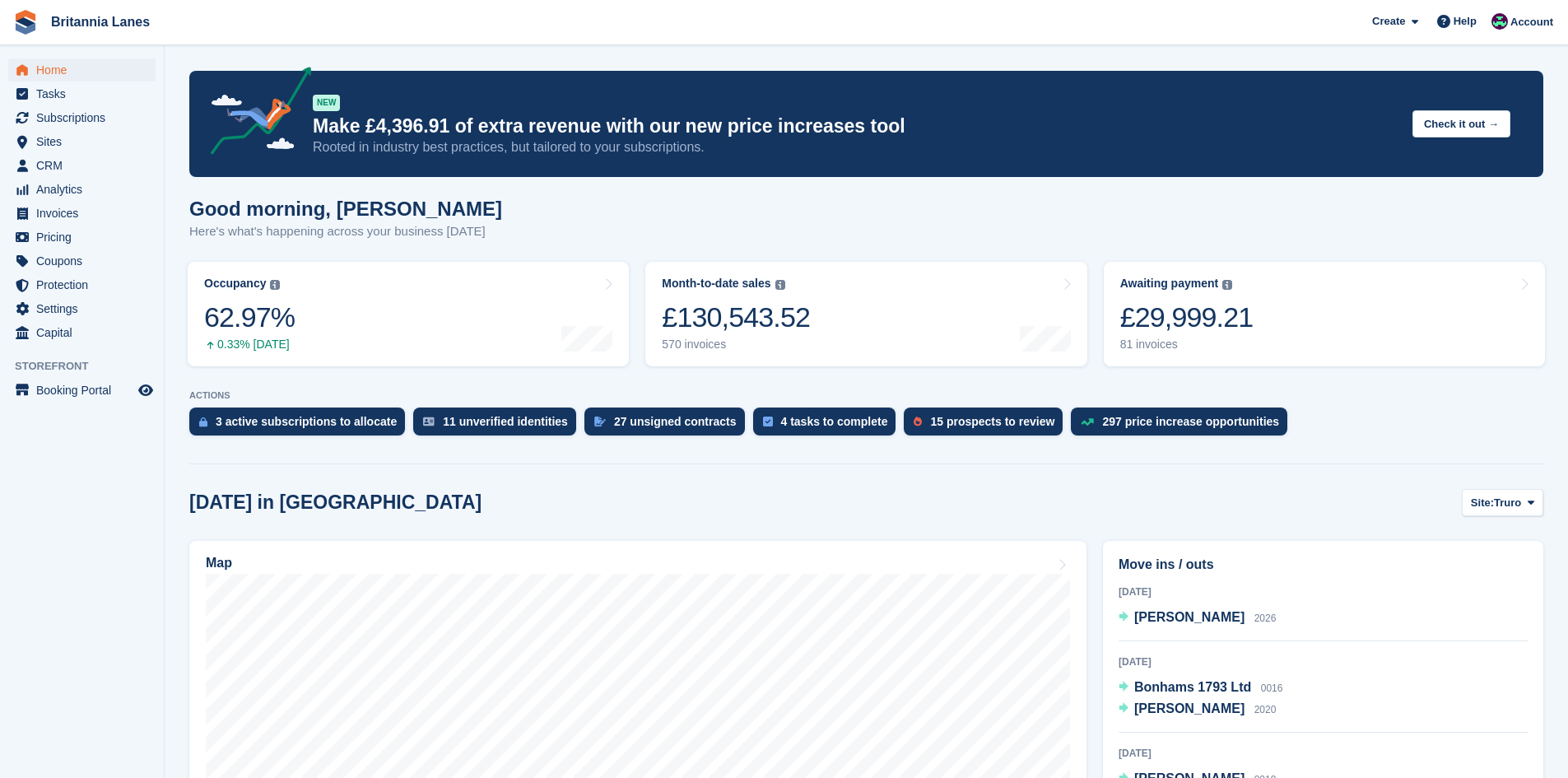
scroll to position [165, 0]
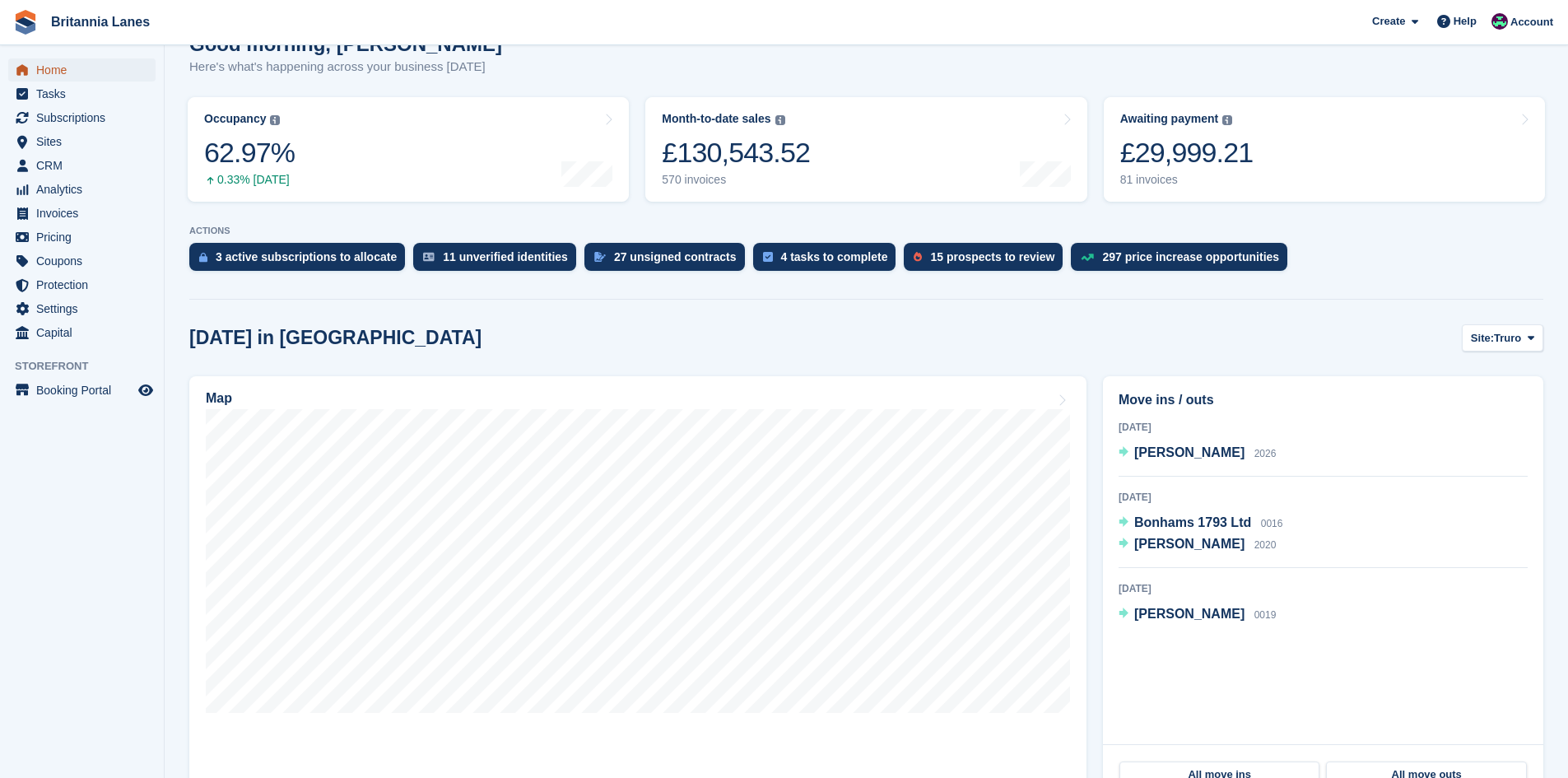
click at [77, 60] on span "Home" at bounding box center [86, 70] width 99 height 23
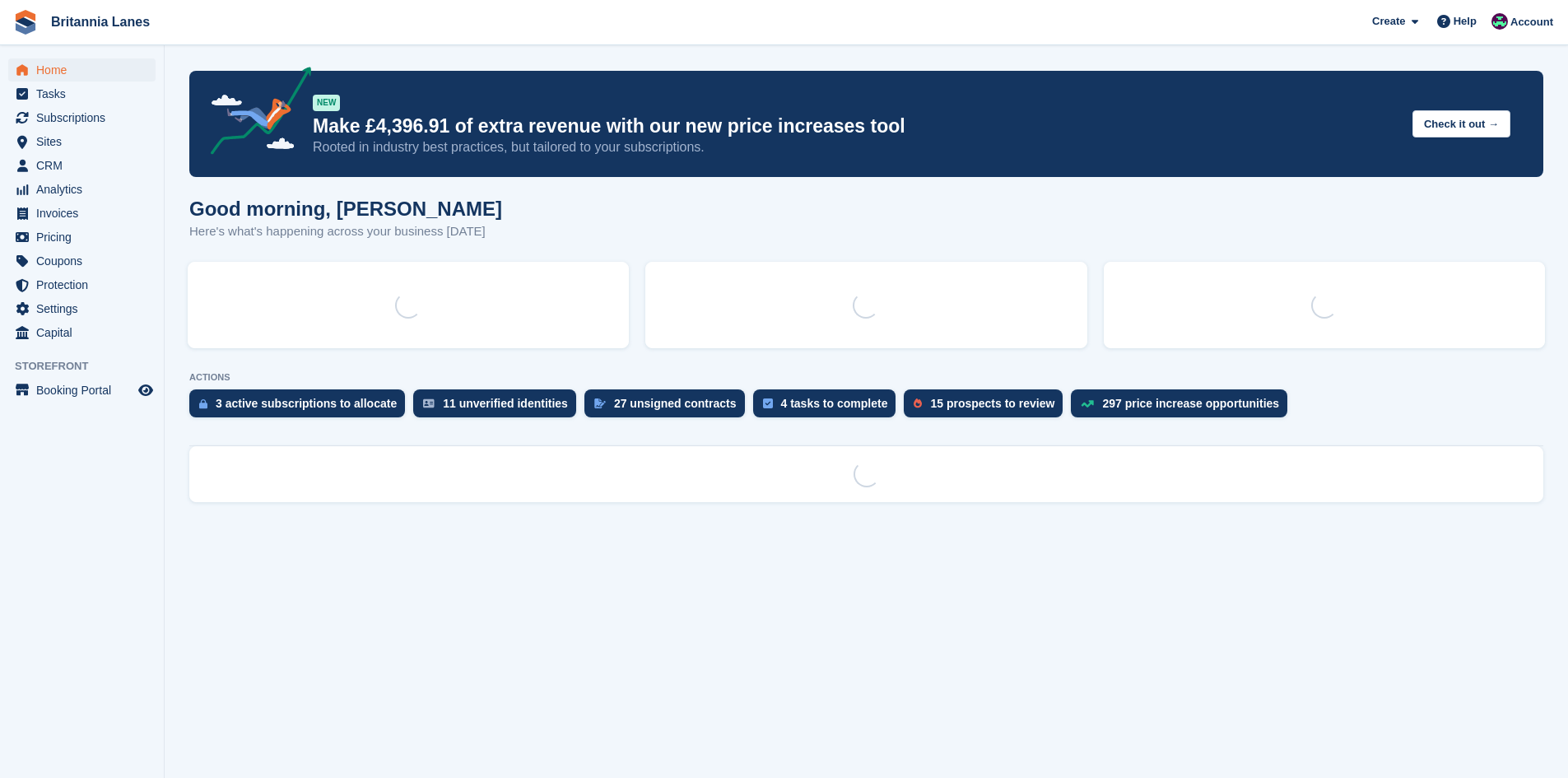
scroll to position [0, 0]
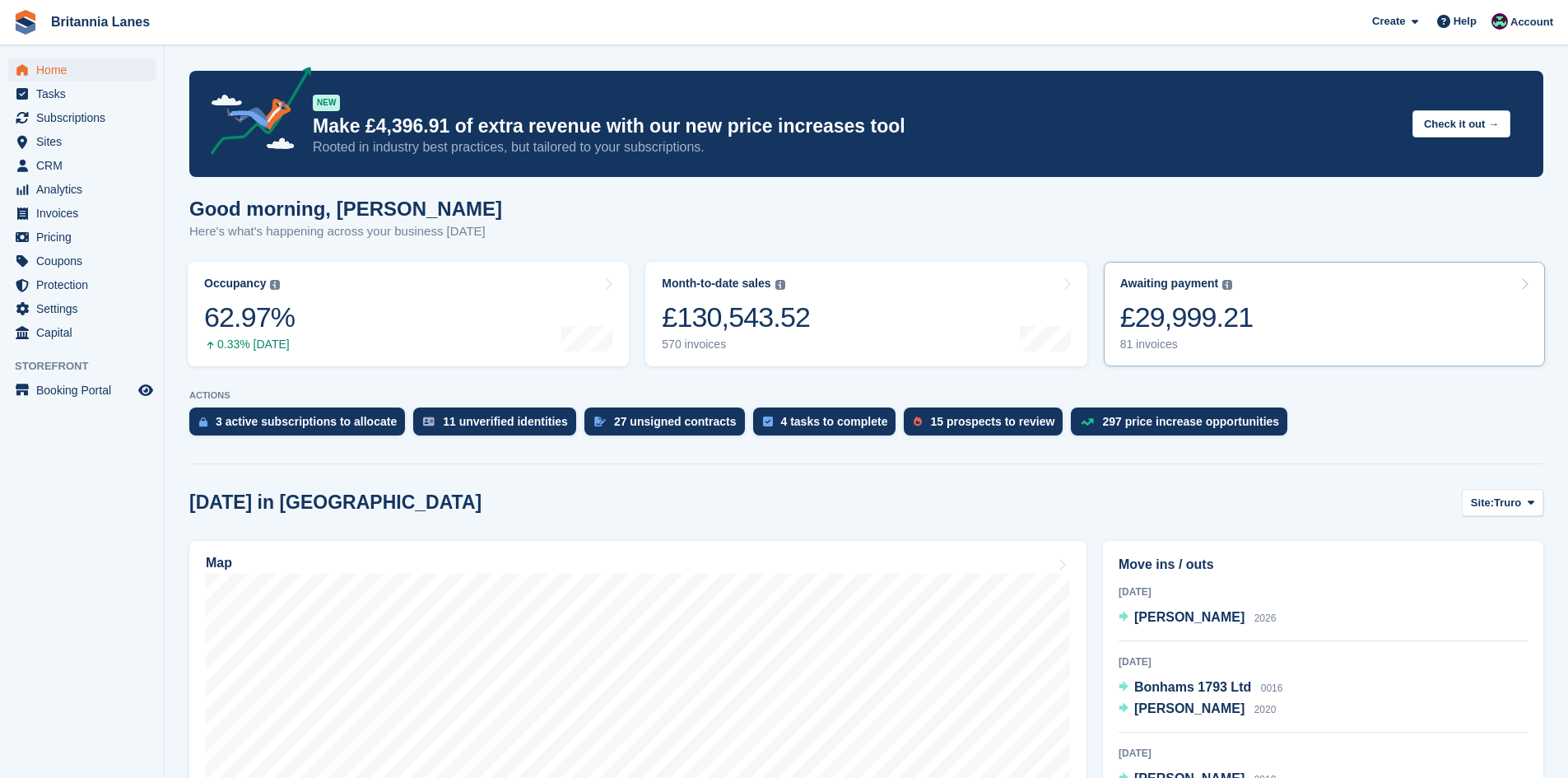
drag, startPoint x: 1196, startPoint y: 301, endPoint x: 1172, endPoint y: 301, distance: 24.0
click at [1196, 301] on div "£29,999.21" at bounding box center [1188, 317] width 134 height 34
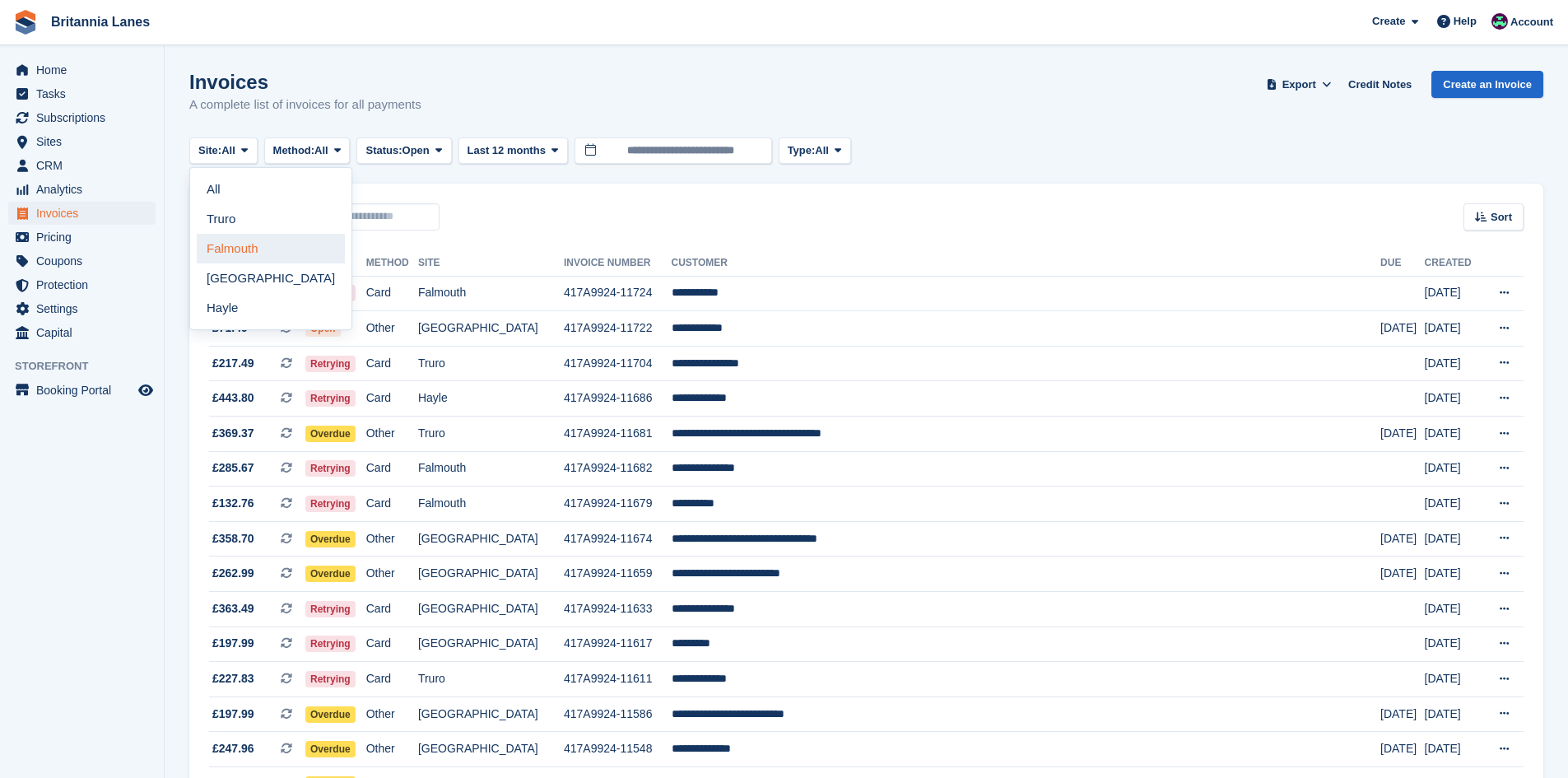
click at [212, 245] on link "Falmouth" at bounding box center [271, 248] width 148 height 29
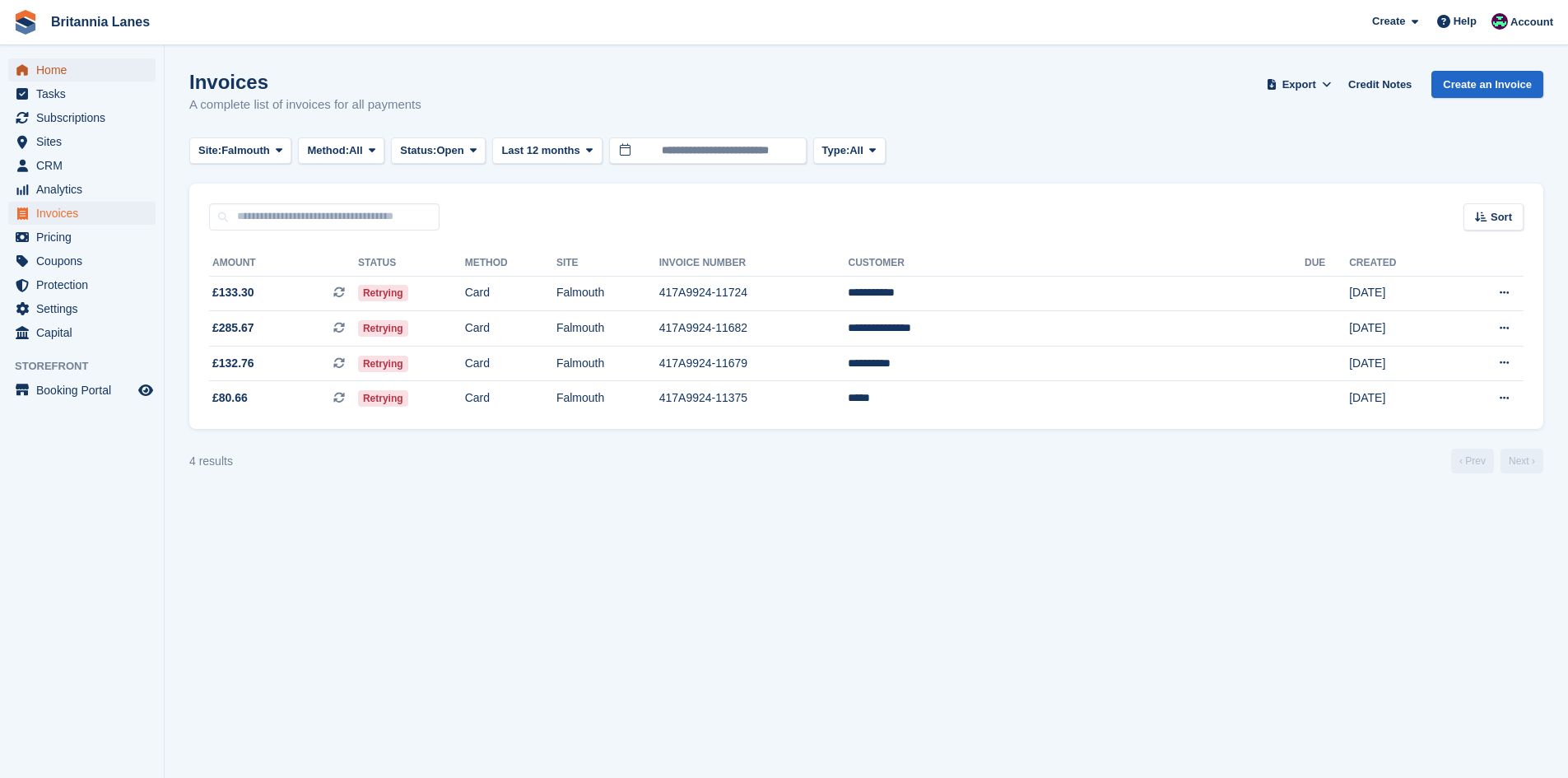
click at [84, 70] on span "Home" at bounding box center [86, 70] width 99 height 23
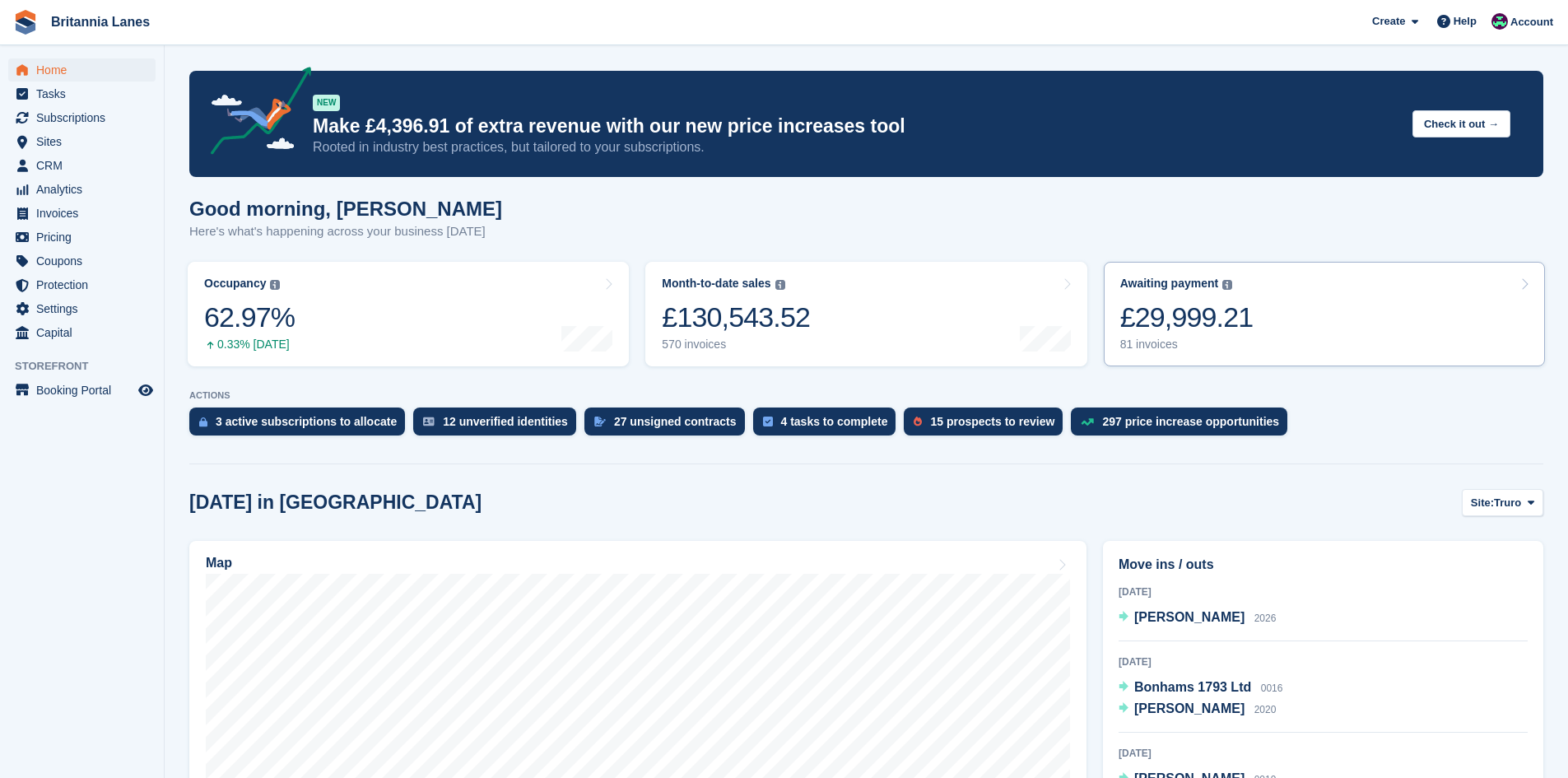
click at [1254, 336] on link "Awaiting payment The total outstanding balance on all open invoices. £29,999.21…" at bounding box center [1324, 314] width 441 height 104
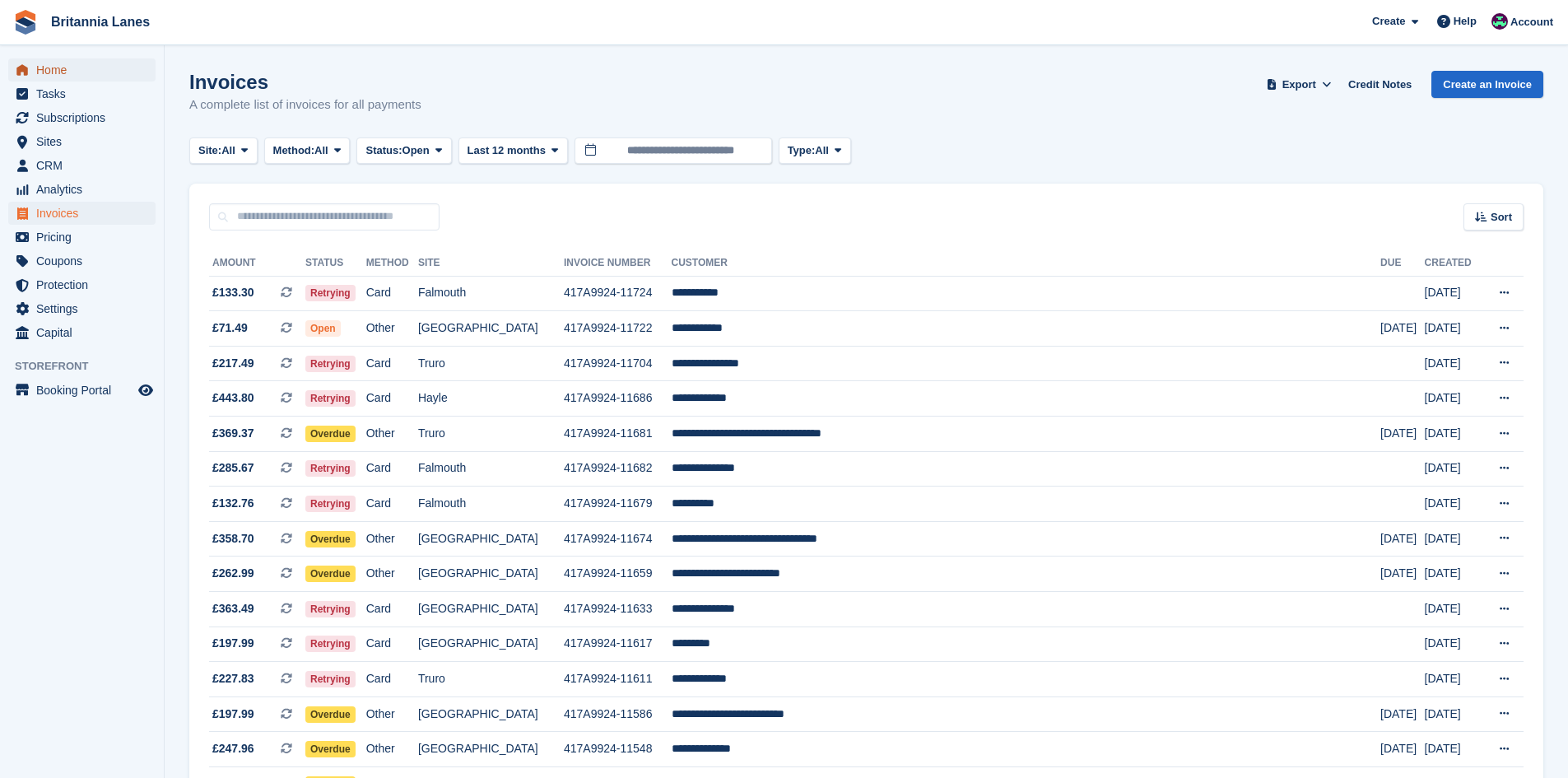
click at [96, 63] on span "Home" at bounding box center [86, 70] width 99 height 23
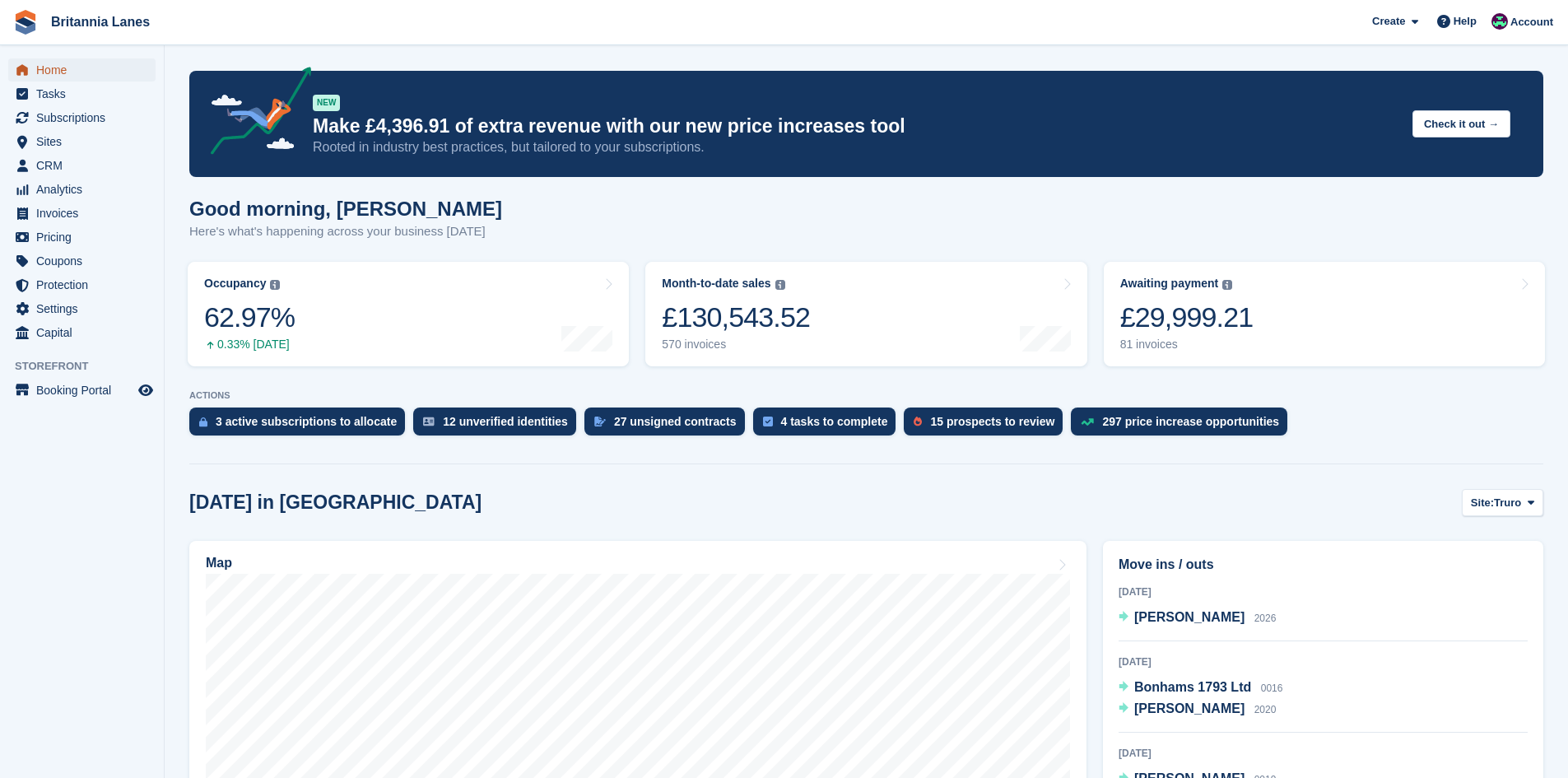
click at [27, 61] on span "menu" at bounding box center [22, 70] width 20 height 20
